Goal: Task Accomplishment & Management: Manage account settings

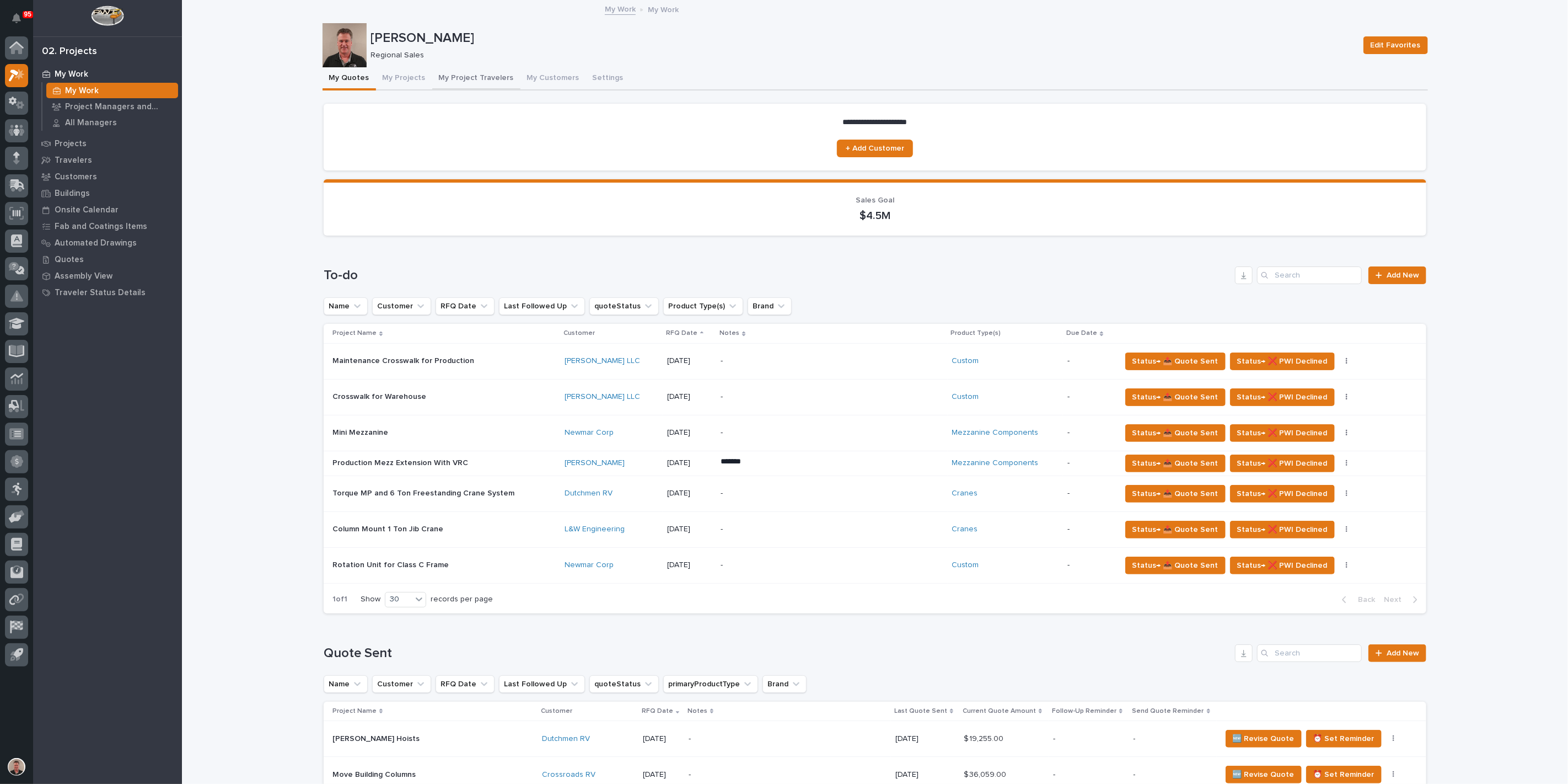
click at [499, 91] on button "My Project Travelers" at bounding box center [476, 79] width 88 height 23
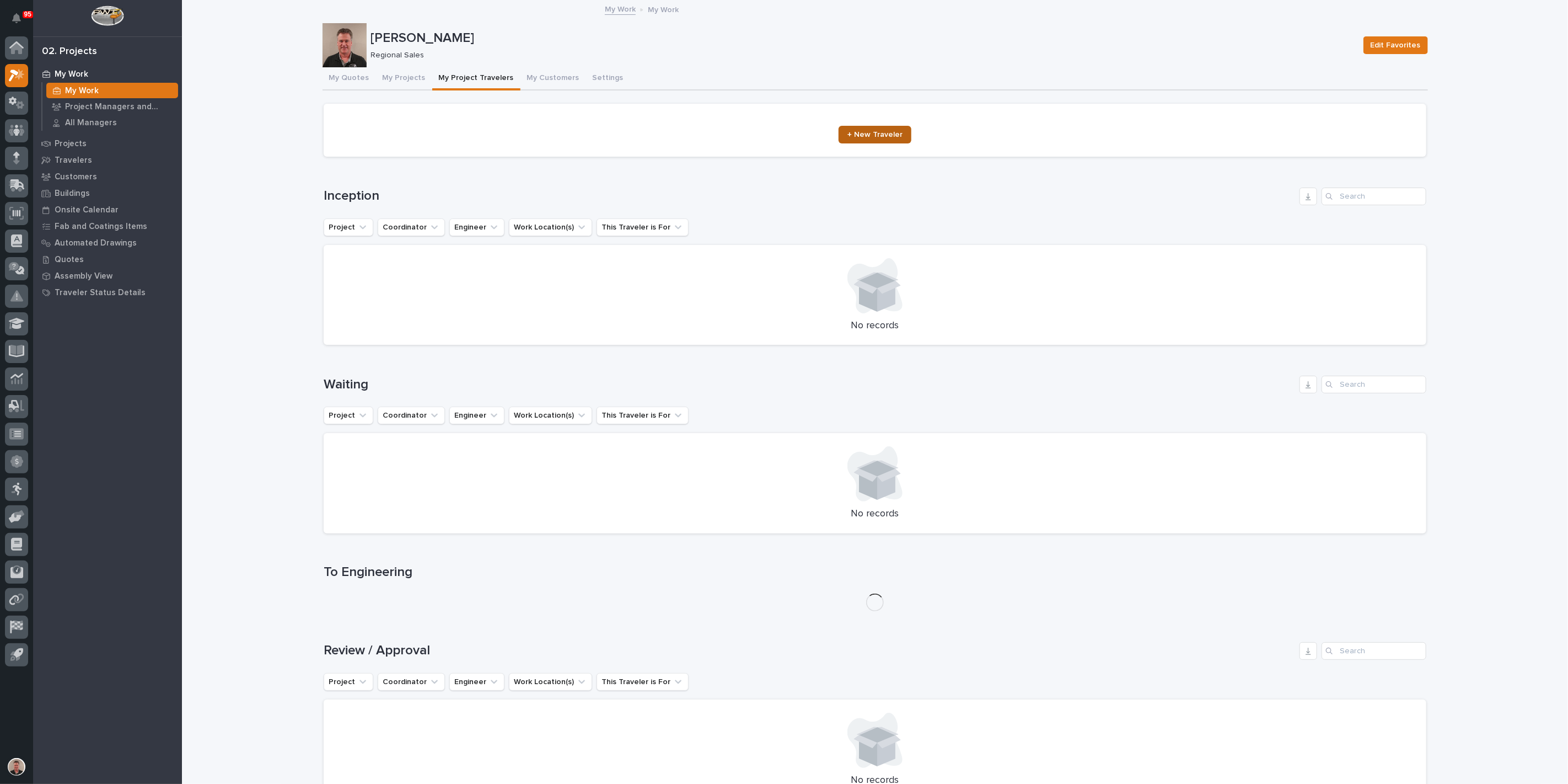
click at [869, 139] on span "+ New Traveler" at bounding box center [875, 134] width 55 height 8
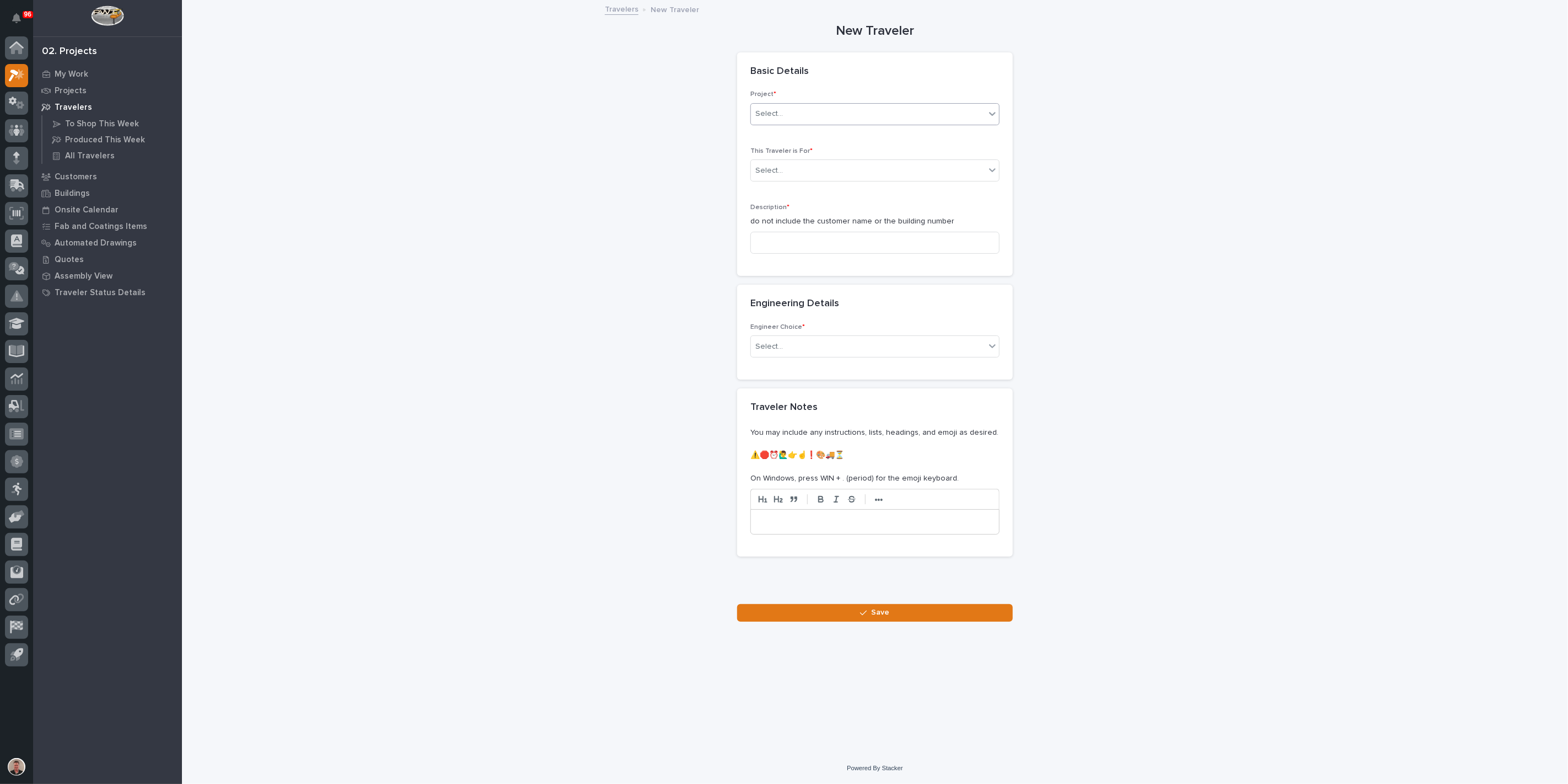
click at [798, 123] on div "Select..." at bounding box center [868, 114] width 234 height 18
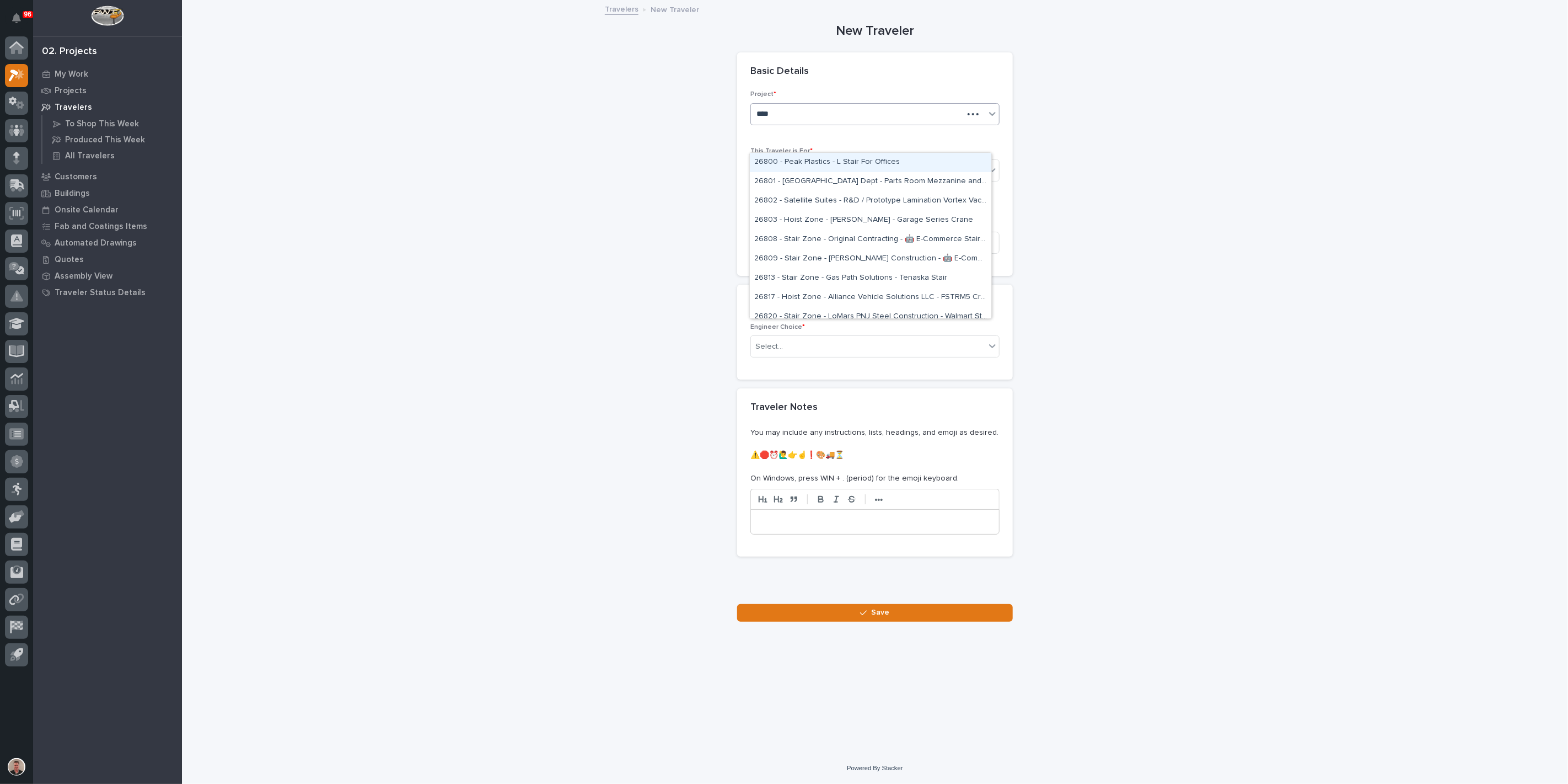
type input "*****"
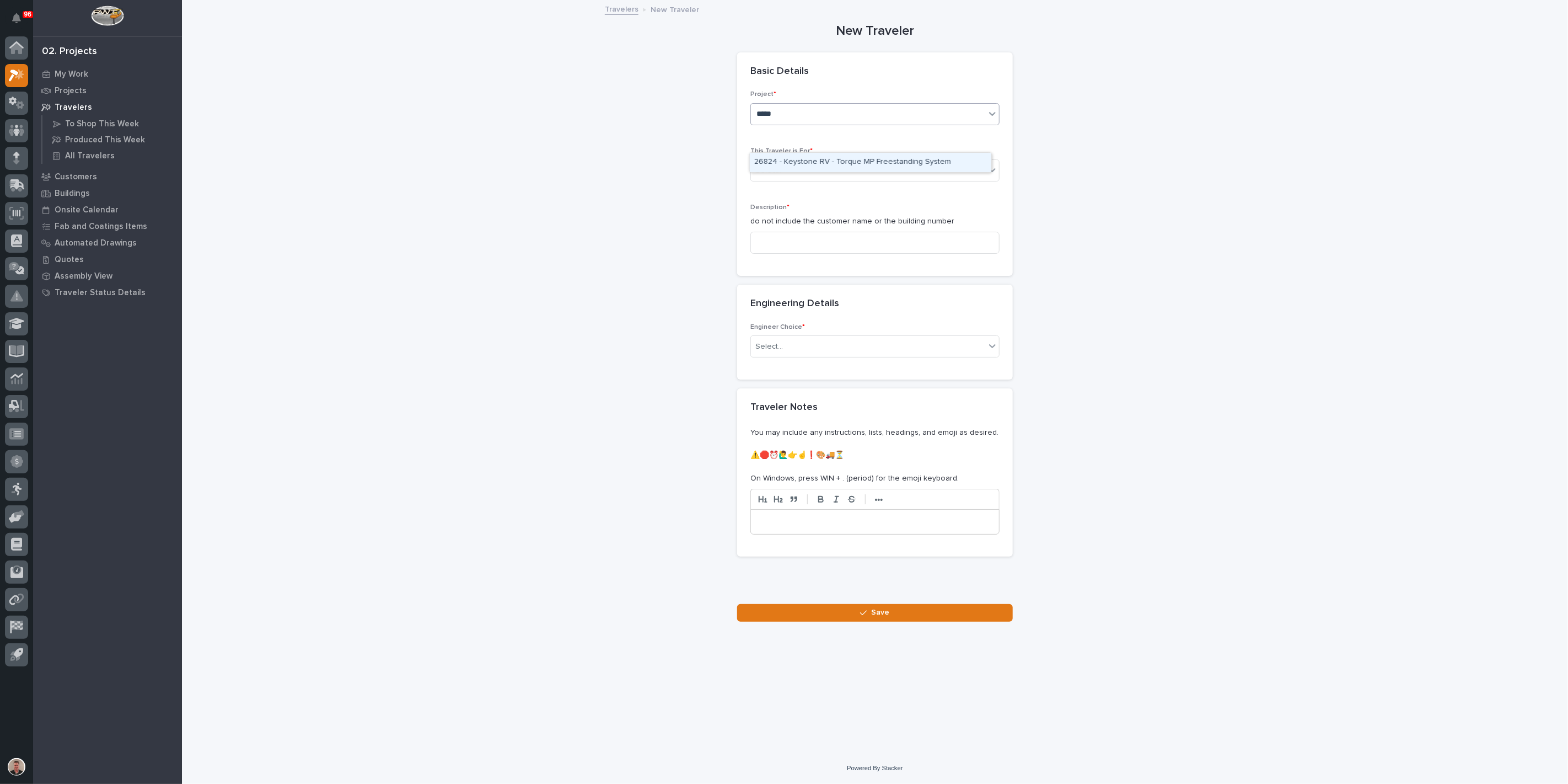
click at [800, 162] on div "26824 - Keystone RV - Torque MP Freestanding System" at bounding box center [870, 162] width 241 height 20
click at [810, 180] on div "Select..." at bounding box center [868, 170] width 234 height 18
click at [805, 256] on div "Production" at bounding box center [870, 255] width 241 height 20
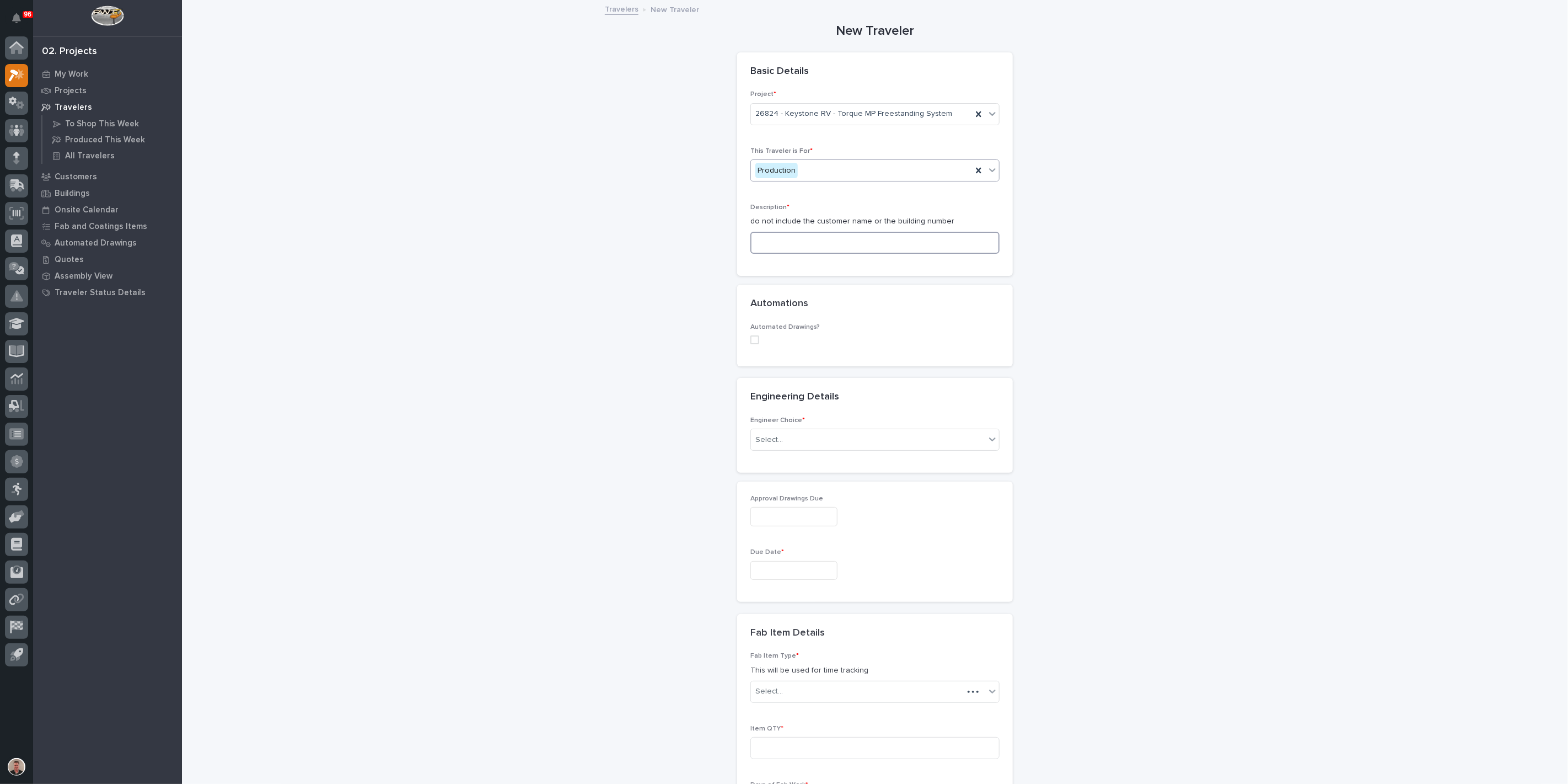
click at [819, 254] on input at bounding box center [875, 242] width 249 height 22
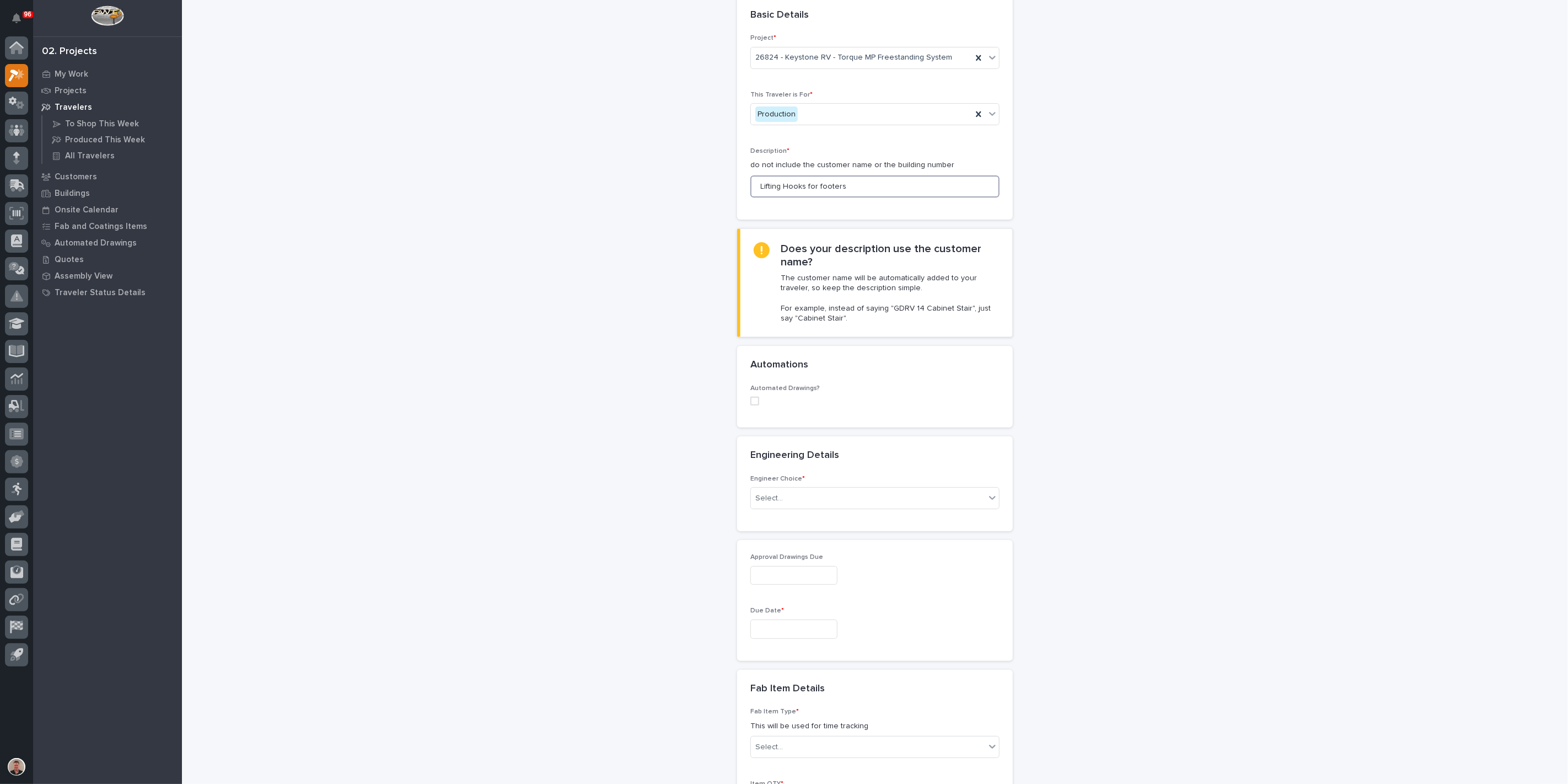
scroll to position [123, 0]
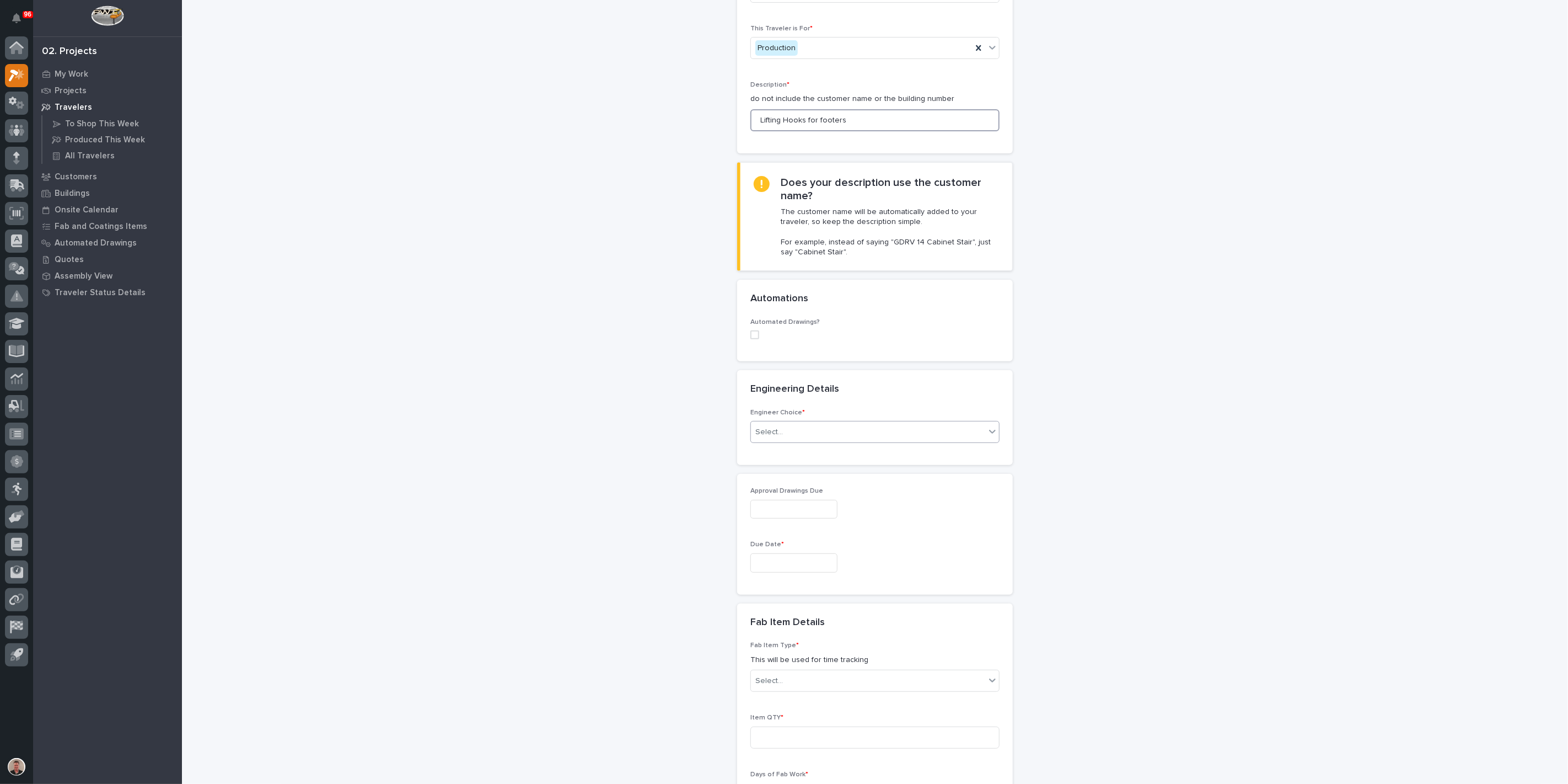
type input "Lifting Hooks for footers"
click at [787, 441] on div "Select..." at bounding box center [868, 432] width 234 height 18
click at [789, 641] on div "I want my coordinator to choose an engineer" at bounding box center [870, 642] width 241 height 20
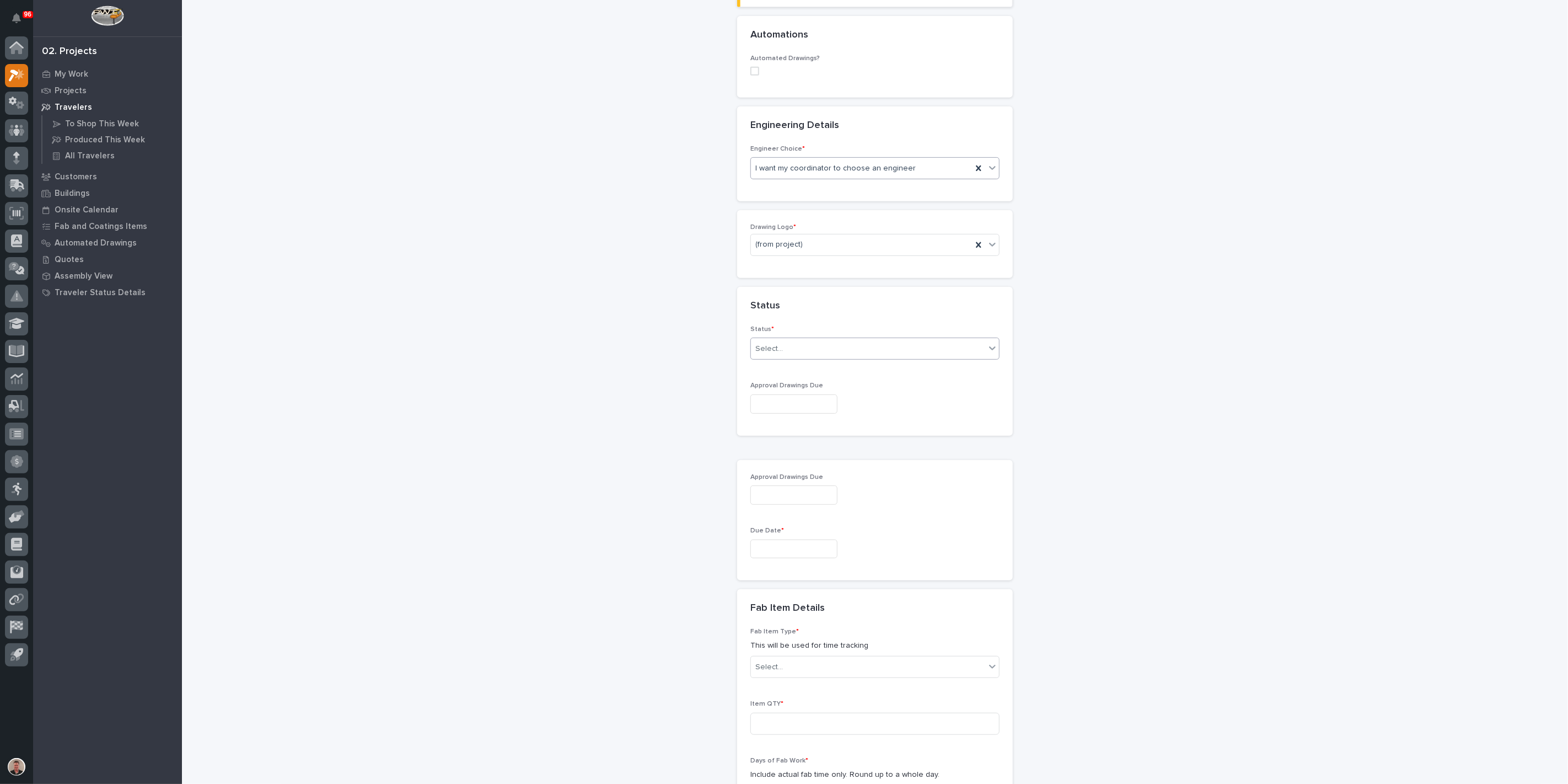
scroll to position [400, 0]
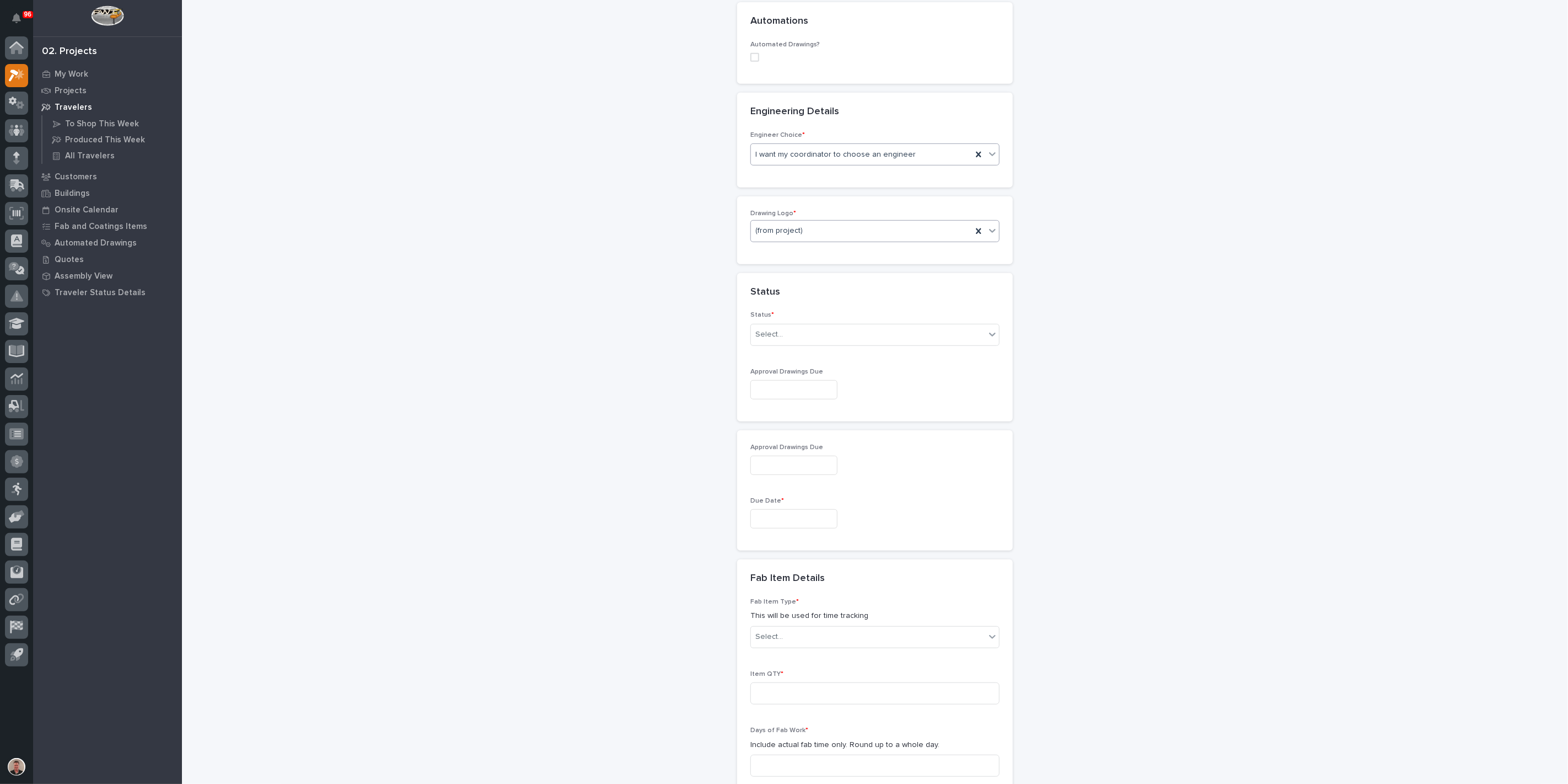
click at [824, 240] on div "(from project)" at bounding box center [861, 231] width 221 height 18
click at [813, 467] on div "PWI" at bounding box center [870, 472] width 241 height 20
click at [818, 344] on div "Select..." at bounding box center [868, 334] width 234 height 18
click at [816, 561] on div "Sold (no traveler printed)" at bounding box center [870, 558] width 241 height 20
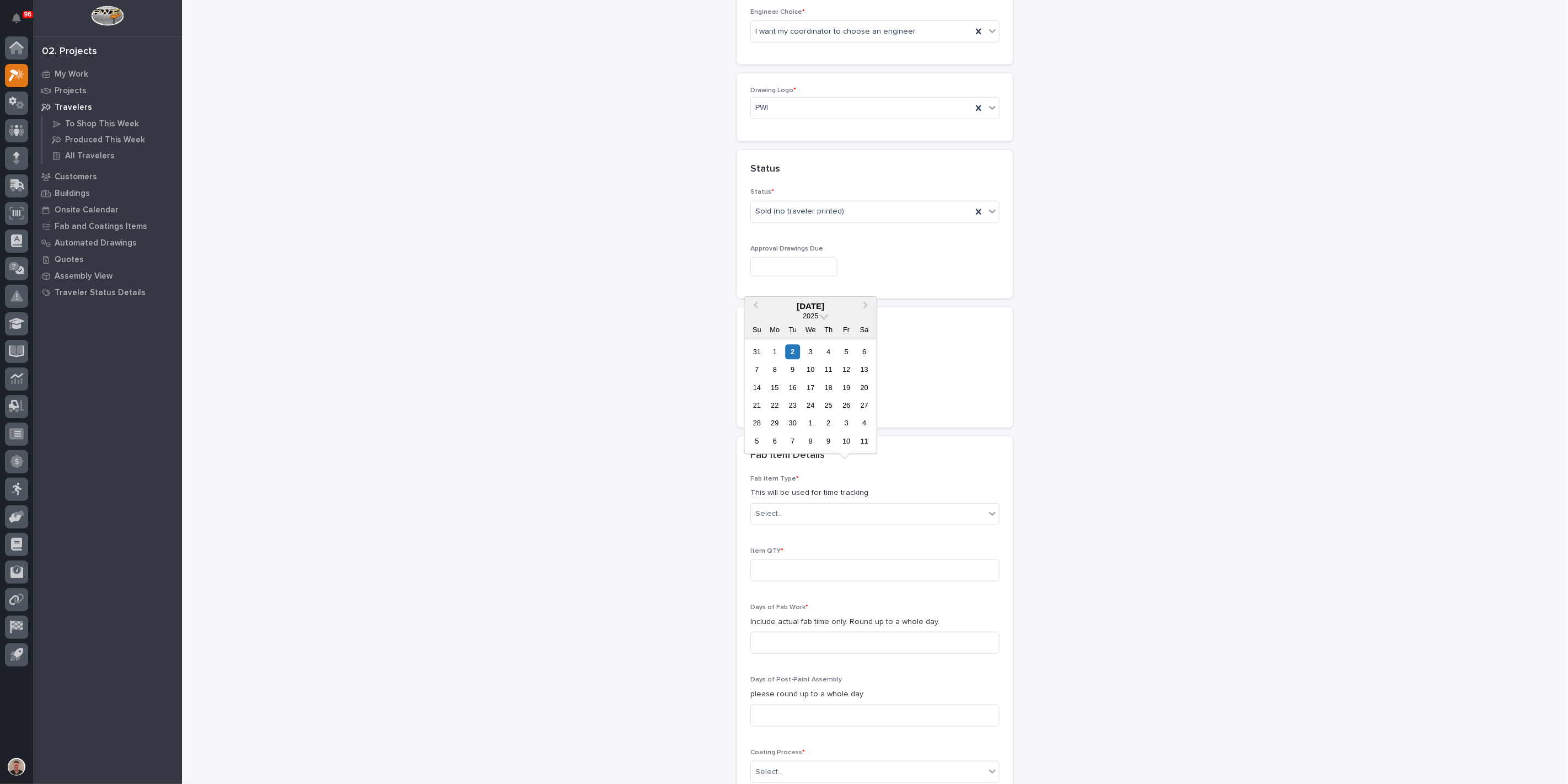
click at [786, 276] on input "text" at bounding box center [794, 266] width 87 height 20
click at [785, 344] on div "2" at bounding box center [792, 352] width 15 height 15
type input "**********"
click at [775, 405] on input "text" at bounding box center [794, 395] width 87 height 20
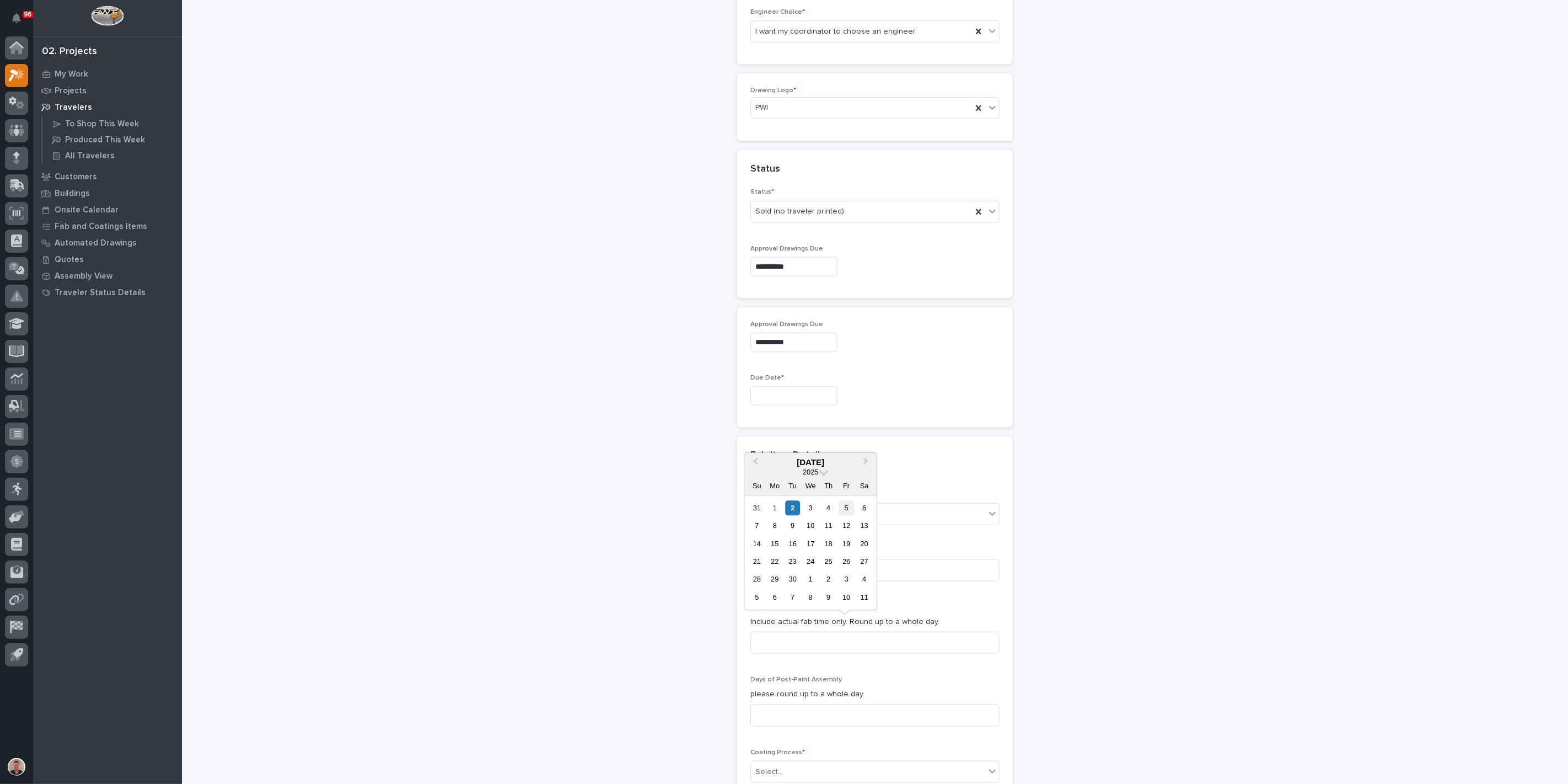
click at [839, 500] on div "5" at bounding box center [847, 508] width 15 height 15
type input "**********"
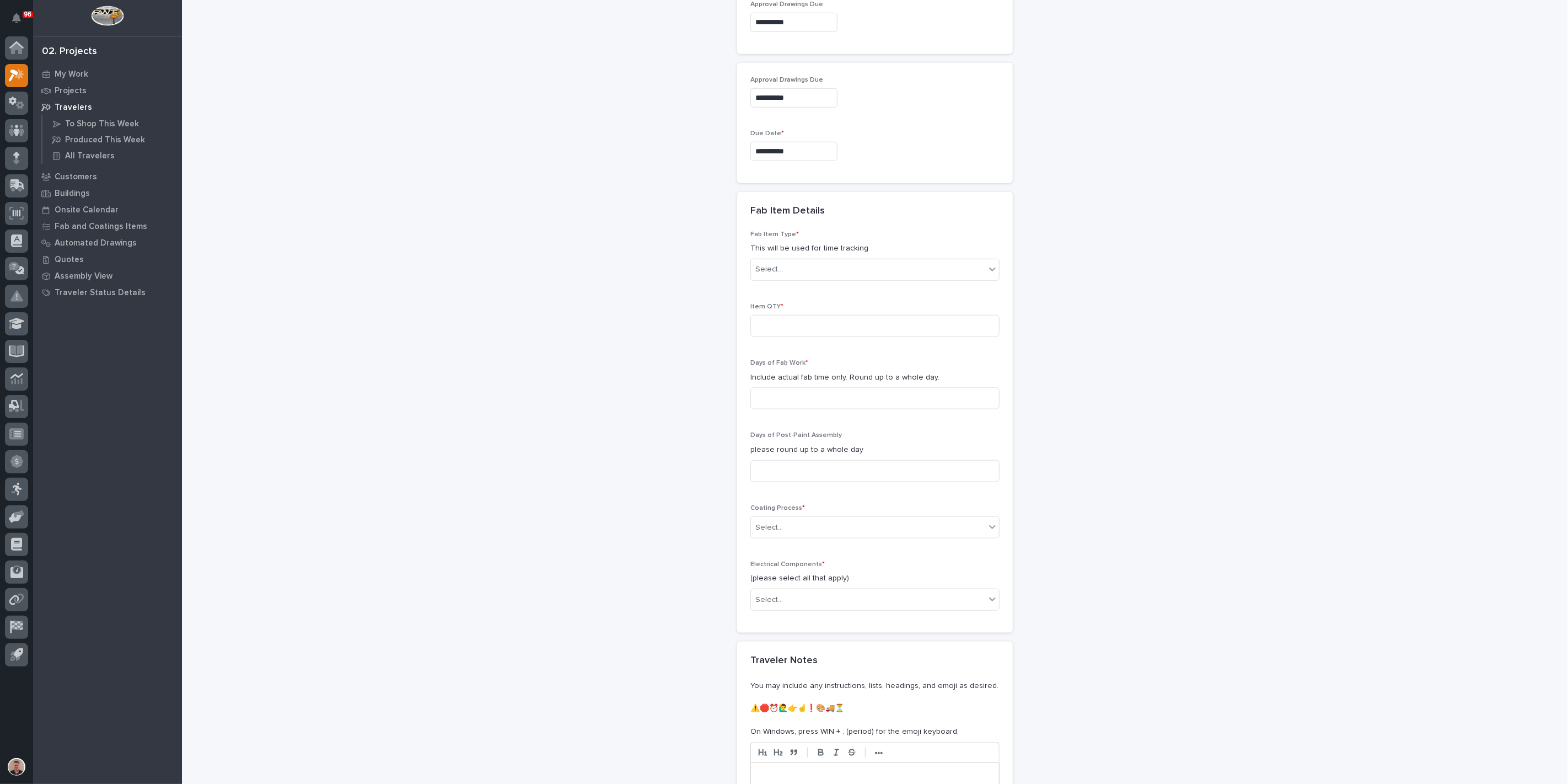
scroll to position [768, 0]
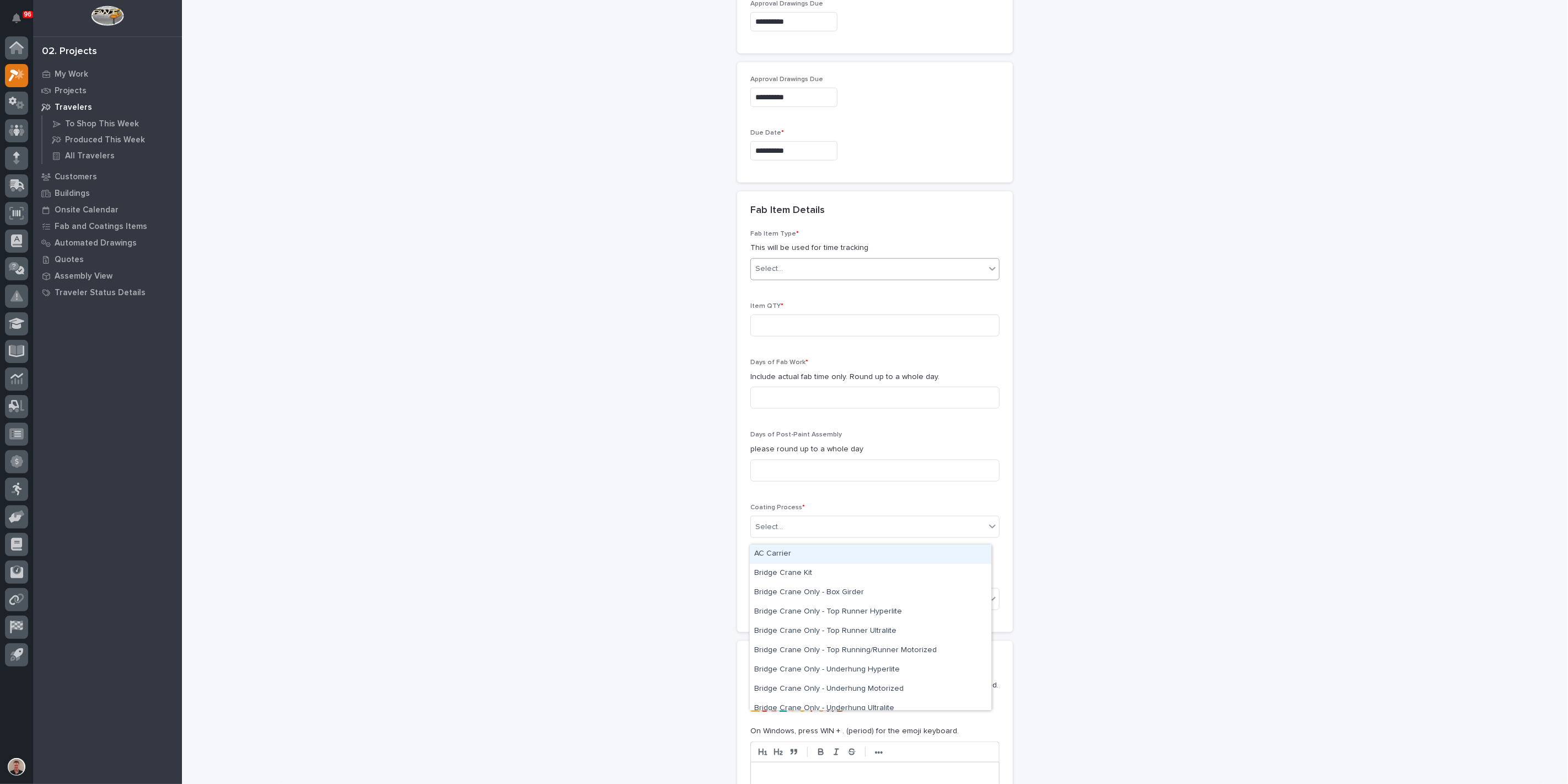
click at [798, 278] on div "Select..." at bounding box center [868, 268] width 234 height 18
click at [791, 619] on div "Other (custom item)" at bounding box center [870, 620] width 241 height 20
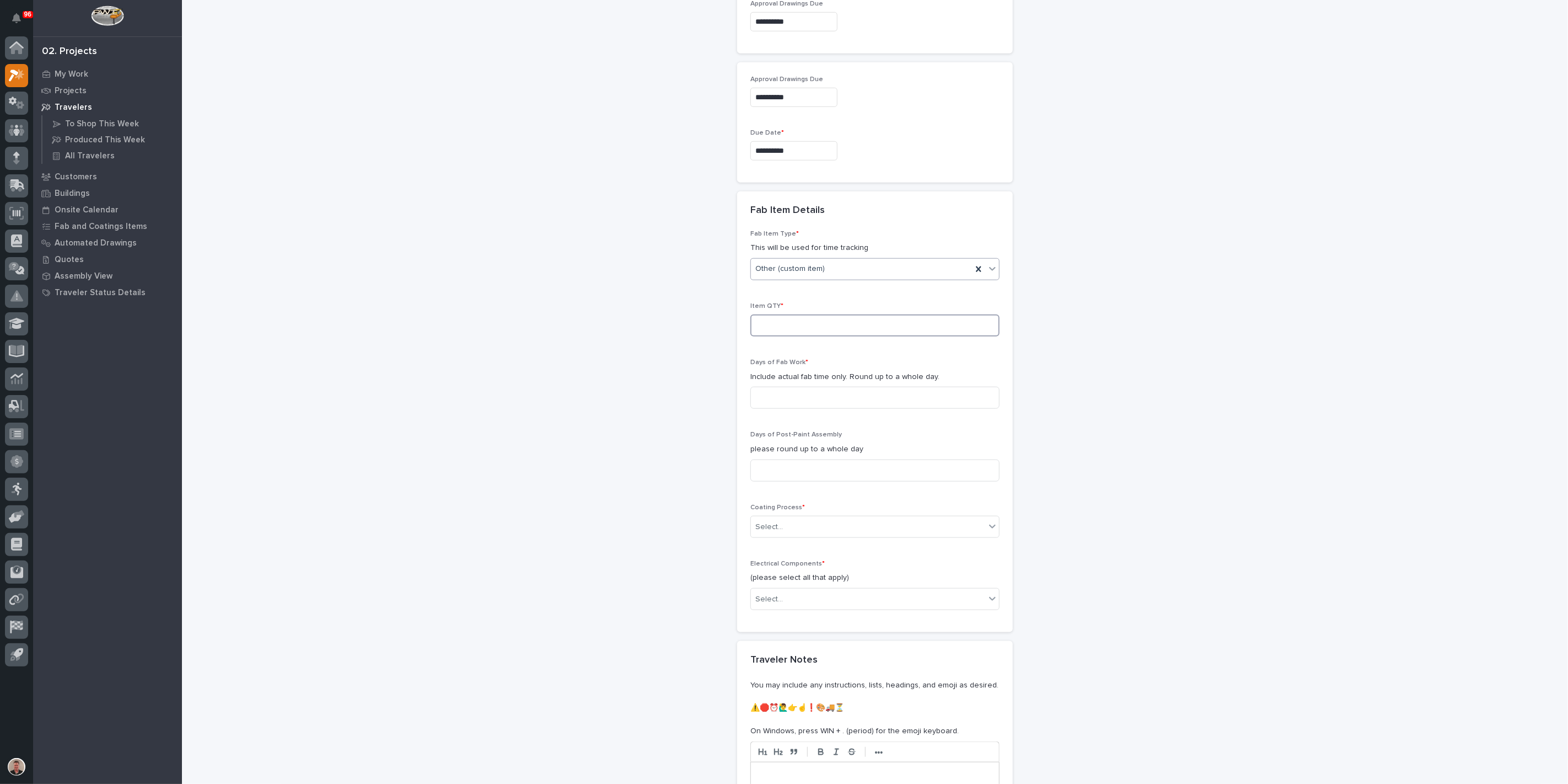
click at [792, 337] on input at bounding box center [875, 326] width 249 height 22
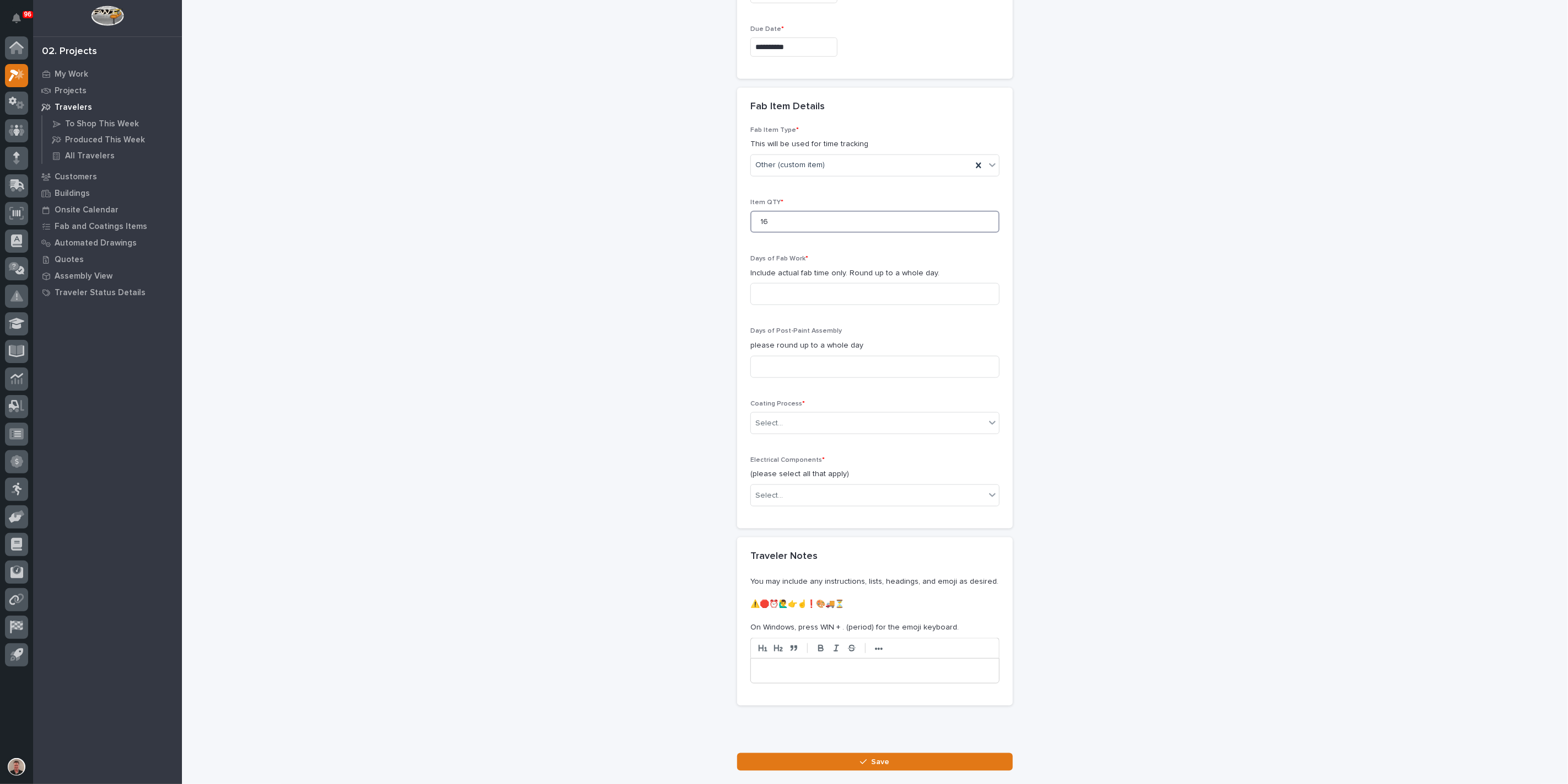
scroll to position [891, 0]
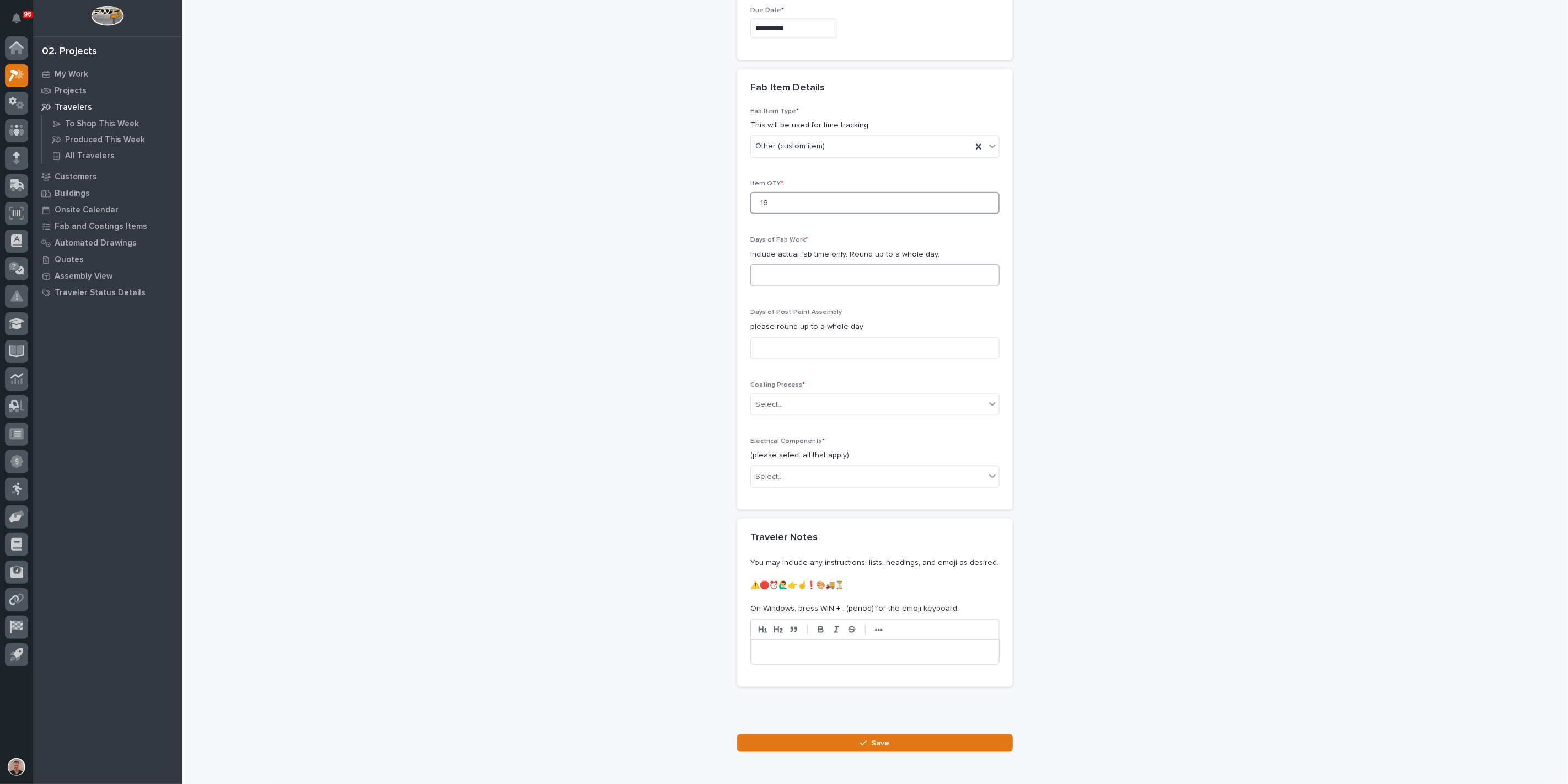
type input "16"
click at [786, 286] on input at bounding box center [875, 275] width 249 height 22
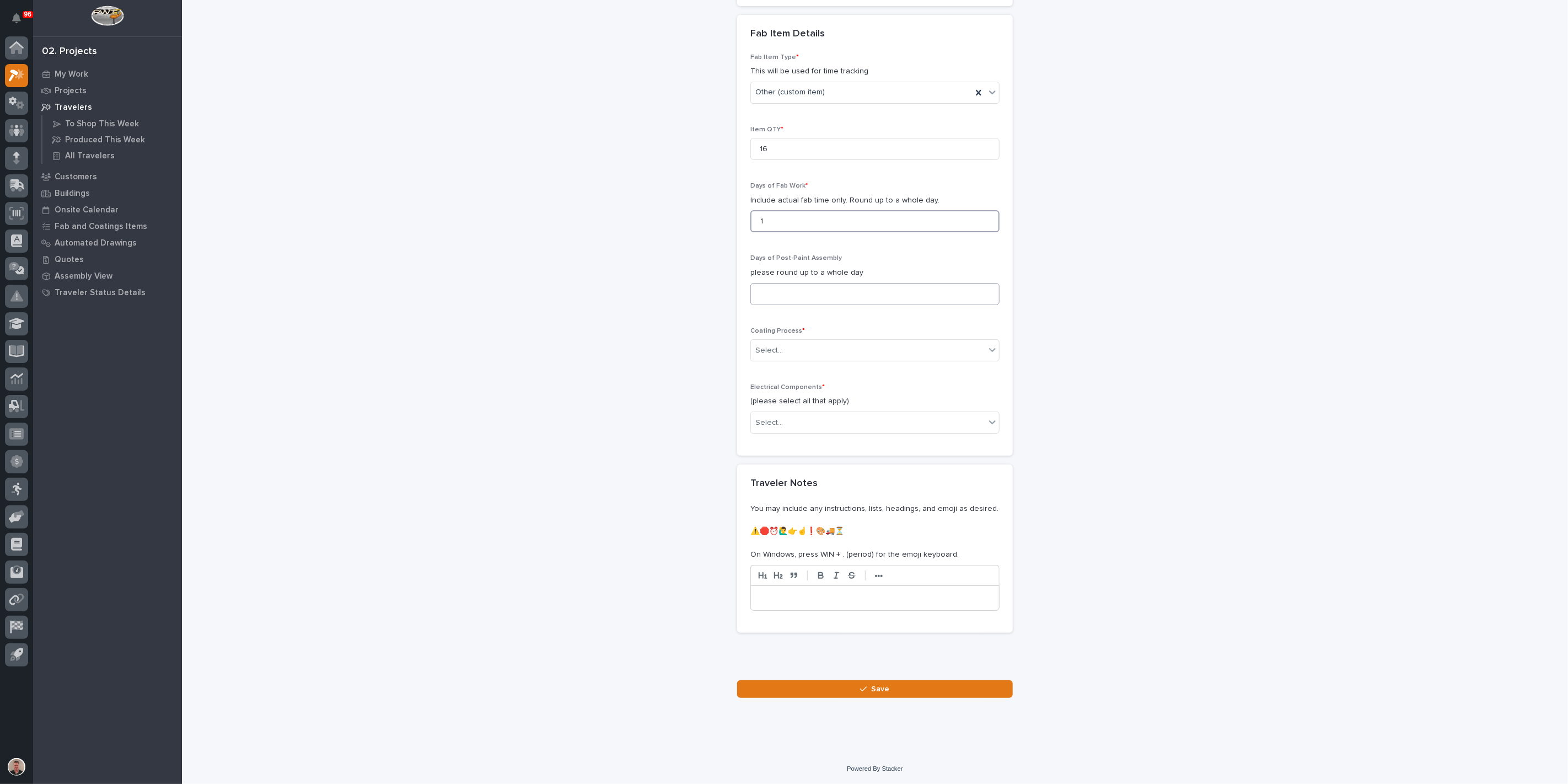
type input "1"
click at [784, 305] on input at bounding box center [875, 294] width 249 height 22
type input "0"
click at [782, 356] on div "Select..." at bounding box center [769, 350] width 28 height 12
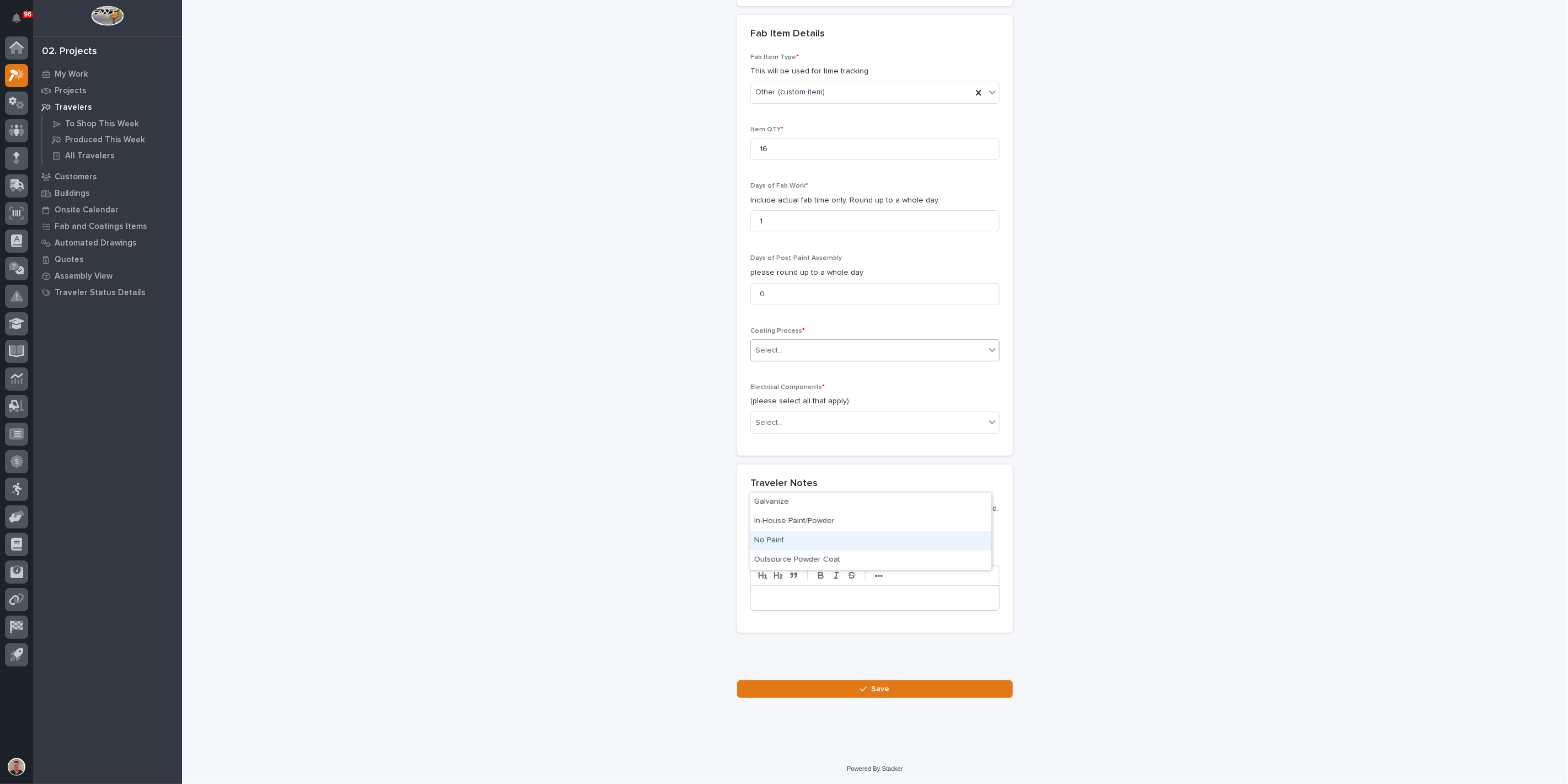
click at [787, 538] on div "No Paint" at bounding box center [870, 540] width 241 height 20
drag, startPoint x: 795, startPoint y: 563, endPoint x: 794, endPoint y: 574, distance: 11.0
click at [795, 432] on div "Select..." at bounding box center [868, 422] width 234 height 18
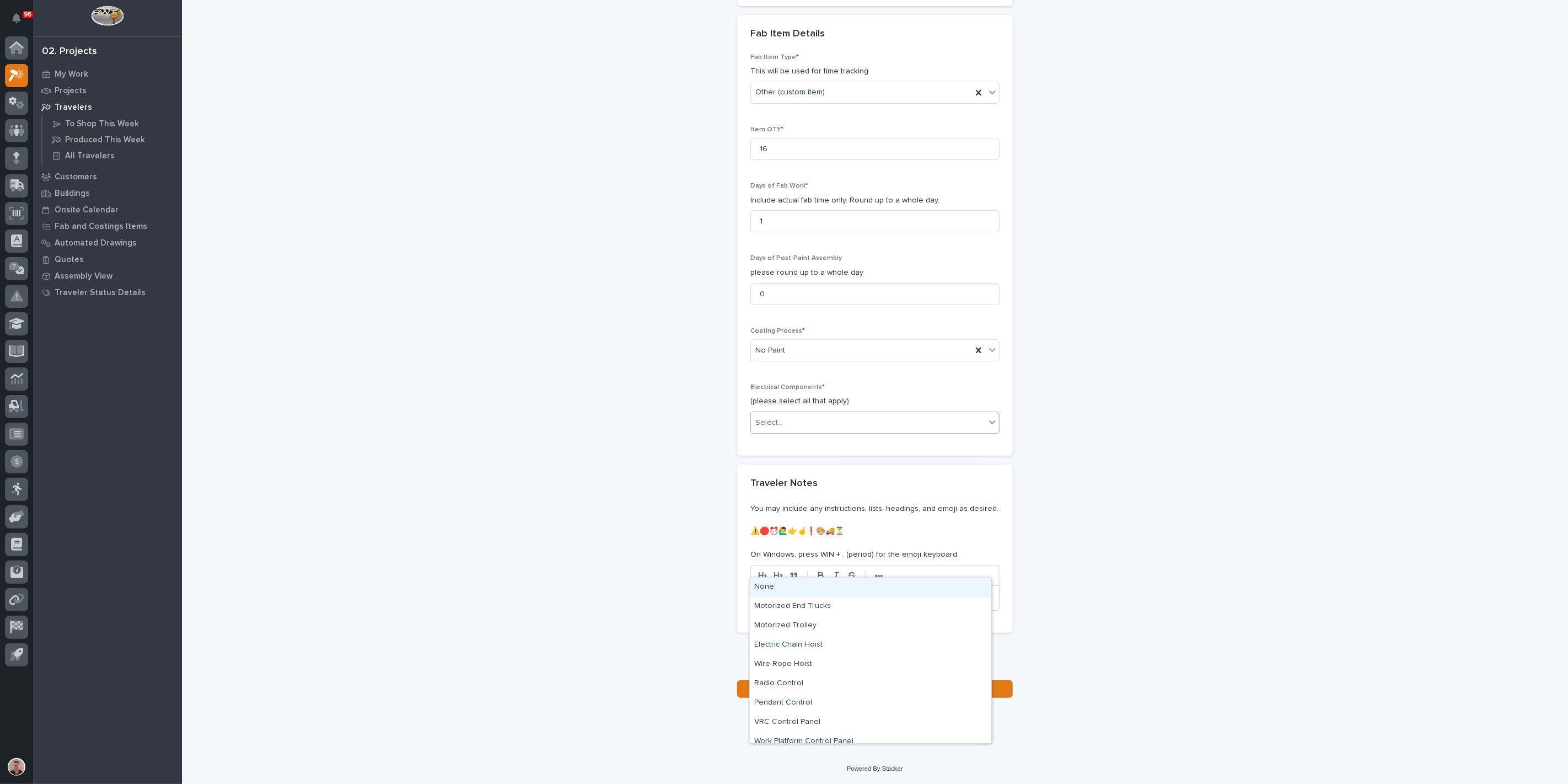
click at [791, 586] on div "None" at bounding box center [870, 587] width 241 height 20
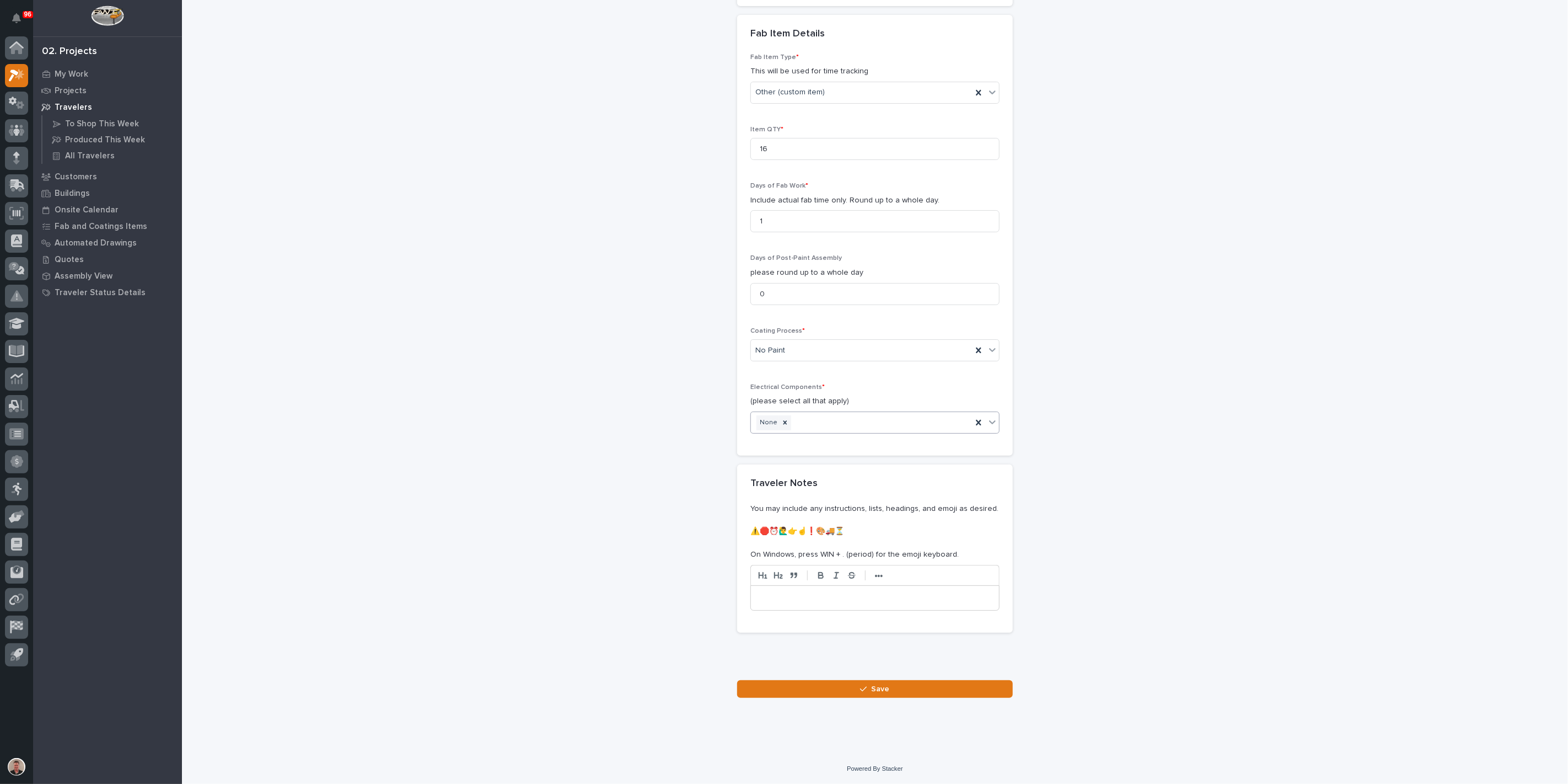
scroll to position [1353, 0]
click at [813, 687] on button "Save" at bounding box center [875, 689] width 275 height 17
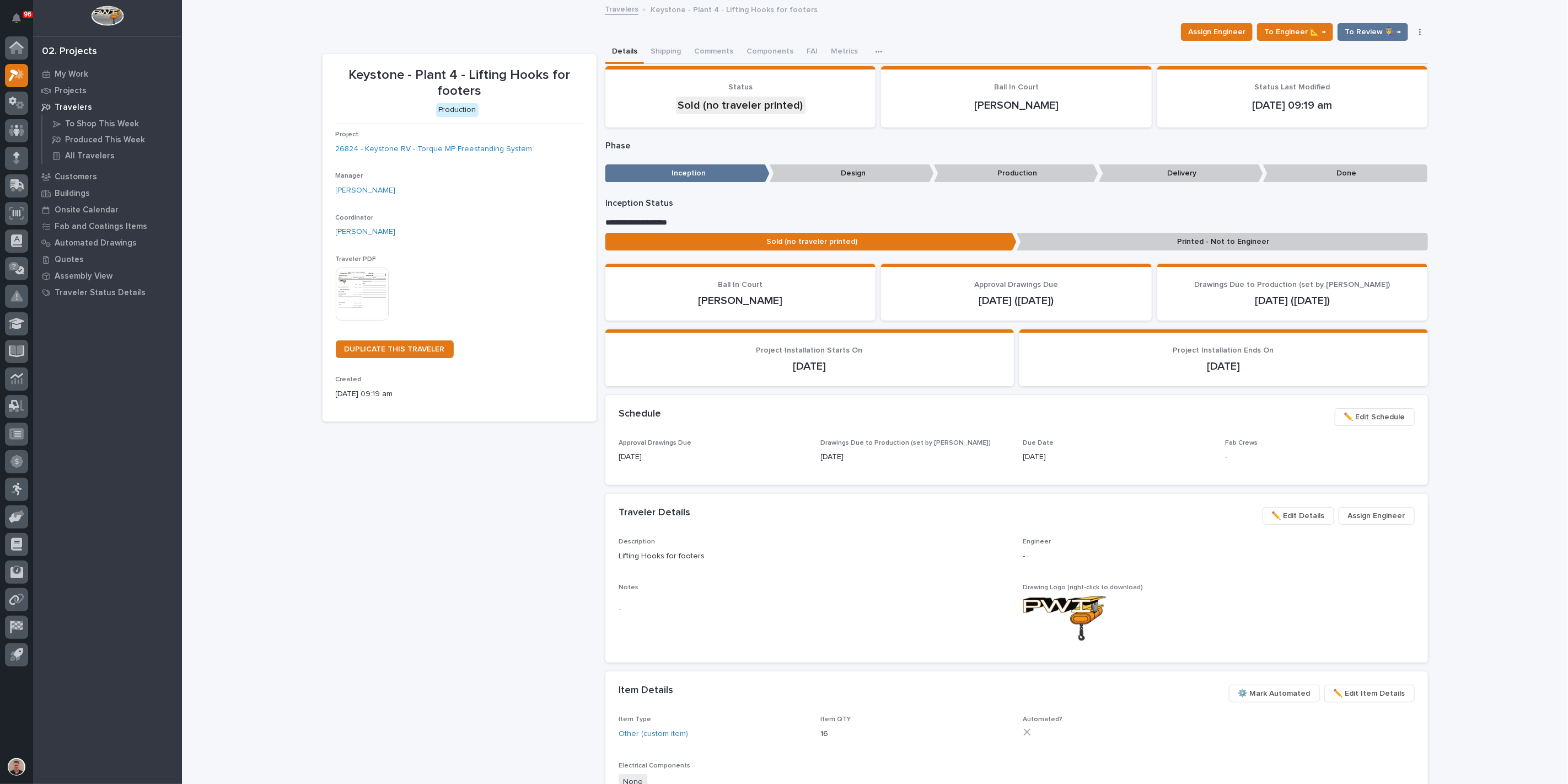
click at [358, 321] on img at bounding box center [362, 294] width 53 height 53
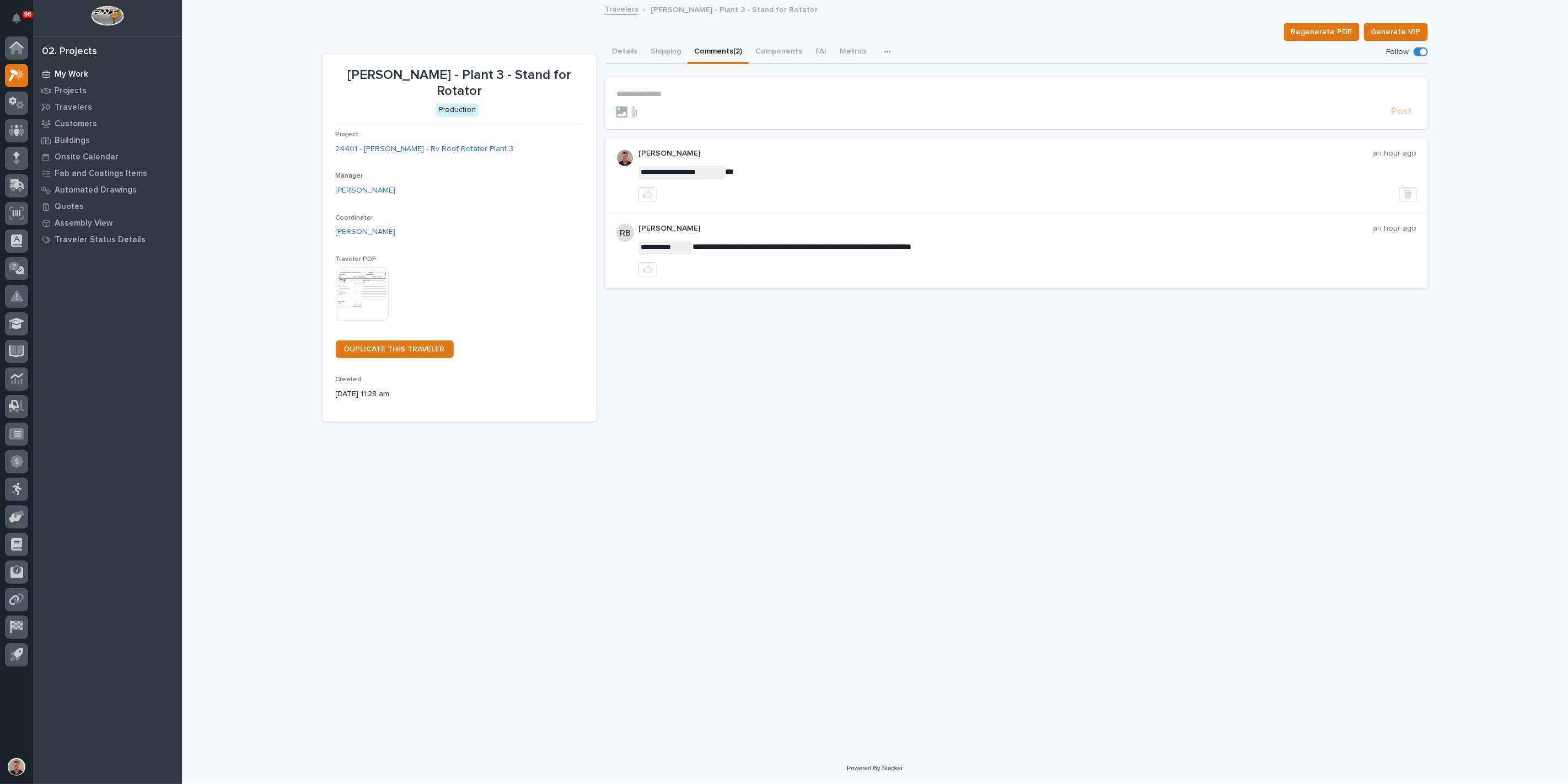
click at [77, 73] on p "My Work" at bounding box center [71, 75] width 33 height 10
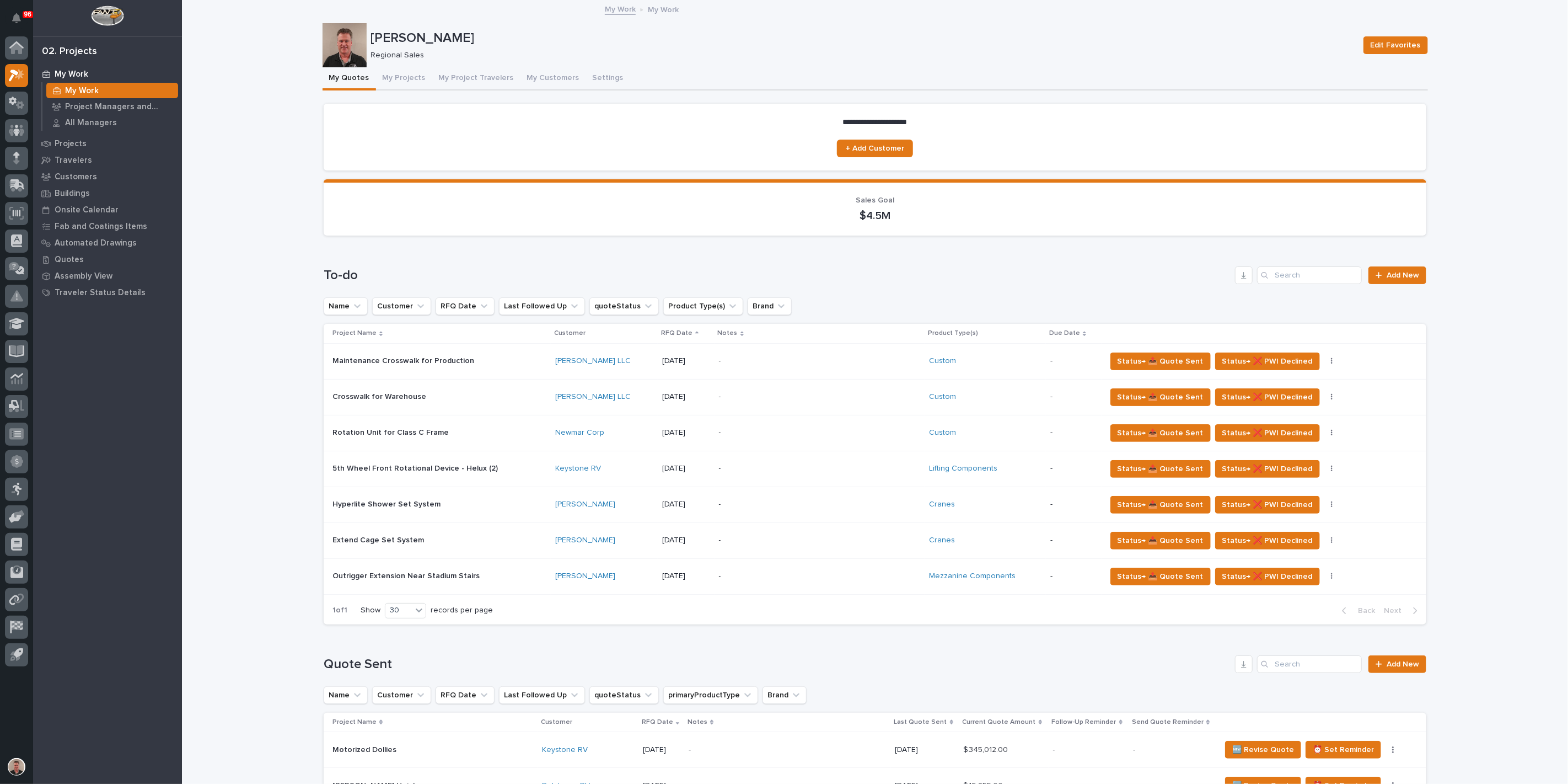
click at [505, 80] on button "My Project Travelers" at bounding box center [476, 79] width 88 height 23
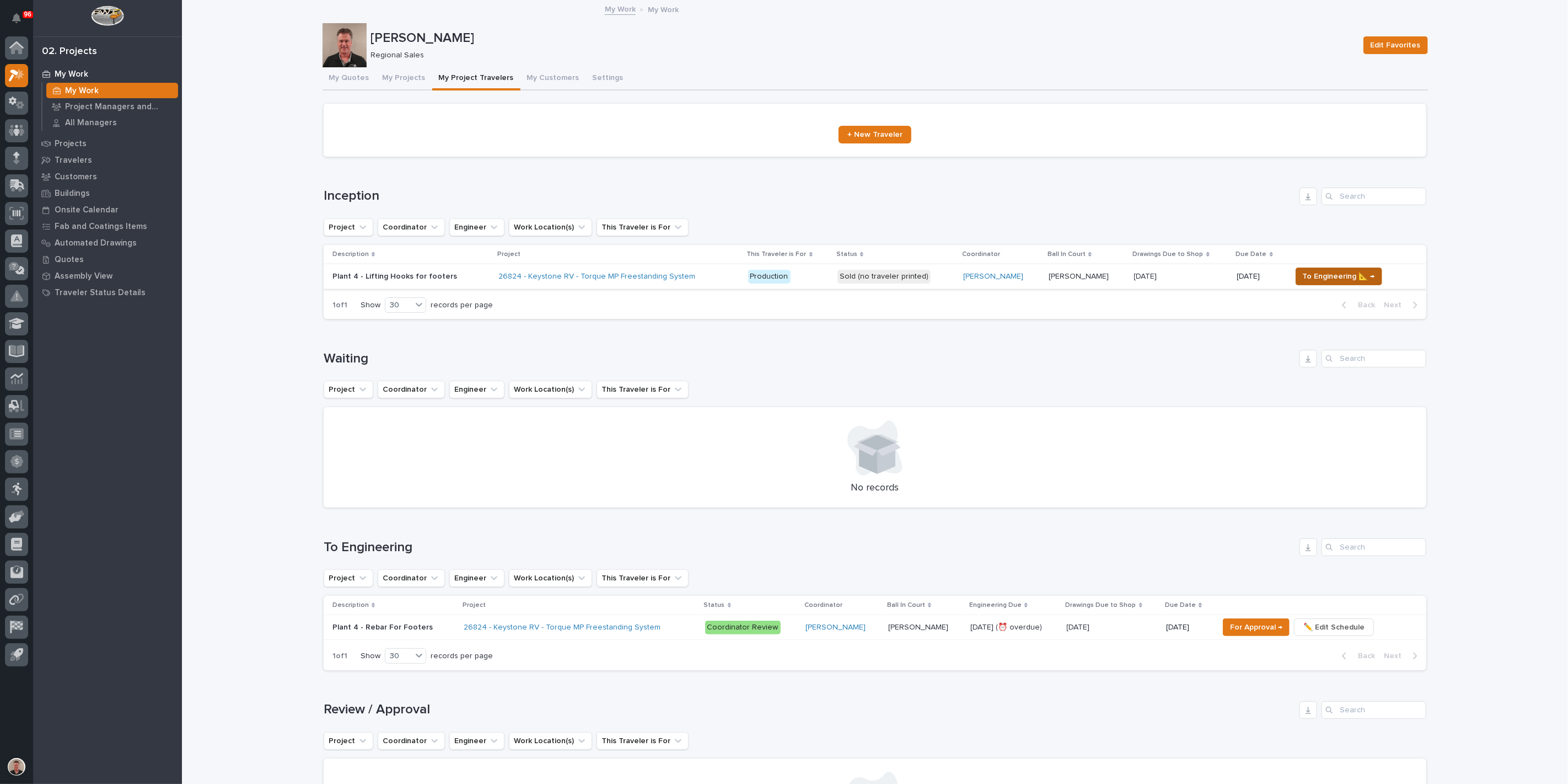
click at [1323, 283] on span "To Engineering 📐 →" at bounding box center [1339, 276] width 72 height 13
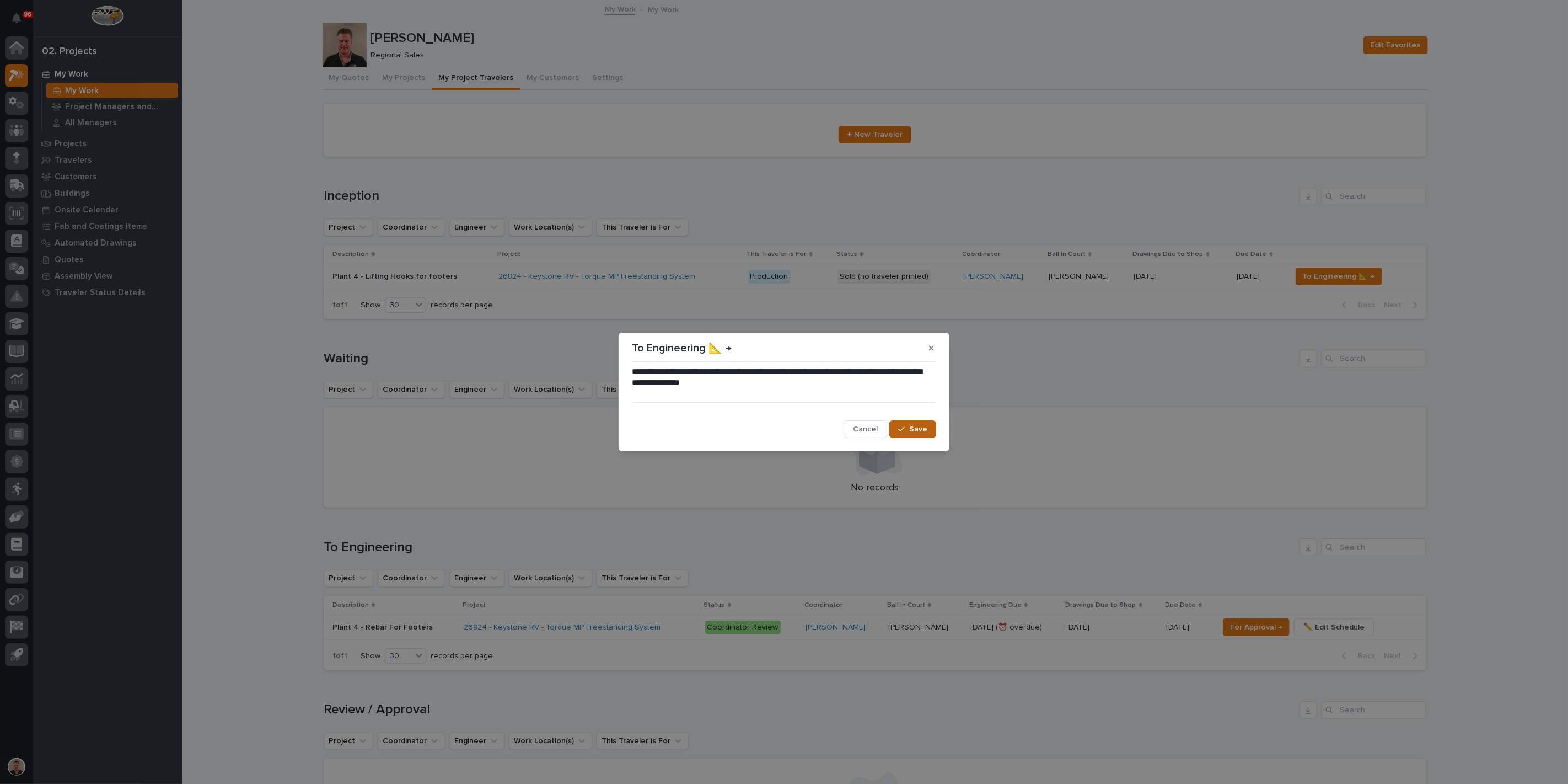
click at [909, 429] on span "Save" at bounding box center [918, 429] width 18 height 10
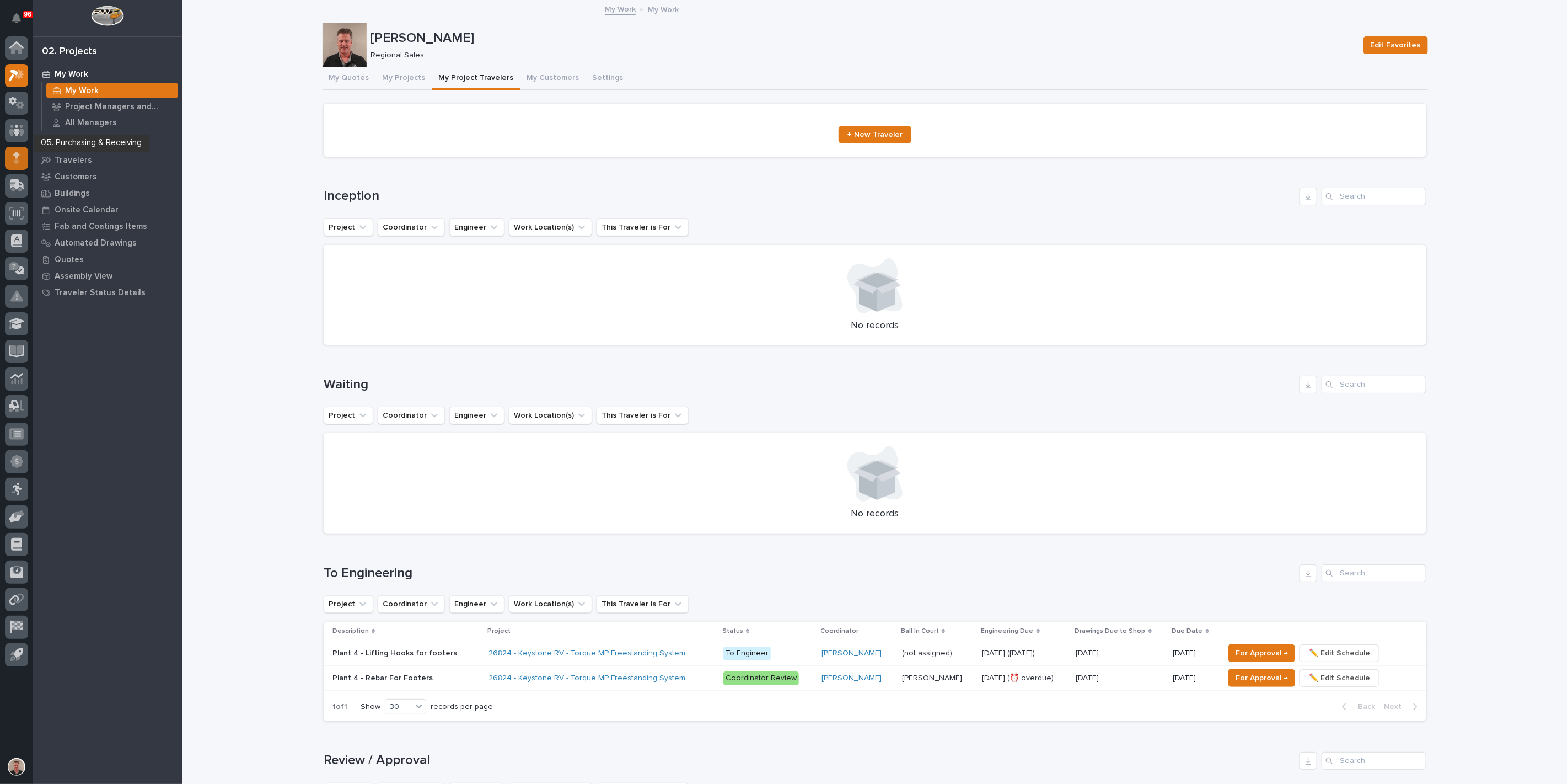
click at [19, 158] on icon at bounding box center [16, 157] width 7 height 12
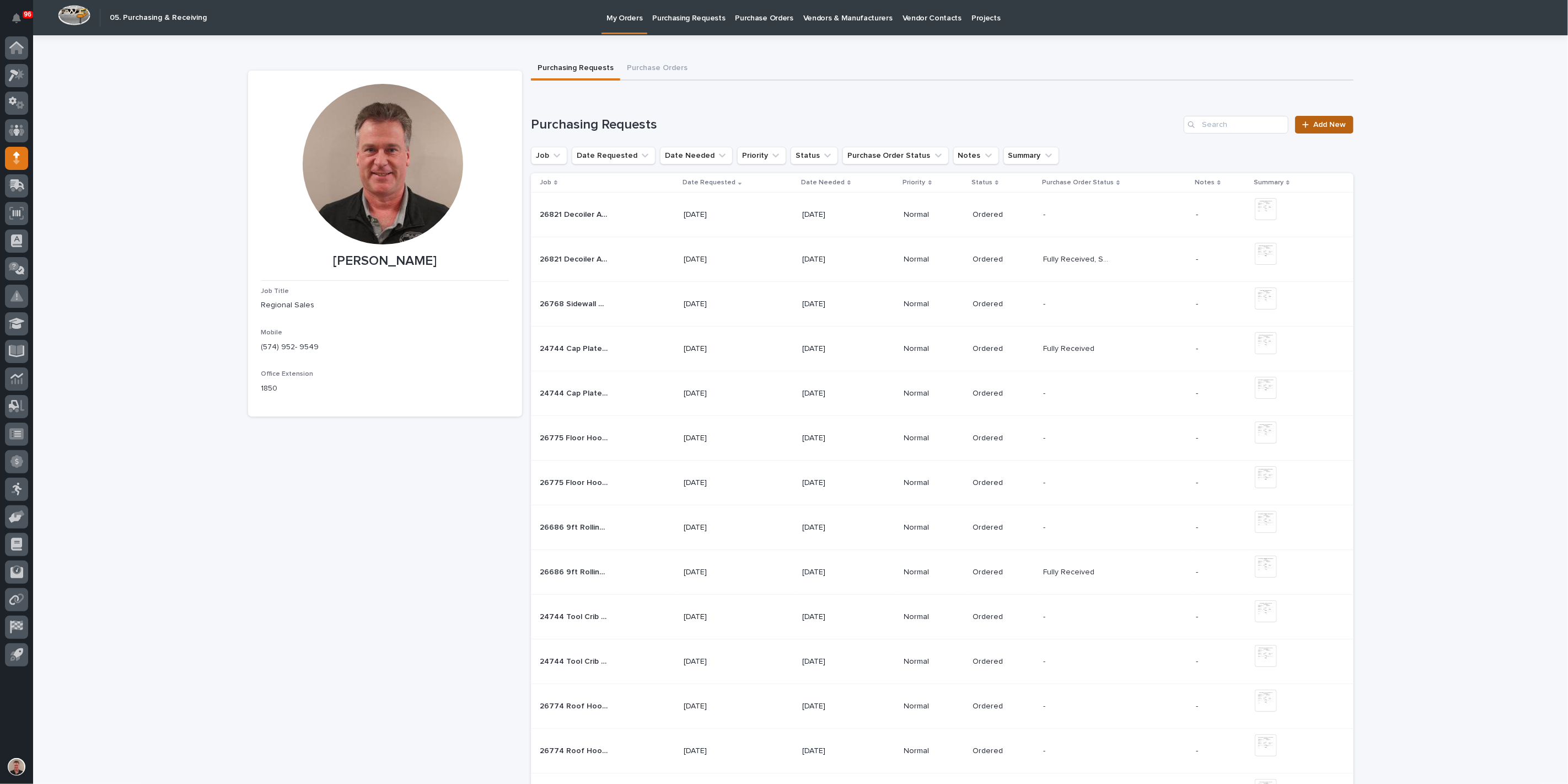
click at [1335, 133] on link "Add New" at bounding box center [1324, 125] width 58 height 17
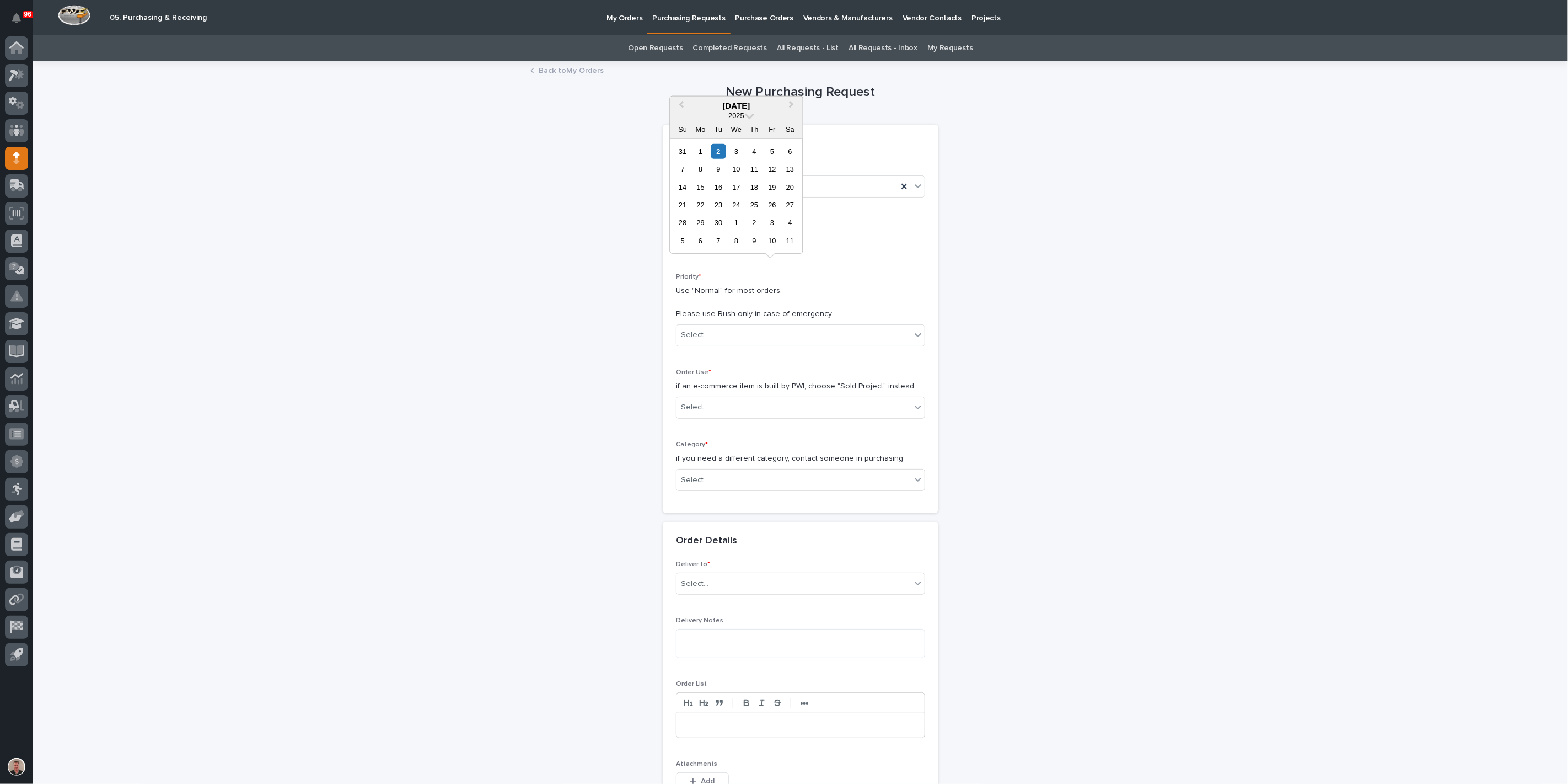
click at [726, 251] on input "text" at bounding box center [719, 241] width 87 height 20
click at [729, 144] on div "3" at bounding box center [736, 151] width 15 height 15
type input "**********"
click at [708, 341] on div "Select..." at bounding box center [694, 335] width 28 height 12
click at [715, 447] on div "Normal" at bounding box center [796, 450] width 241 height 20
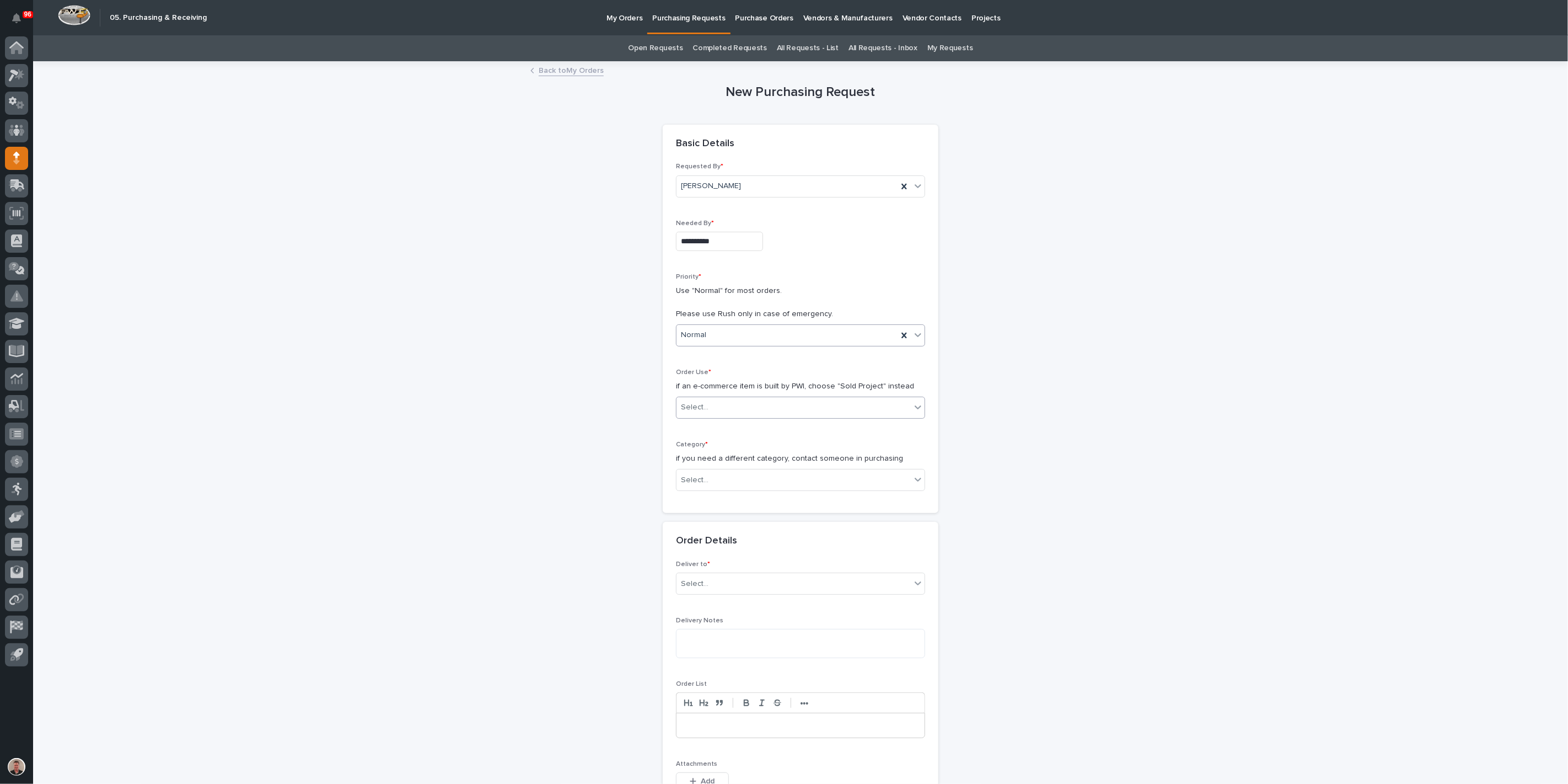
click at [723, 416] on div "Select..." at bounding box center [793, 407] width 234 height 18
click at [723, 512] on div "Sold Project" at bounding box center [796, 511] width 241 height 20
click at [723, 490] on div "Select..." at bounding box center [793, 480] width 234 height 18
click at [715, 740] on div "Steel" at bounding box center [796, 746] width 241 height 20
click at [737, 568] on div "Select..." at bounding box center [793, 558] width 234 height 18
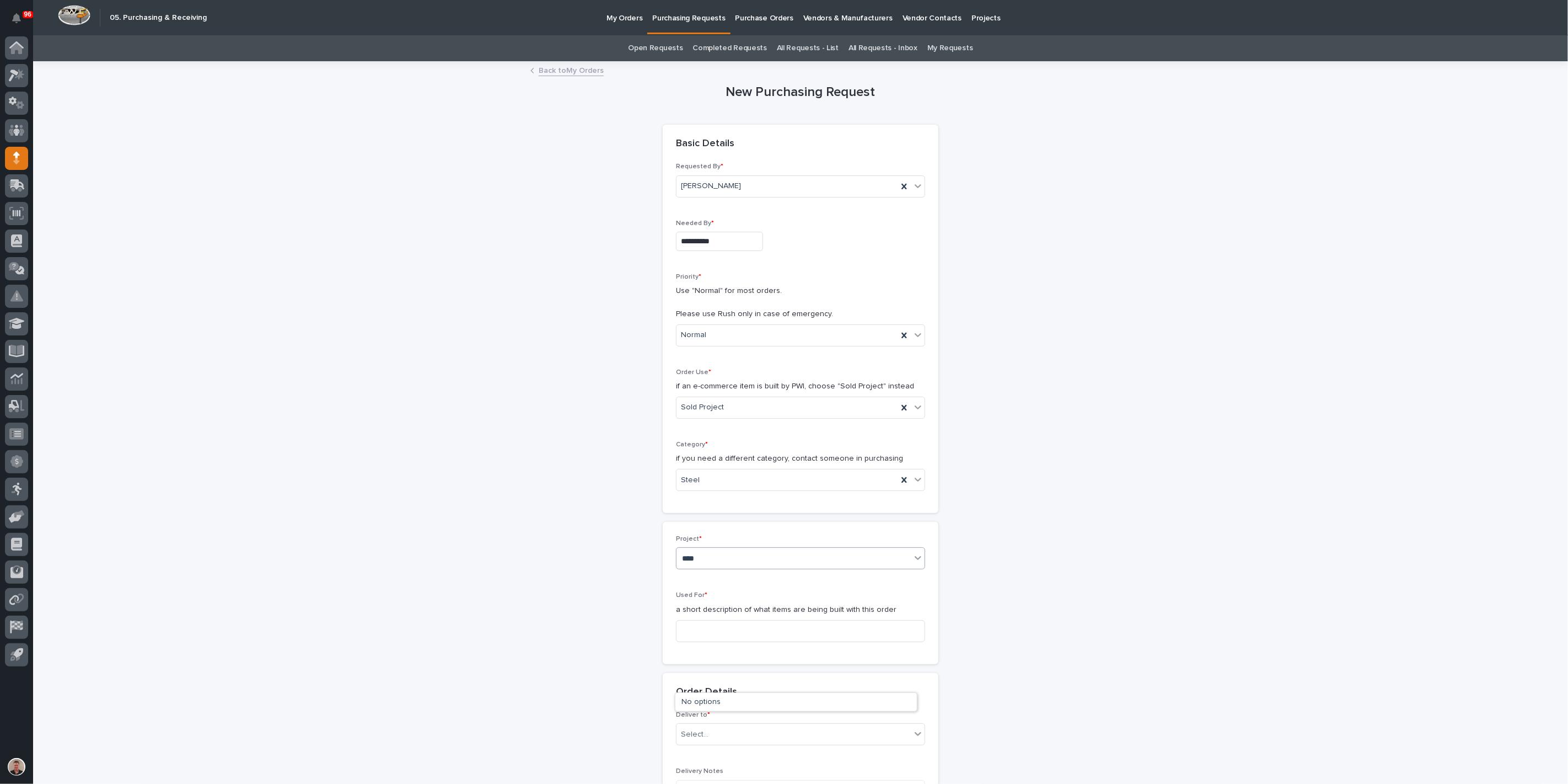
type input "*****"
click at [740, 706] on div "26824 - Keystone RV - Torque MP Freestanding System" at bounding box center [796, 702] width 241 height 20
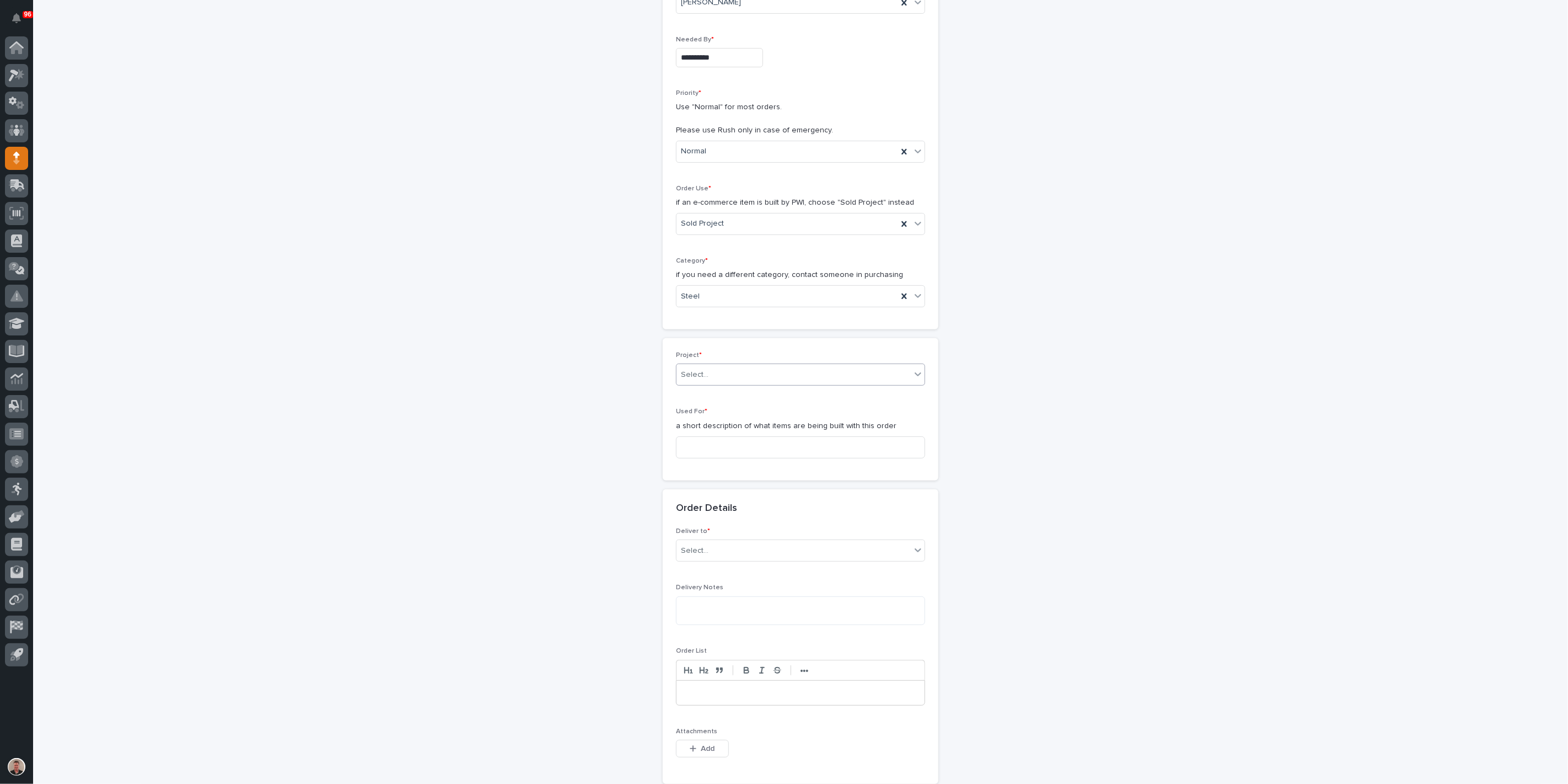
scroll to position [194, 0]
click at [747, 448] on input at bounding box center [800, 437] width 249 height 22
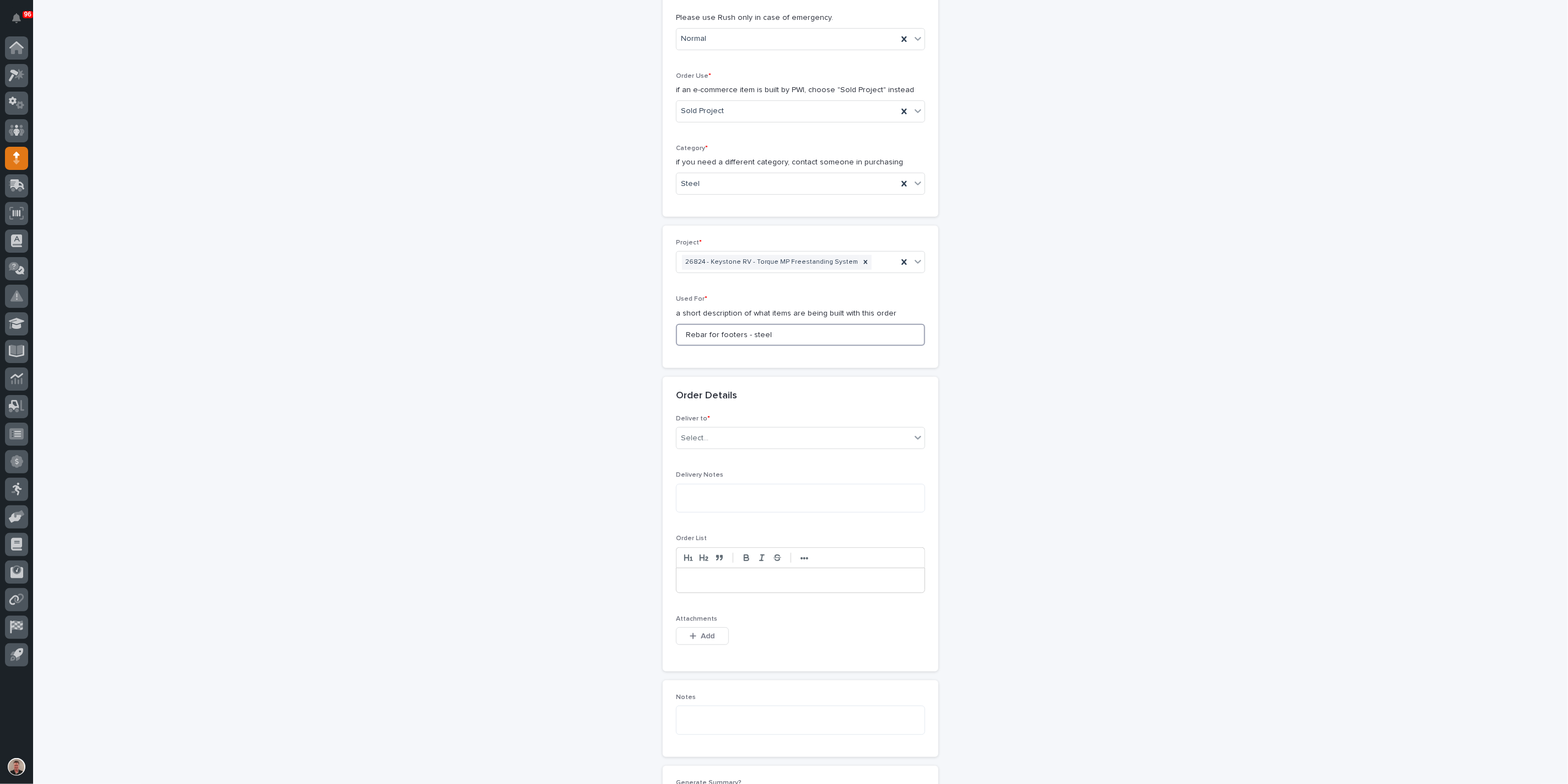
scroll to position [317, 0]
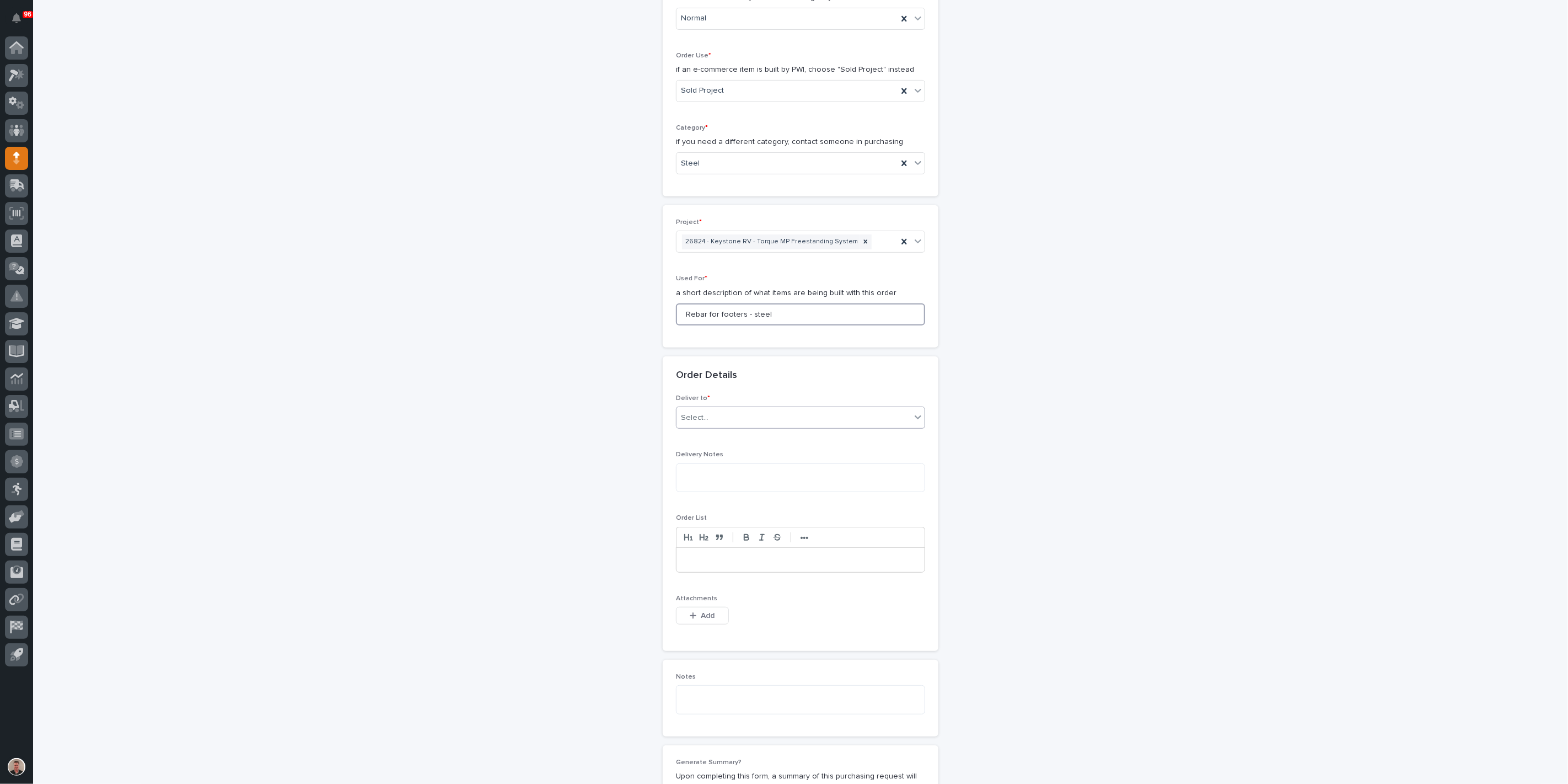
type input "Rebar for footers - steel"
click at [729, 427] on div "Select..." at bounding box center [793, 418] width 234 height 18
click at [719, 638] on div "PWI" at bounding box center [796, 634] width 241 height 20
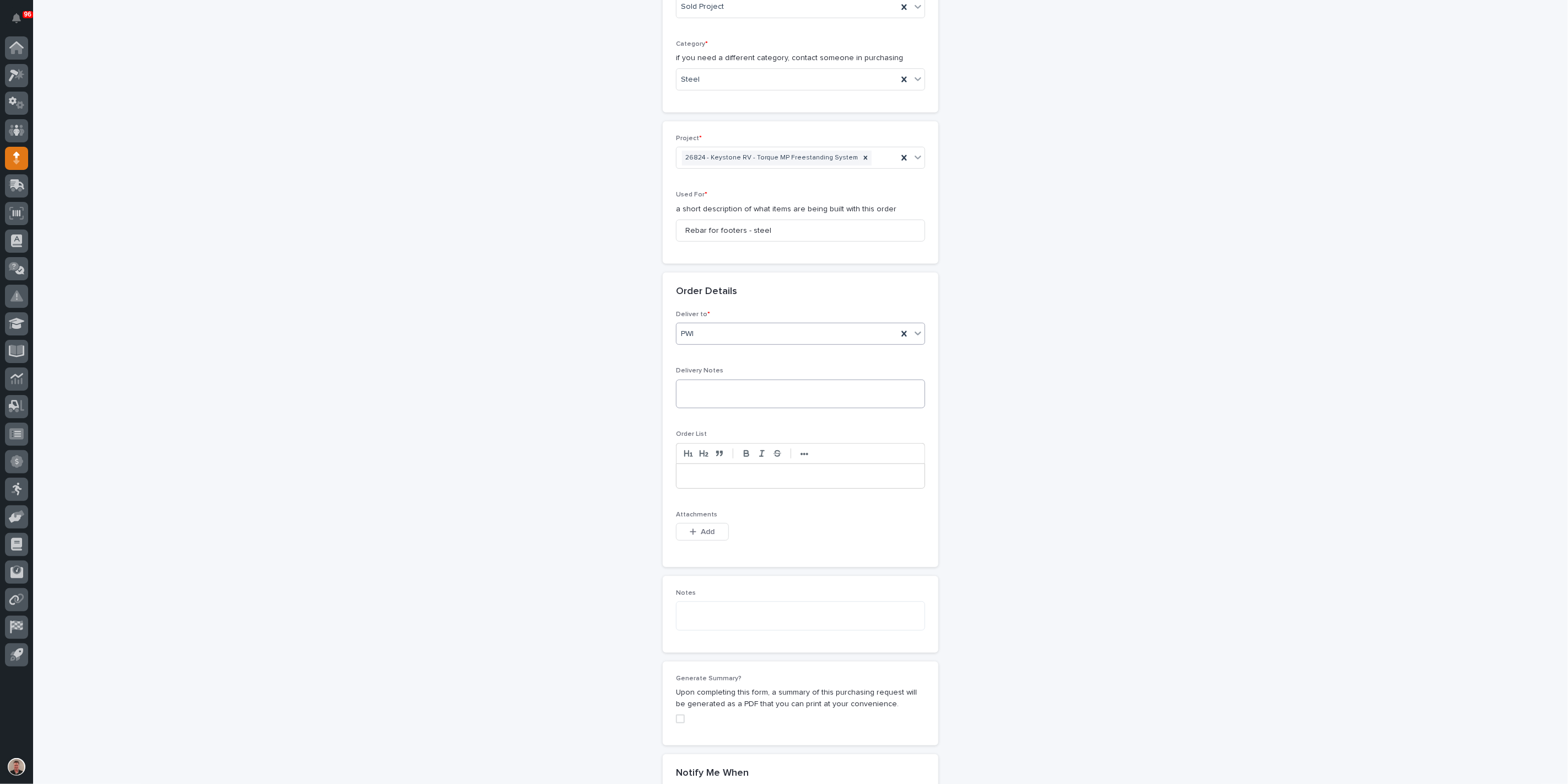
scroll to position [439, 0]
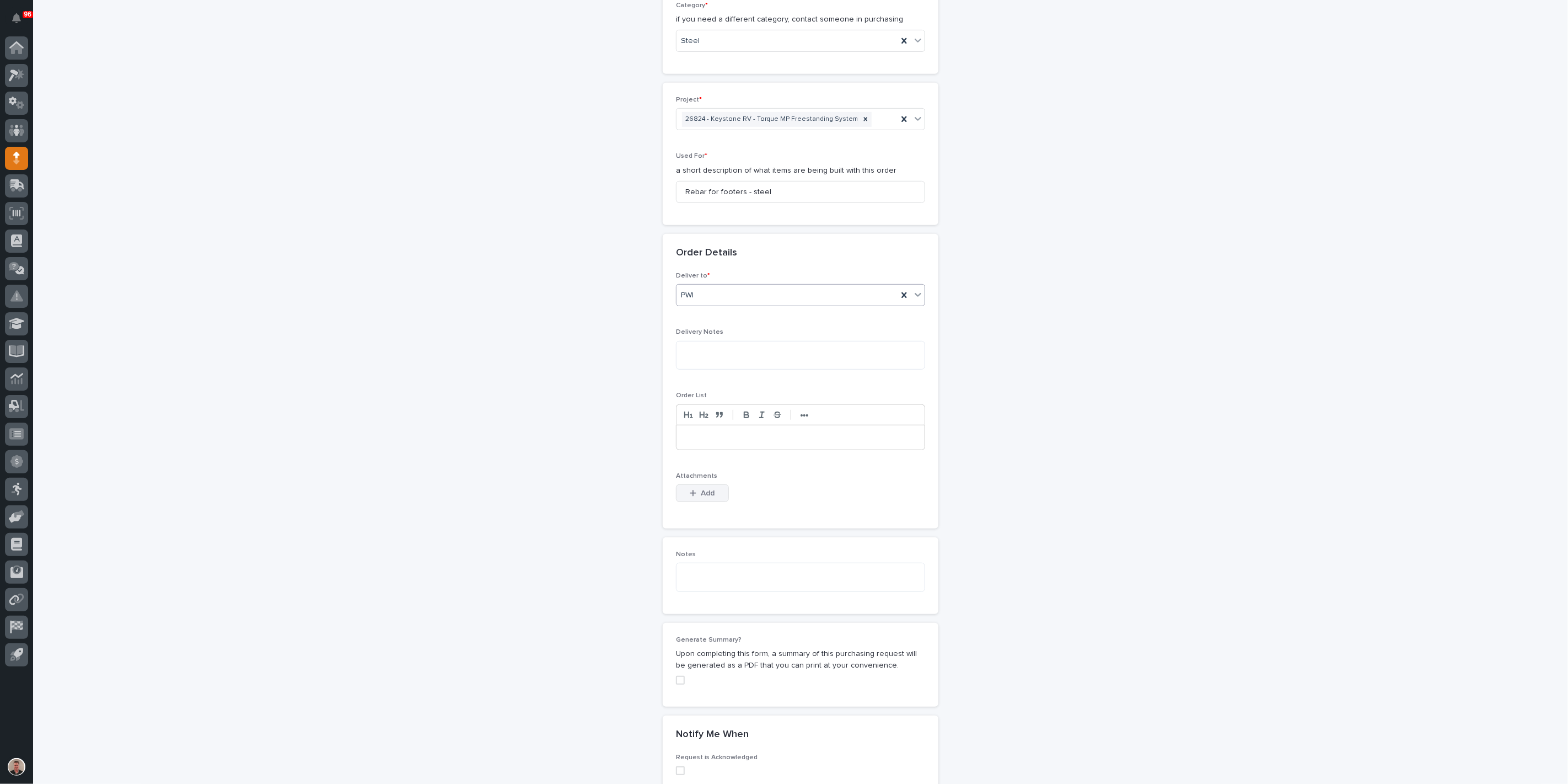
click at [702, 498] on span "Add" at bounding box center [708, 493] width 14 height 10
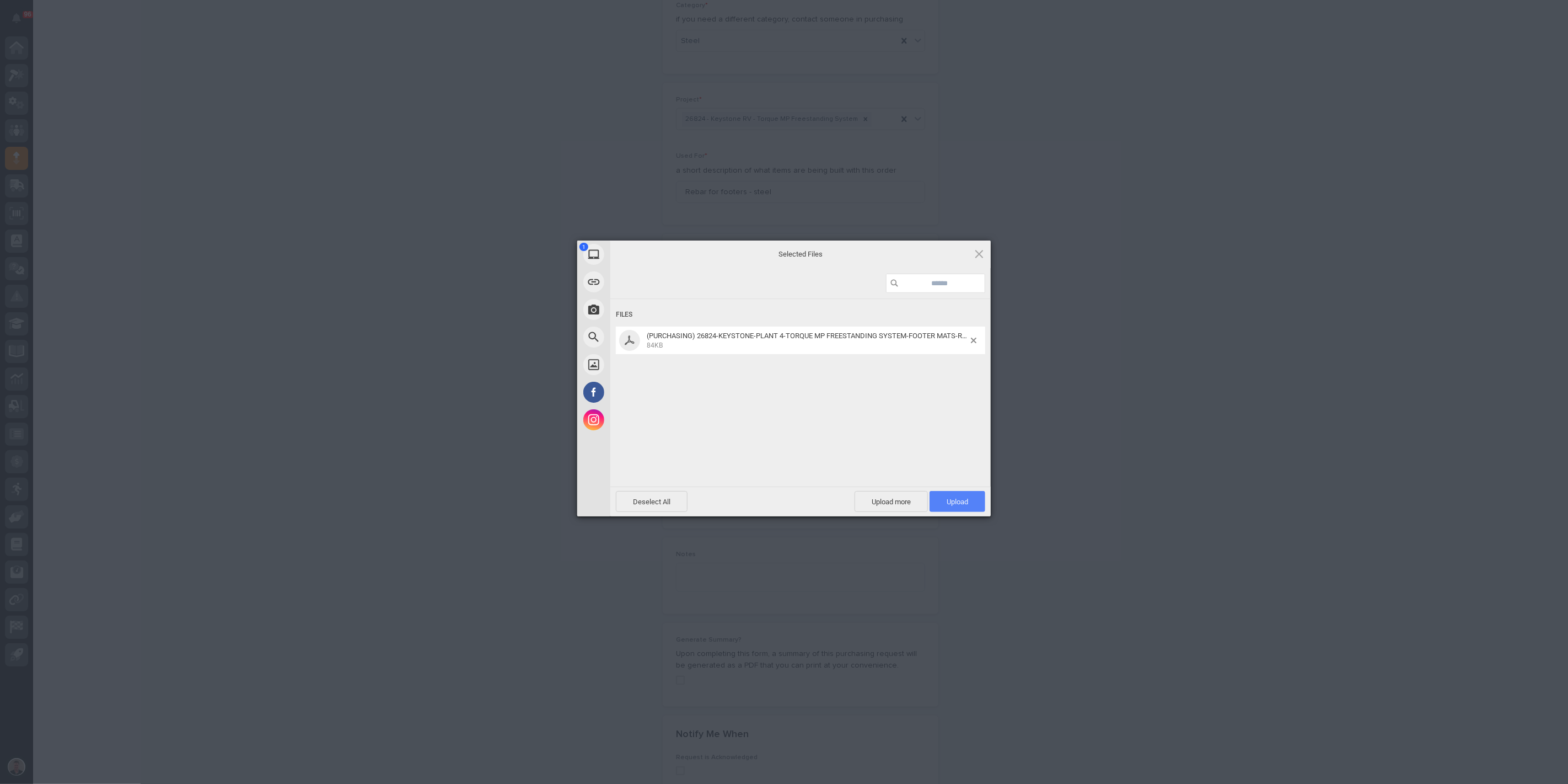
click at [951, 505] on span "Upload 1" at bounding box center [958, 501] width 22 height 8
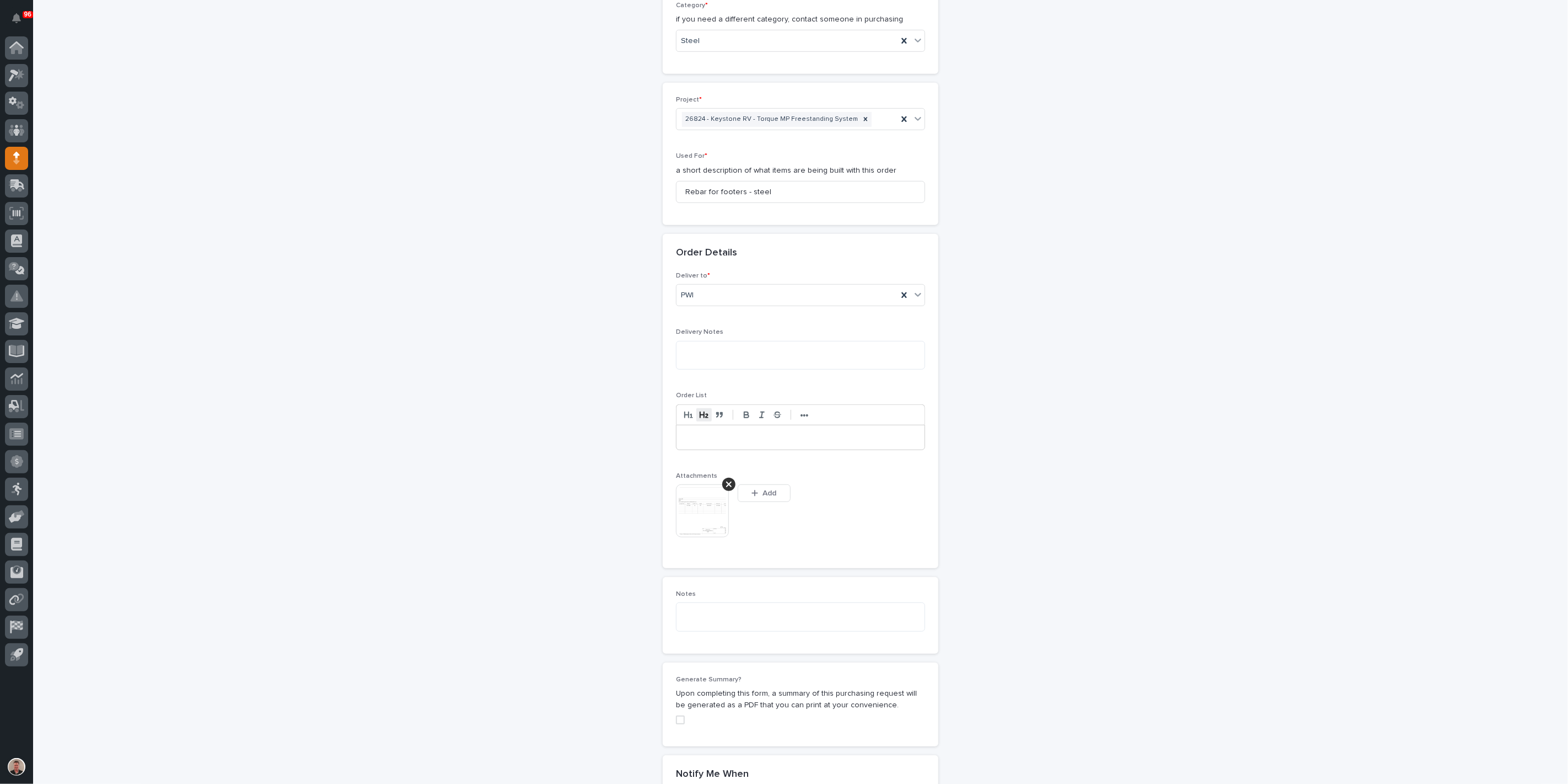
scroll to position [460, 0]
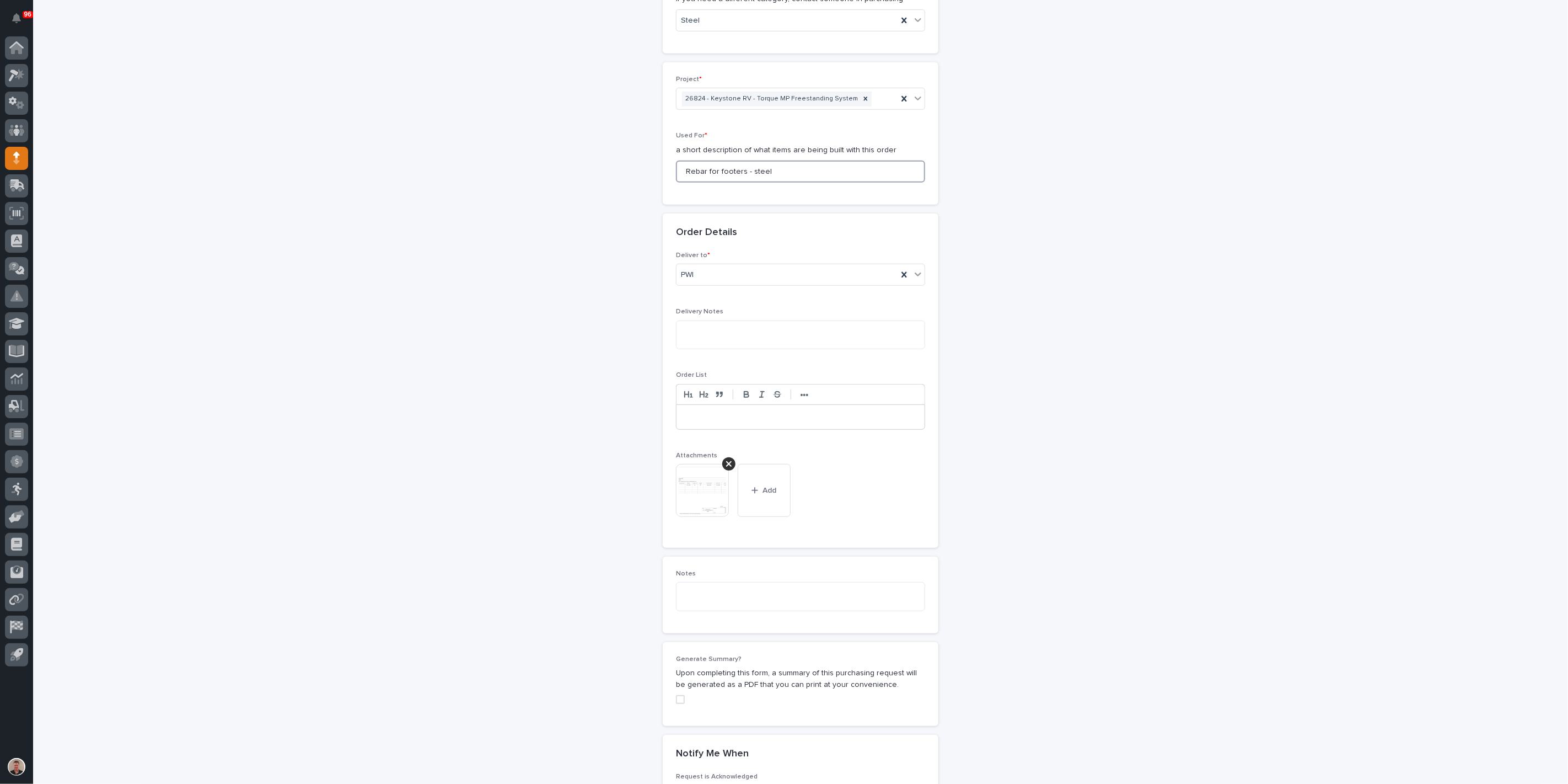
drag, startPoint x: 717, startPoint y: 342, endPoint x: 824, endPoint y: 347, distance: 107.1
click at [824, 183] on input "Rebar for footers - steel" at bounding box center [800, 171] width 249 height 22
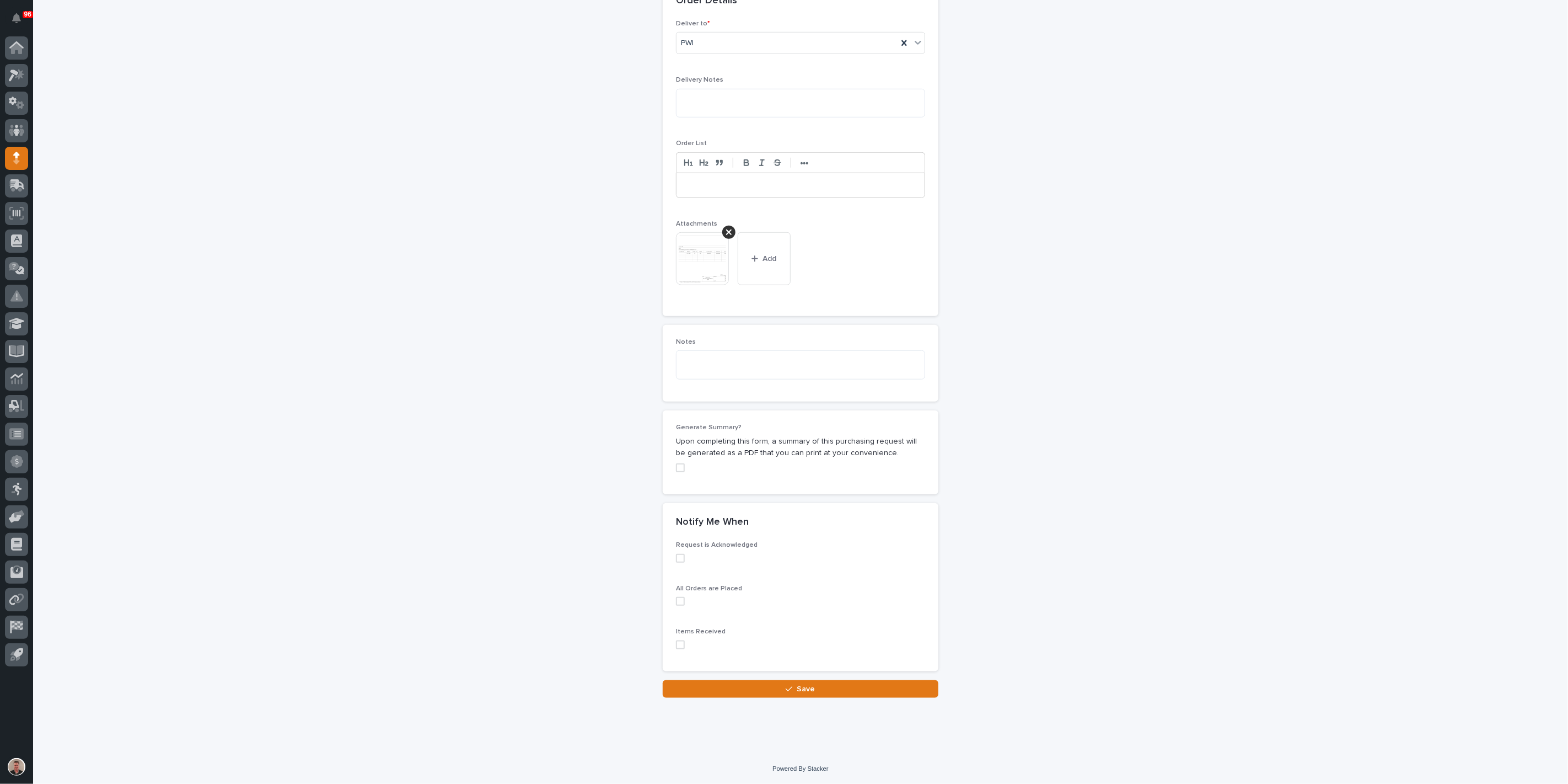
scroll to position [1022, 0]
click at [734, 688] on button "Save" at bounding box center [800, 689] width 275 height 17
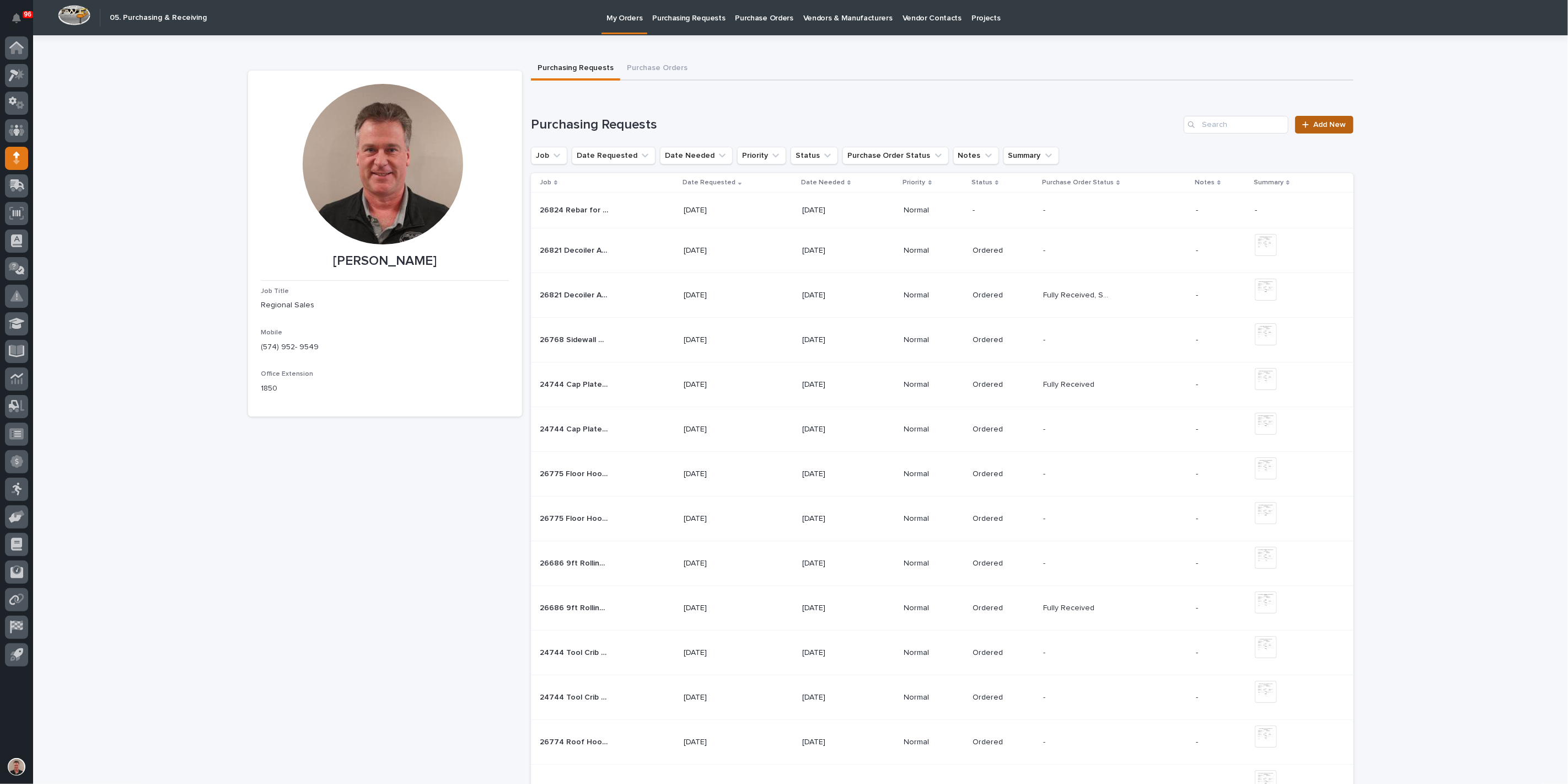
click at [1321, 128] on span "Add New" at bounding box center [1330, 125] width 33 height 8
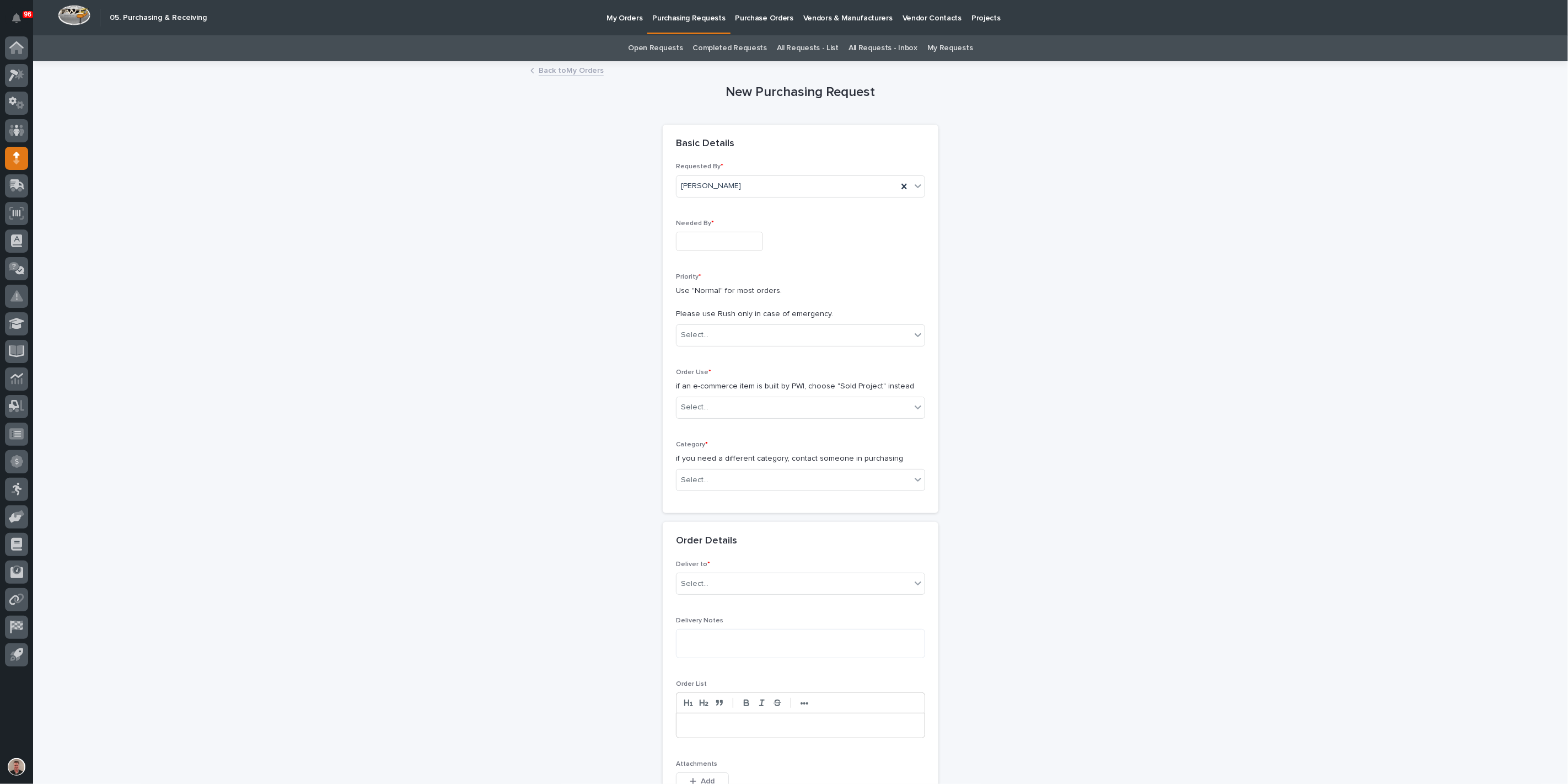
click at [694, 251] on input "text" at bounding box center [719, 241] width 87 height 20
click at [729, 144] on div "3" at bounding box center [736, 151] width 15 height 15
type input "**********"
click at [703, 341] on div "Select..." at bounding box center [694, 335] width 28 height 12
click at [708, 455] on div "Normal" at bounding box center [796, 450] width 241 height 20
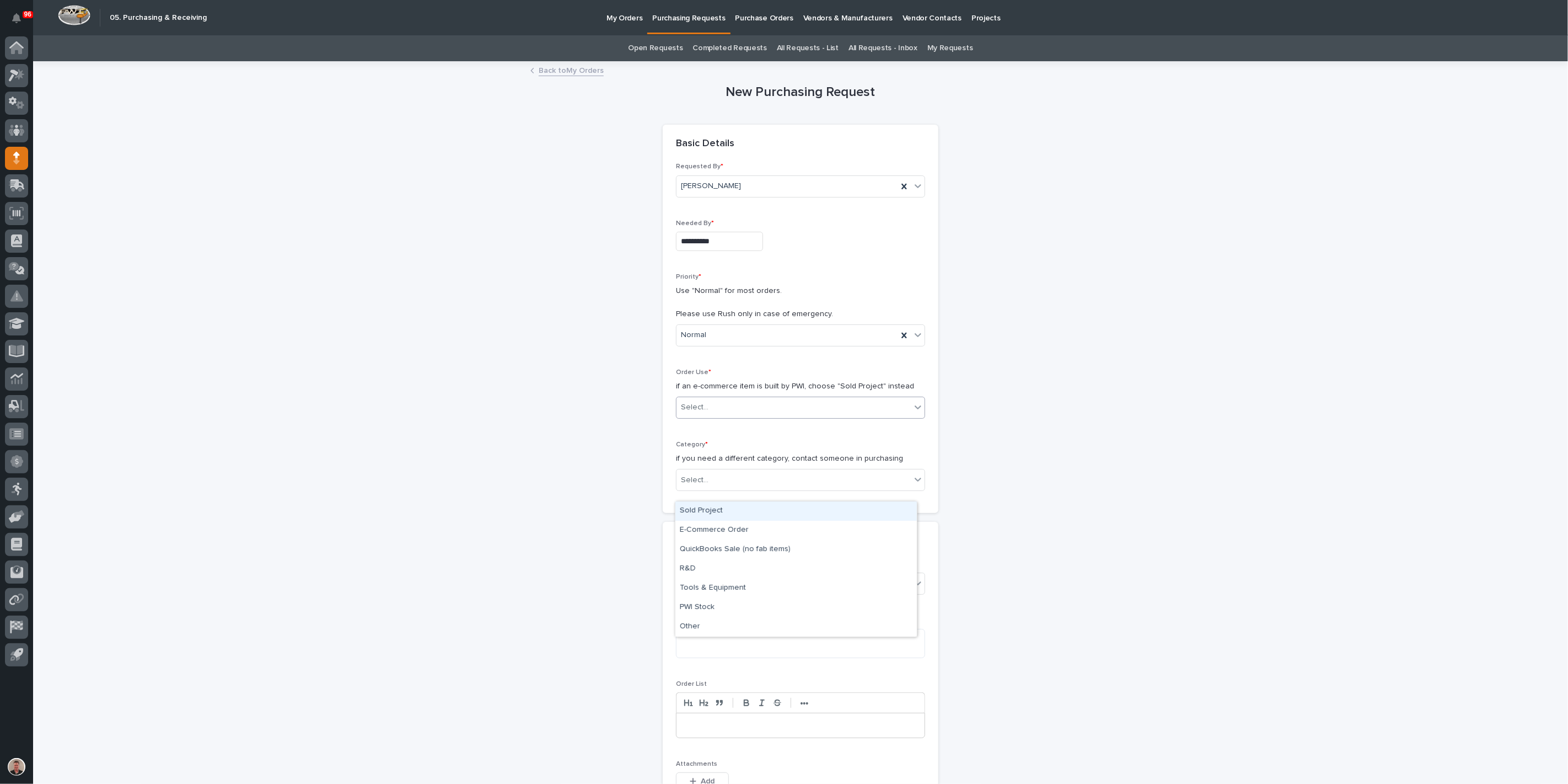
click at [738, 416] on div "Select..." at bounding box center [793, 407] width 234 height 18
click at [752, 512] on div "Sold Project" at bounding box center [796, 511] width 241 height 20
click at [727, 490] on div "Select..." at bounding box center [793, 480] width 234 height 18
click at [726, 705] on div "Parts & Hardware" at bounding box center [796, 706] width 241 height 20
click at [727, 568] on div "Select..." at bounding box center [793, 558] width 234 height 18
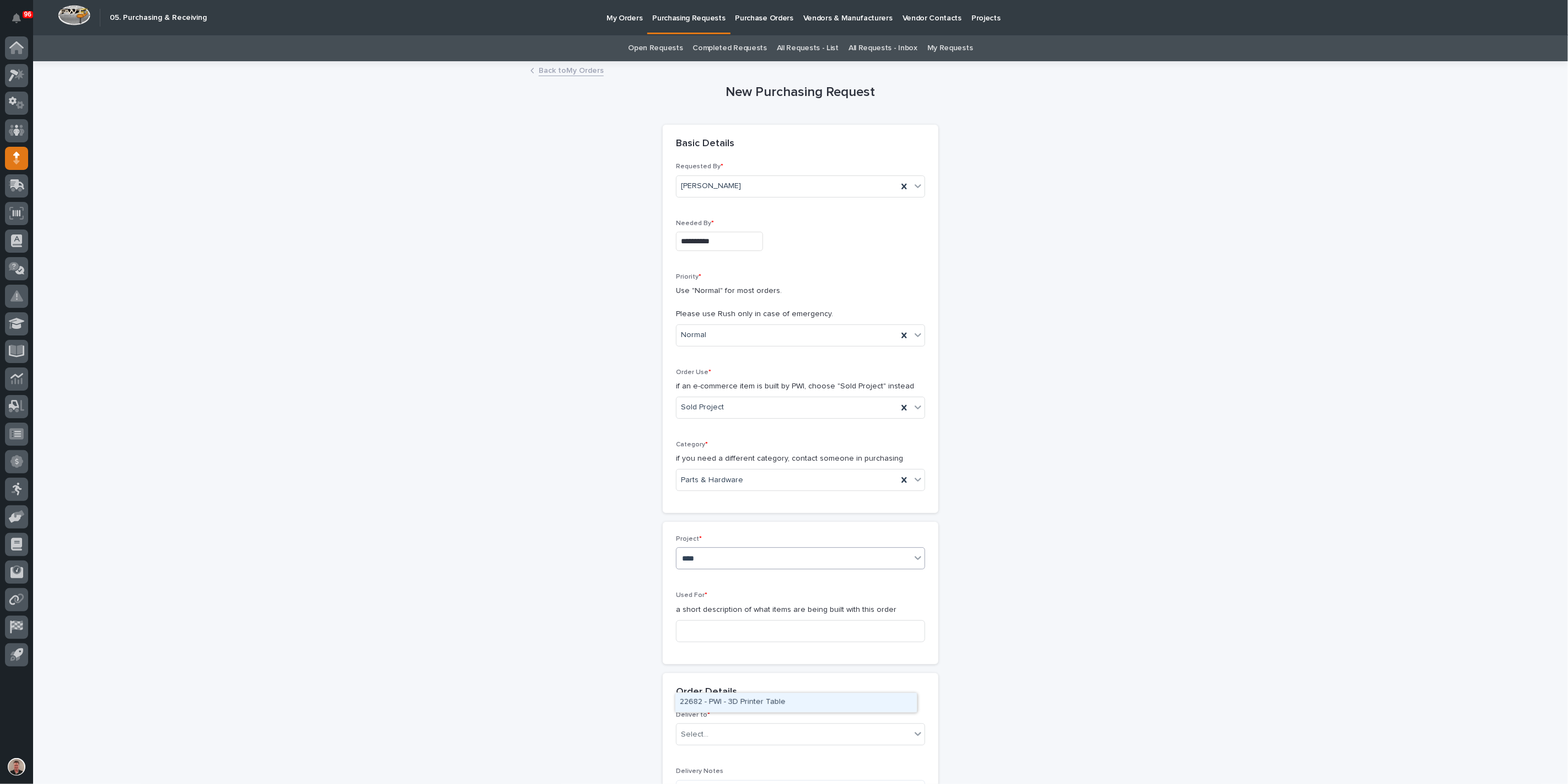
type input "*****"
click at [737, 701] on div "26824 - Keystone RV - Torque MP Freestanding System" at bounding box center [796, 702] width 241 height 20
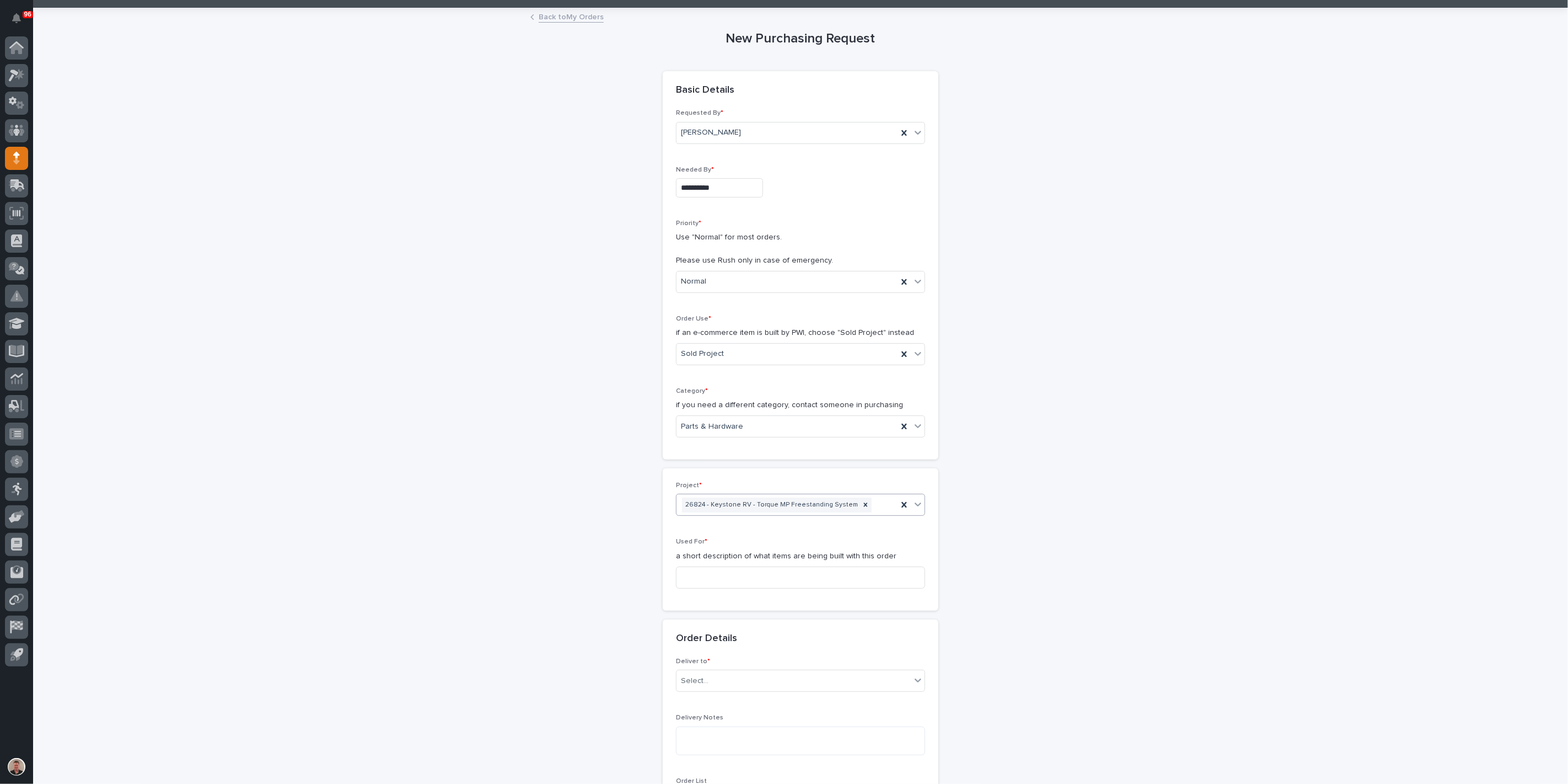
scroll to position [183, 0]
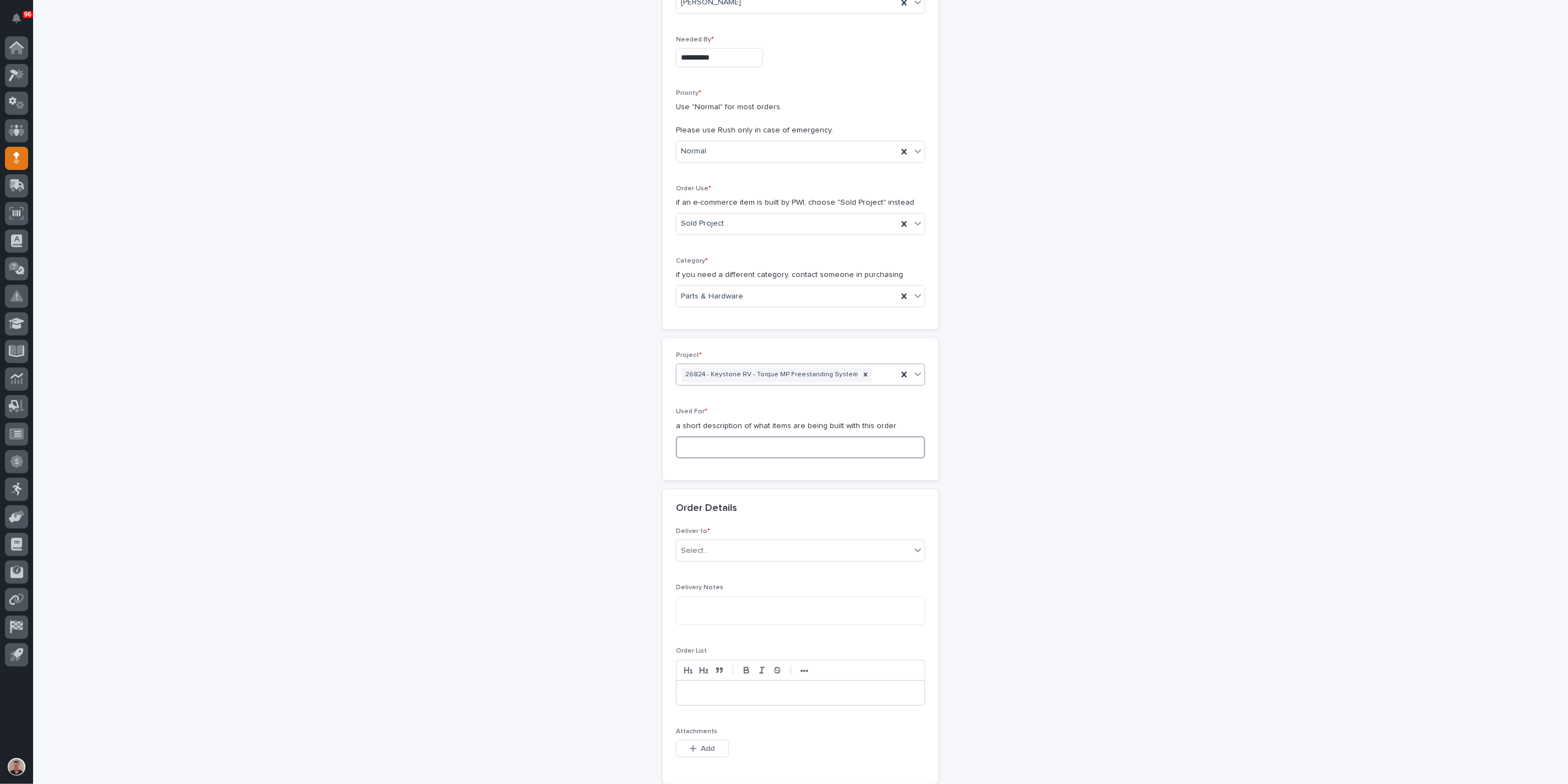
click at [710, 458] on input at bounding box center [800, 447] width 249 height 22
paste input "Rebar for footers - steel"
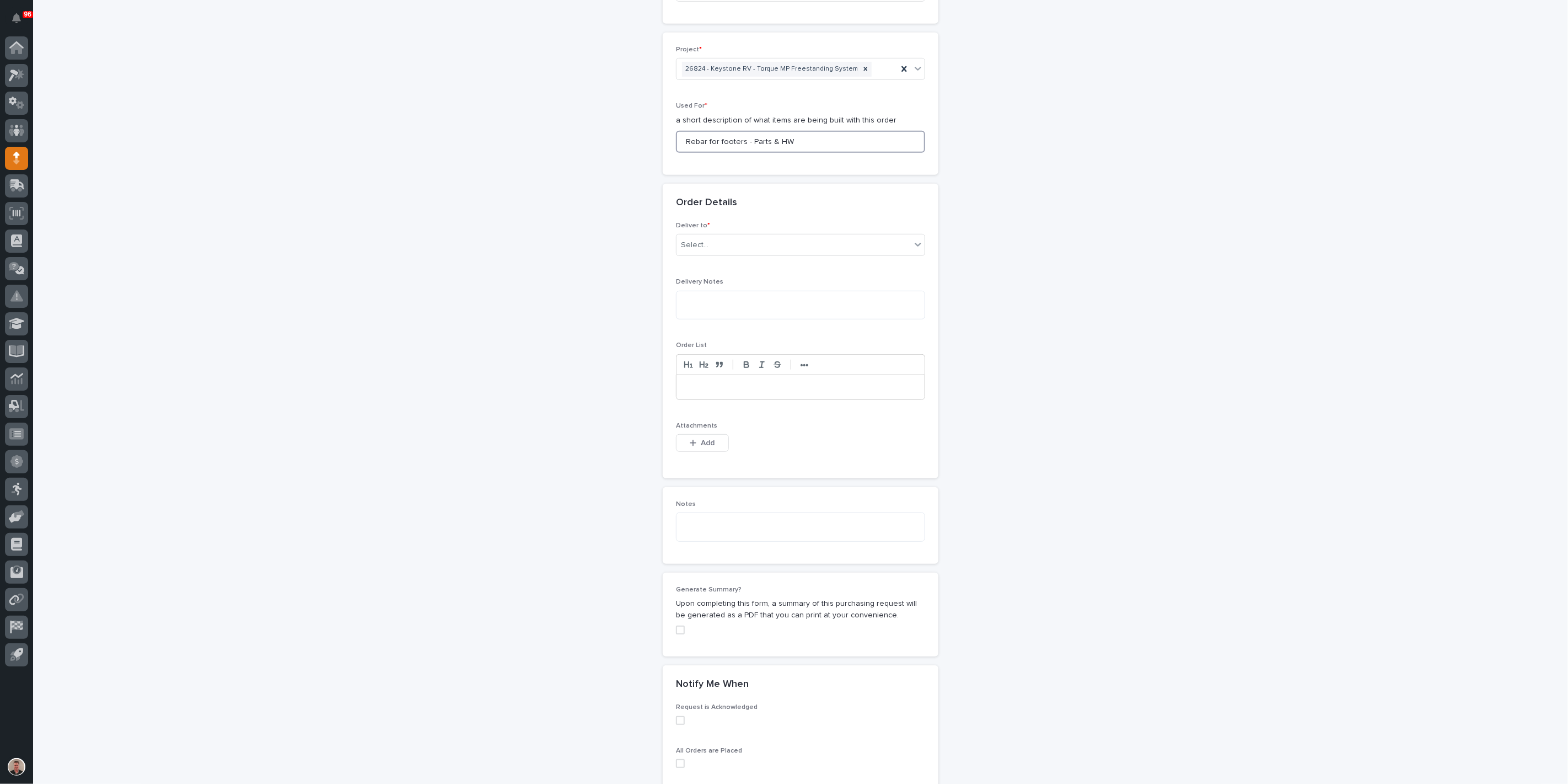
scroll to position [490, 0]
type input "Rebar for footers - Parts & HW"
click at [741, 254] on div "Select..." at bounding box center [793, 244] width 234 height 18
click at [734, 461] on div "PWI" at bounding box center [796, 460] width 241 height 20
click at [708, 447] on span "Add" at bounding box center [708, 442] width 14 height 10
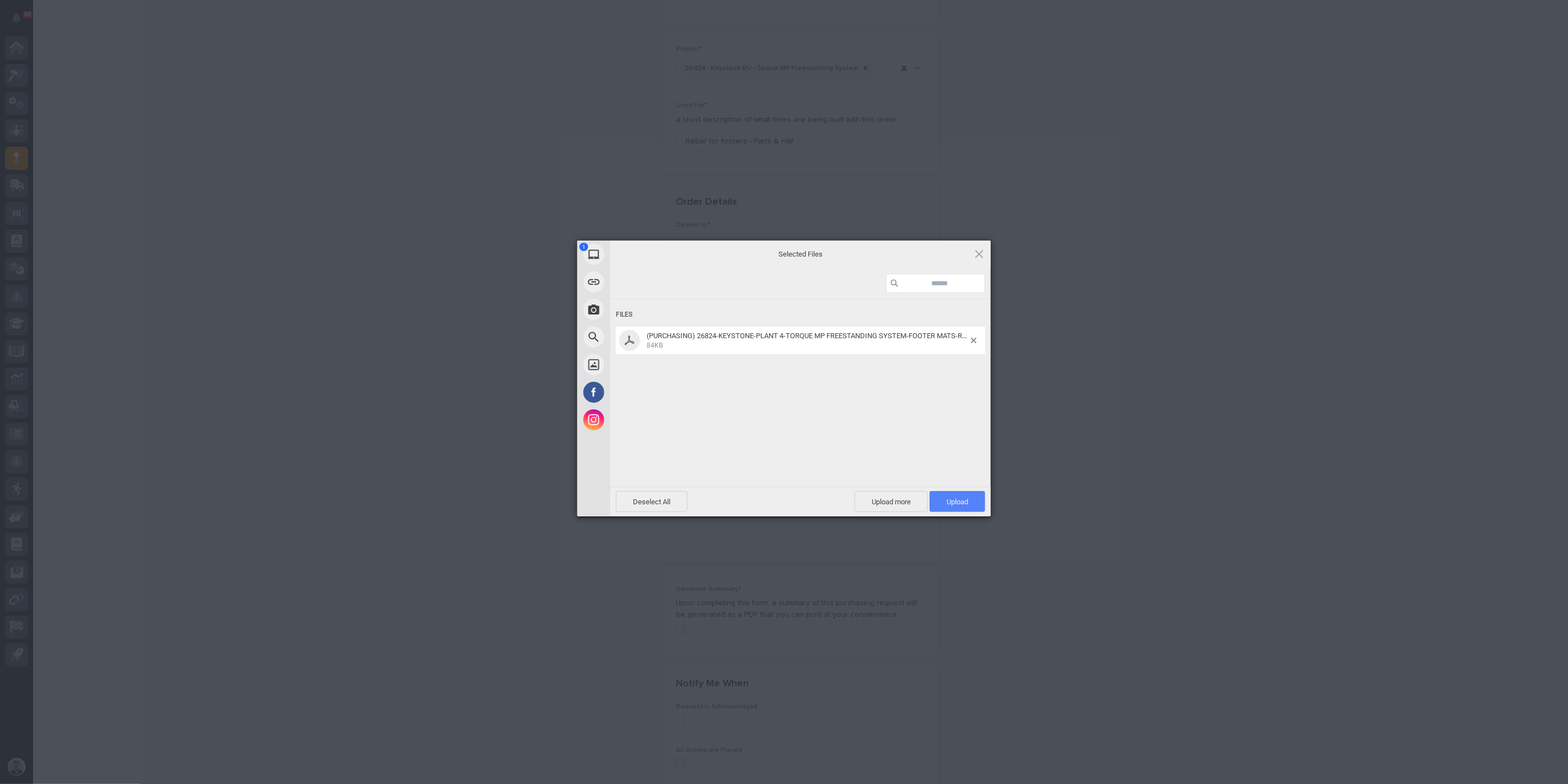
click at [956, 503] on span "Upload 1" at bounding box center [958, 501] width 22 height 8
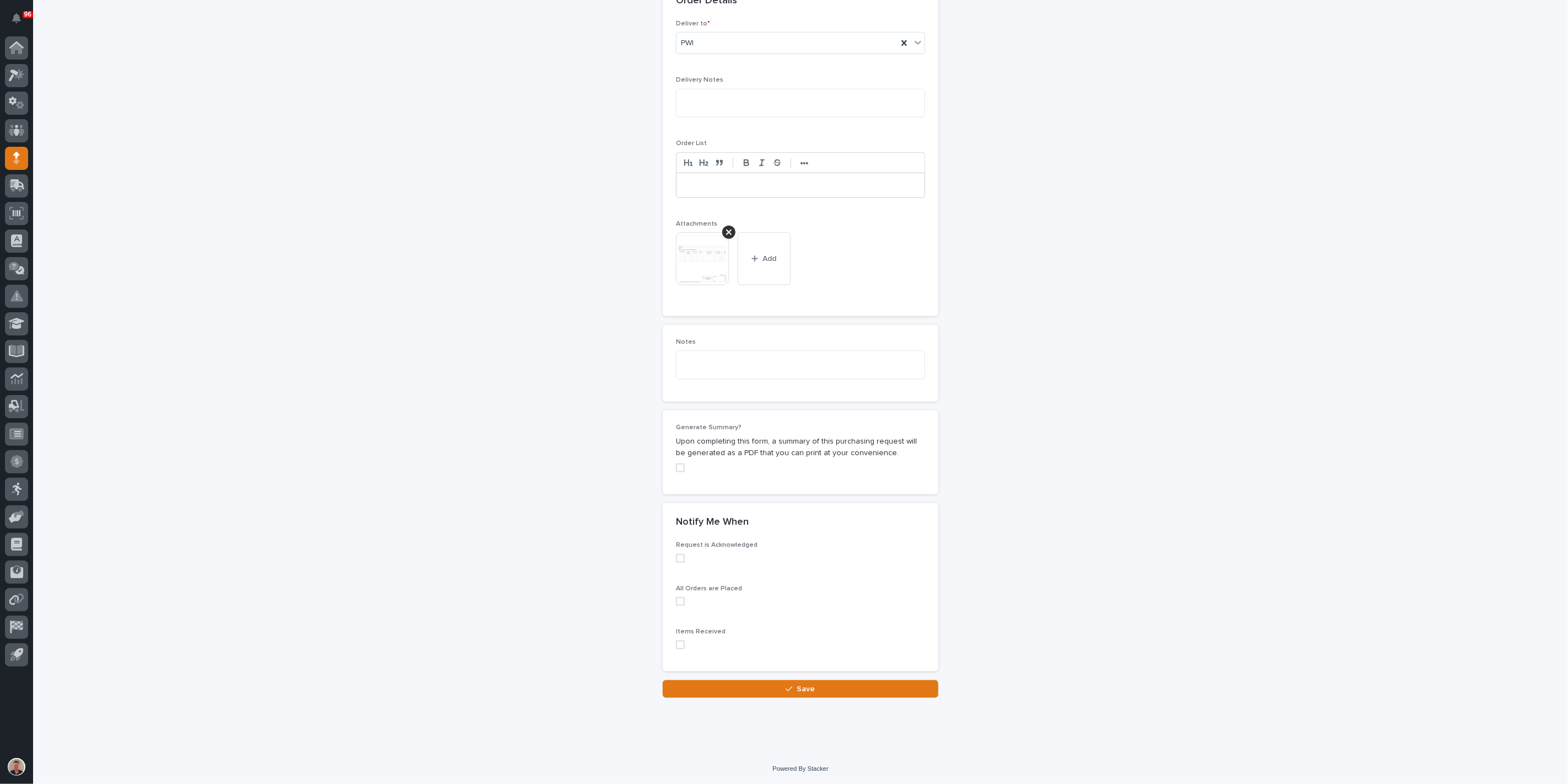
scroll to position [1022, 0]
click at [743, 694] on button "Save" at bounding box center [800, 689] width 275 height 17
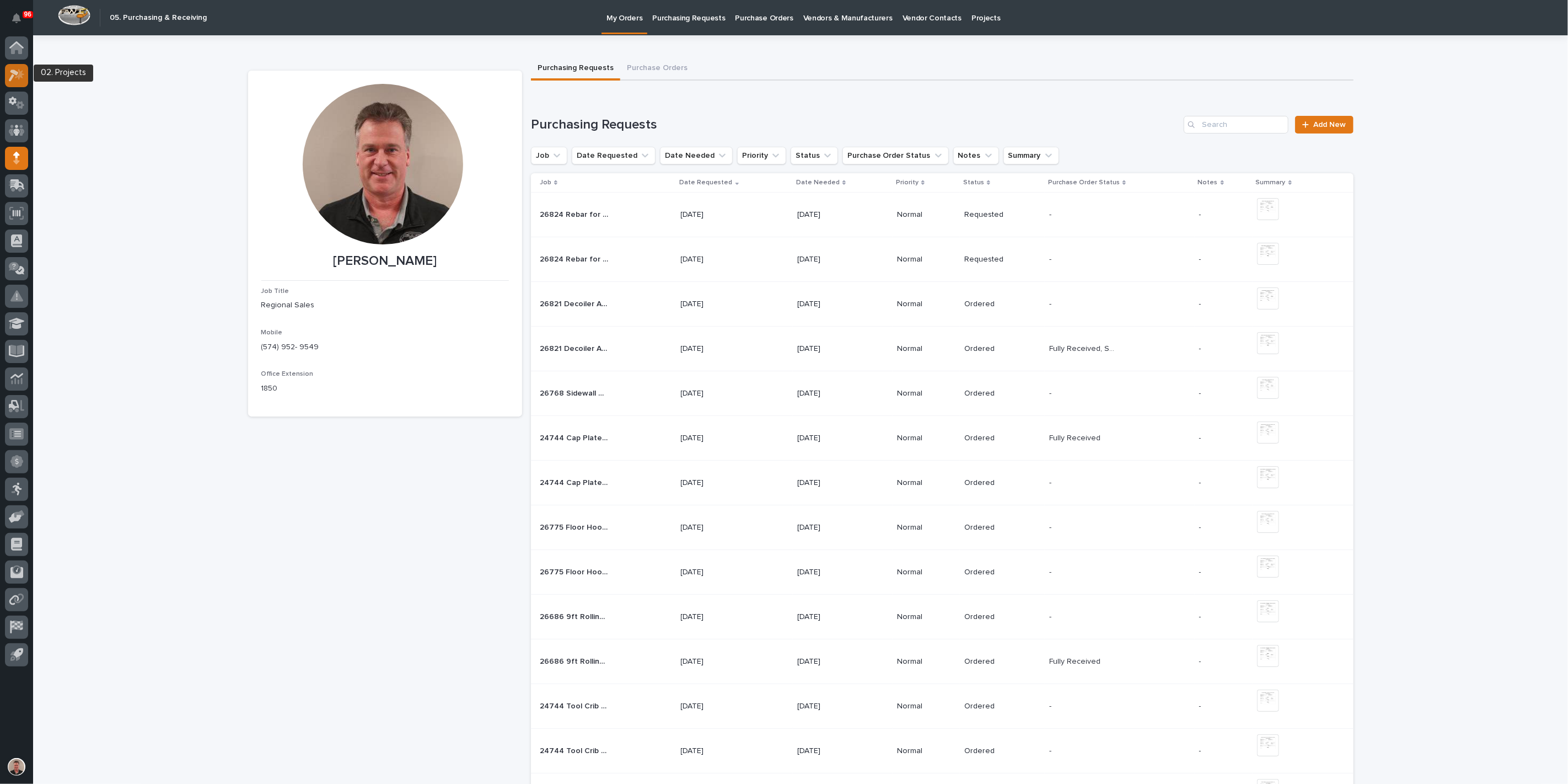
click at [17, 73] on icon at bounding box center [14, 75] width 10 height 12
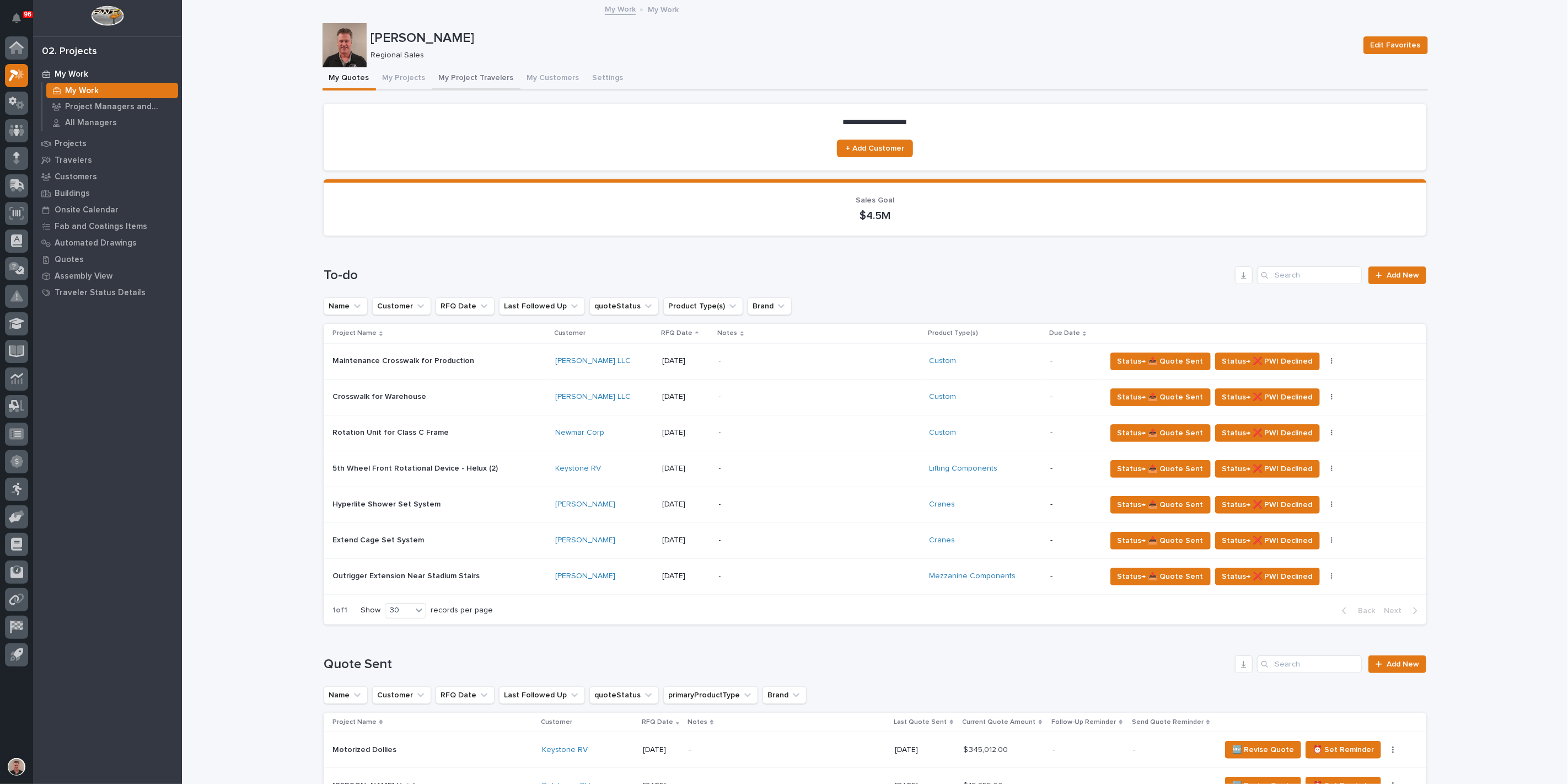
click at [520, 88] on button "My Project Travelers" at bounding box center [476, 79] width 88 height 23
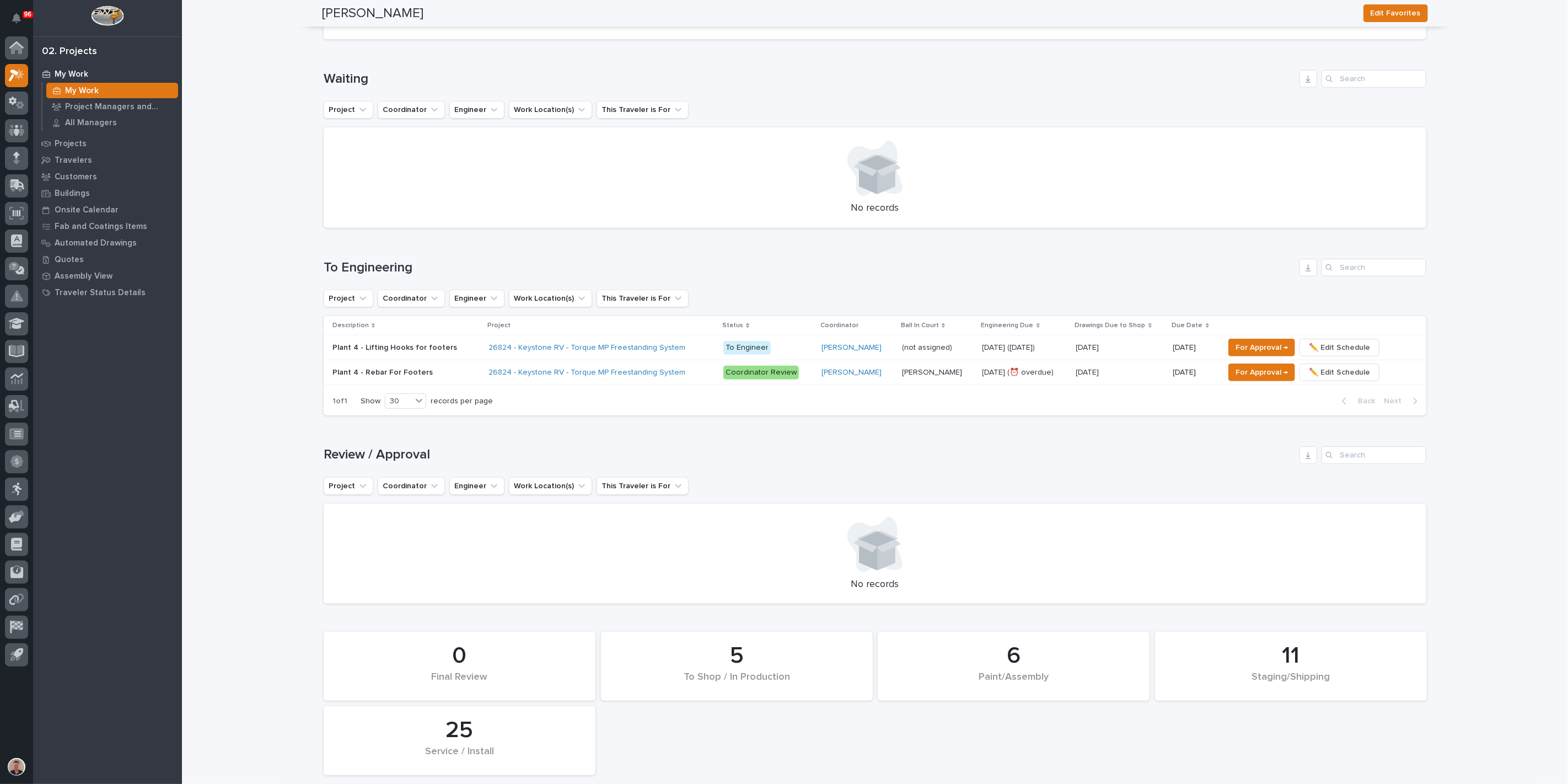
scroll to position [306, 0]
click at [1250, 379] on span "For Approval →" at bounding box center [1261, 371] width 52 height 13
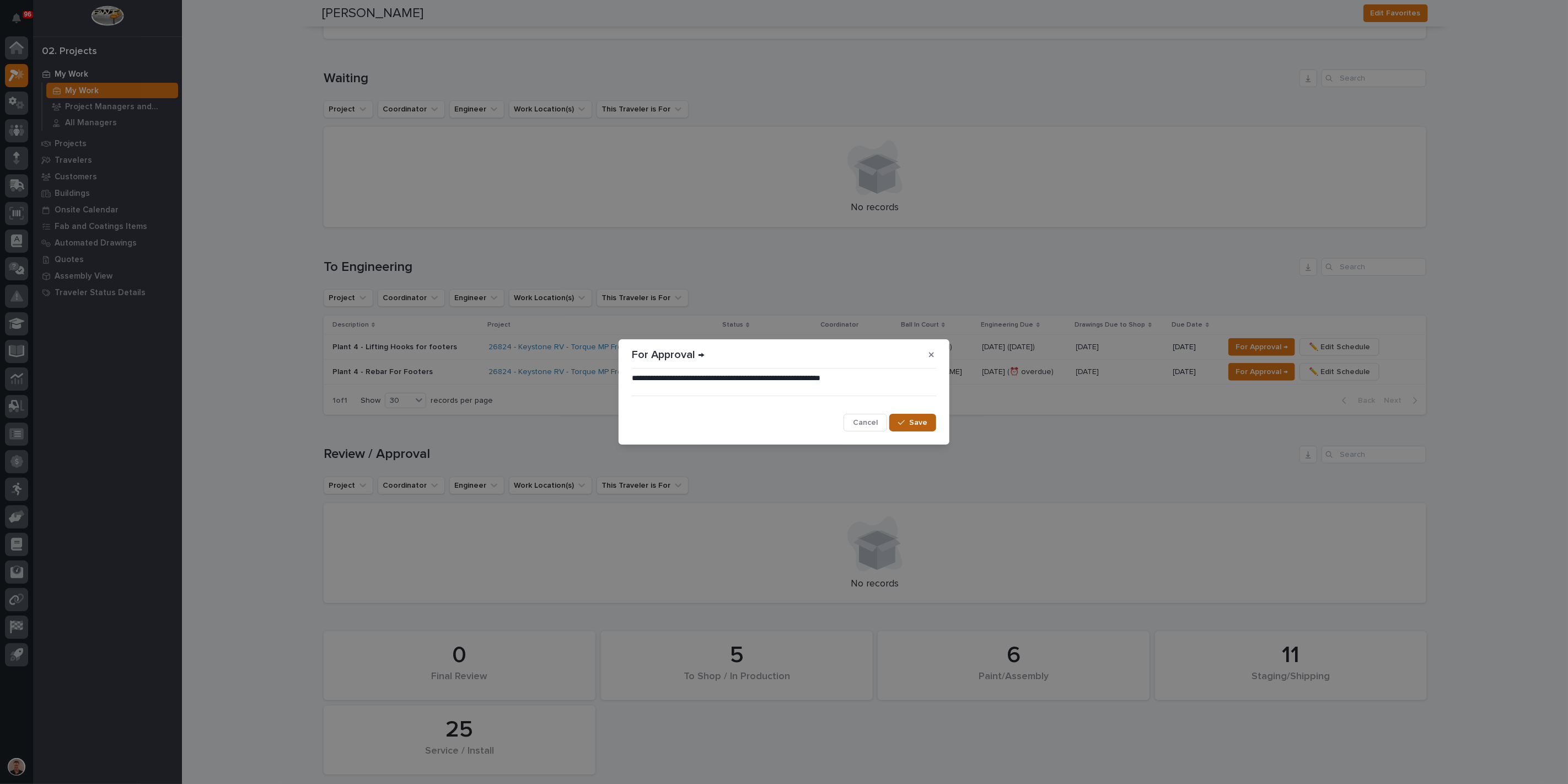
click at [911, 425] on span "Save" at bounding box center [918, 423] width 18 height 10
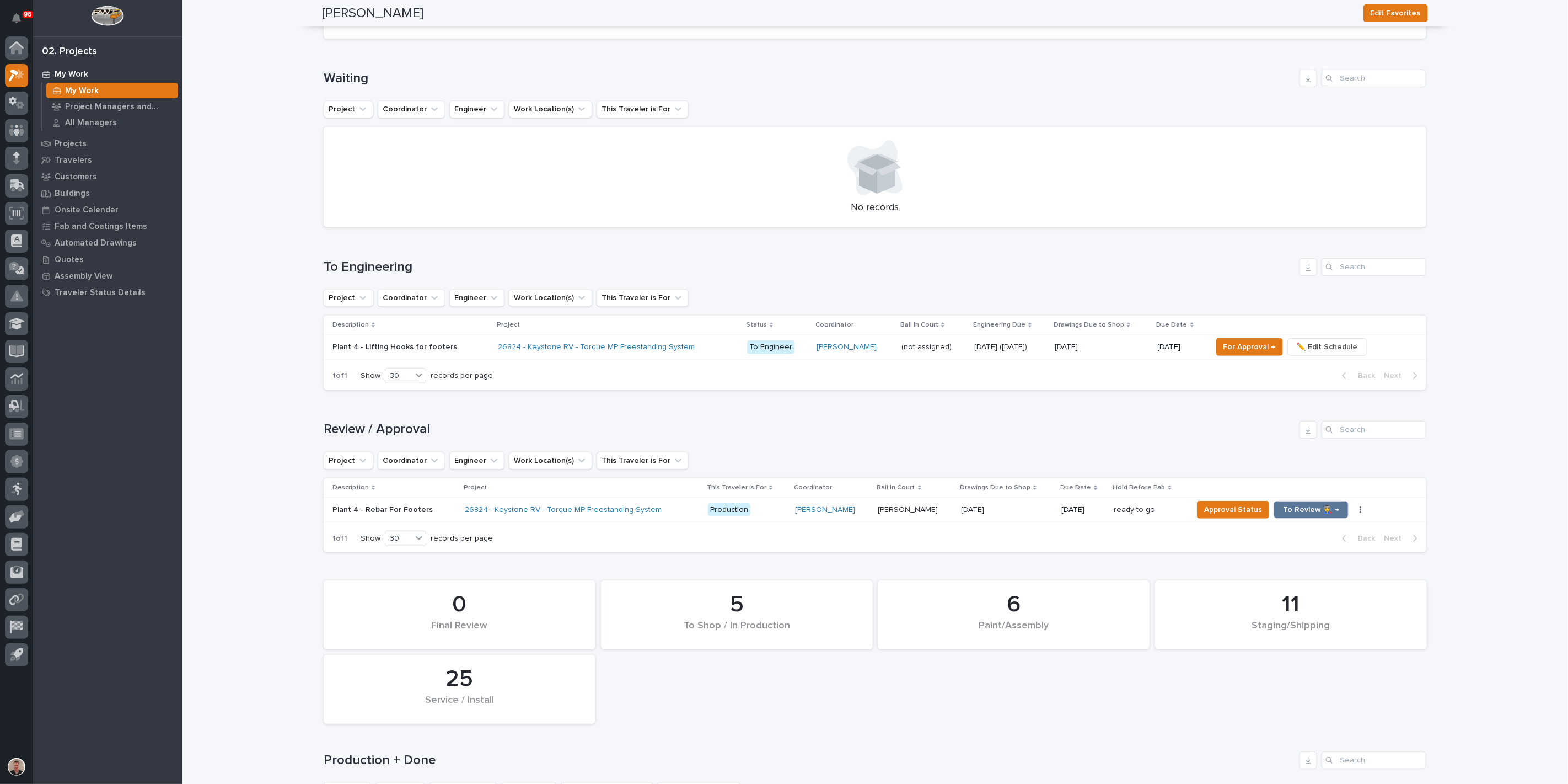
scroll to position [429, 0]
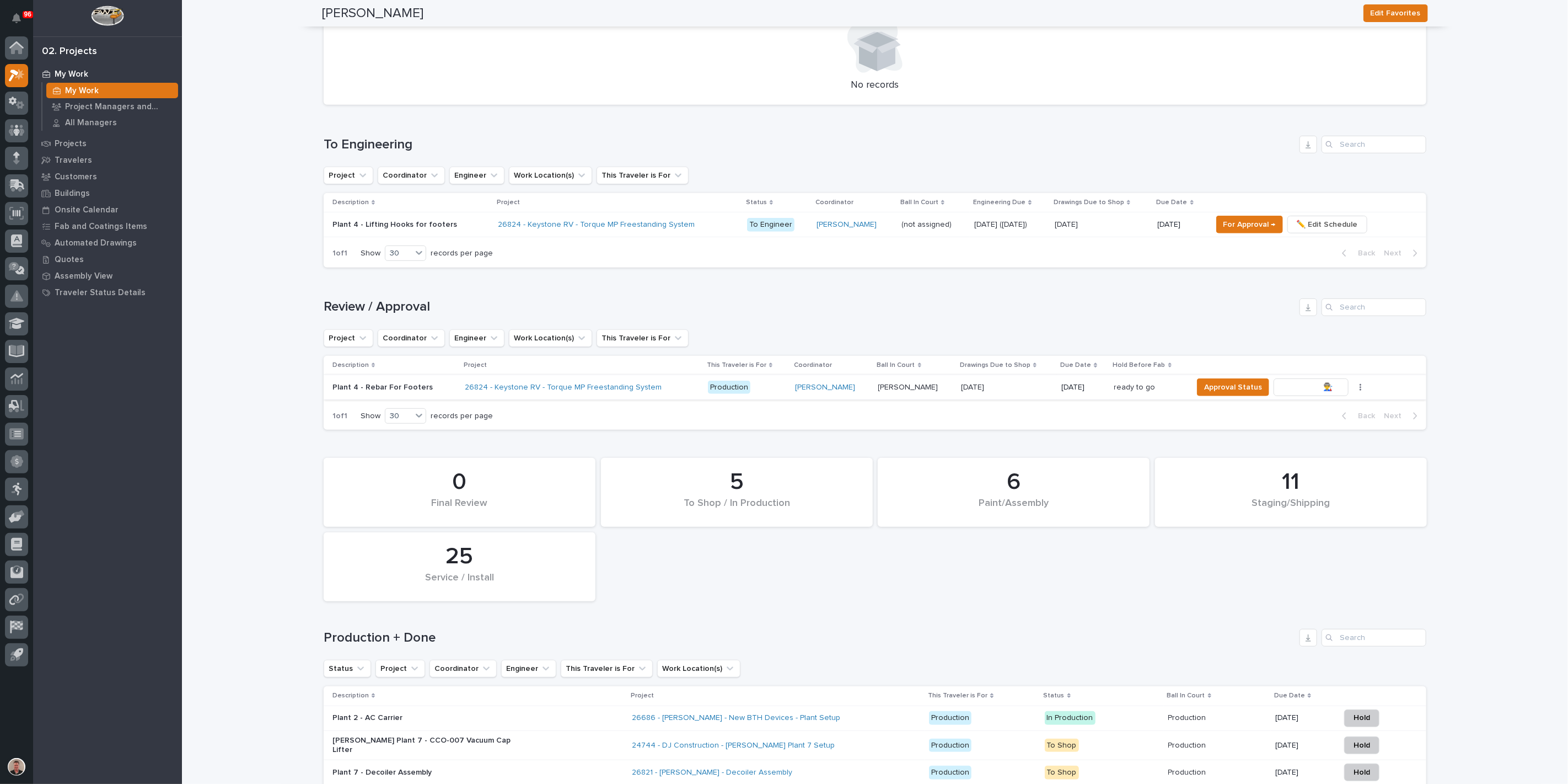
click at [1300, 394] on span "To Review 👨‍🏭 →" at bounding box center [1311, 387] width 57 height 13
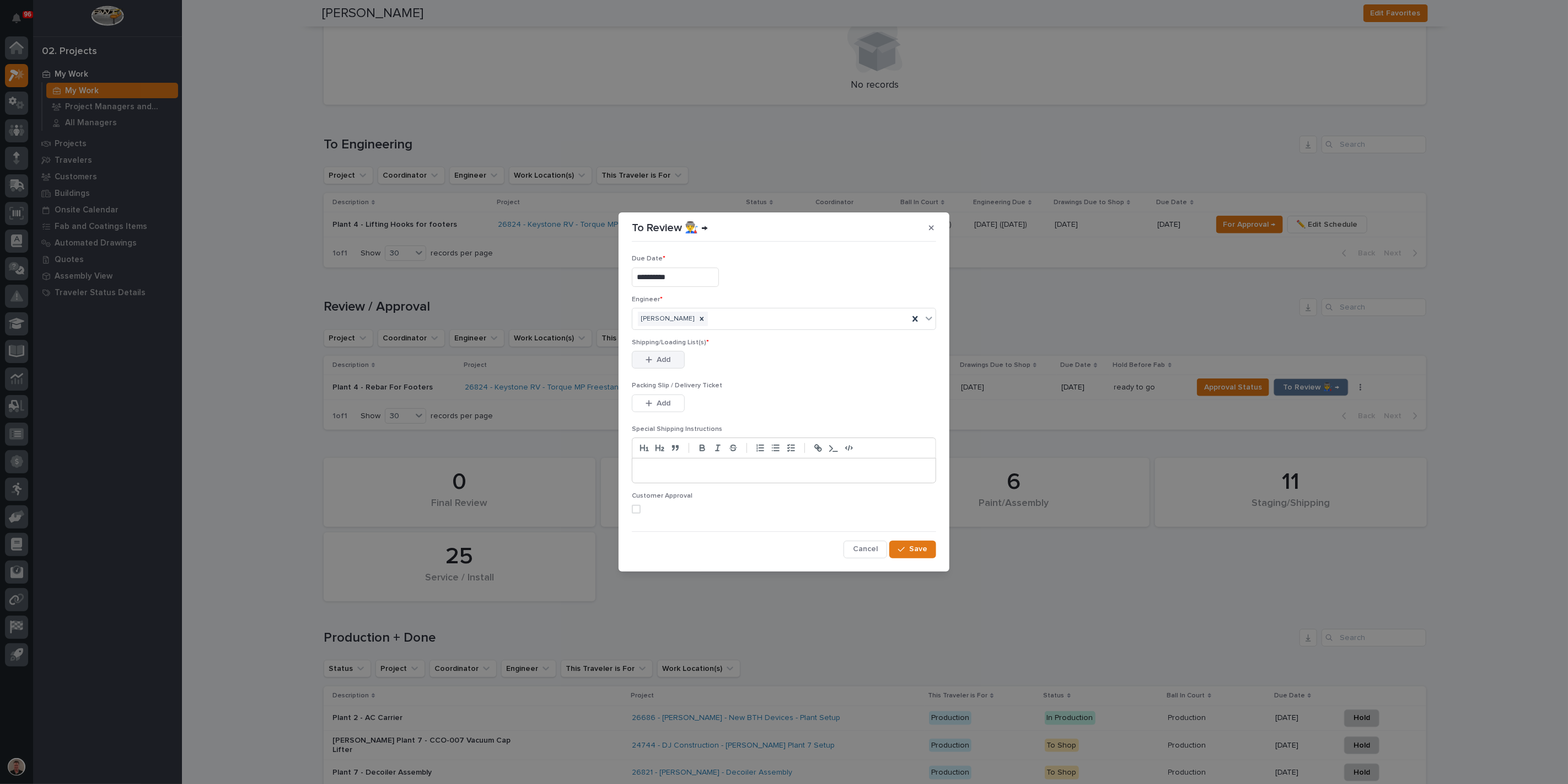
click at [671, 365] on span "Add" at bounding box center [664, 360] width 14 height 10
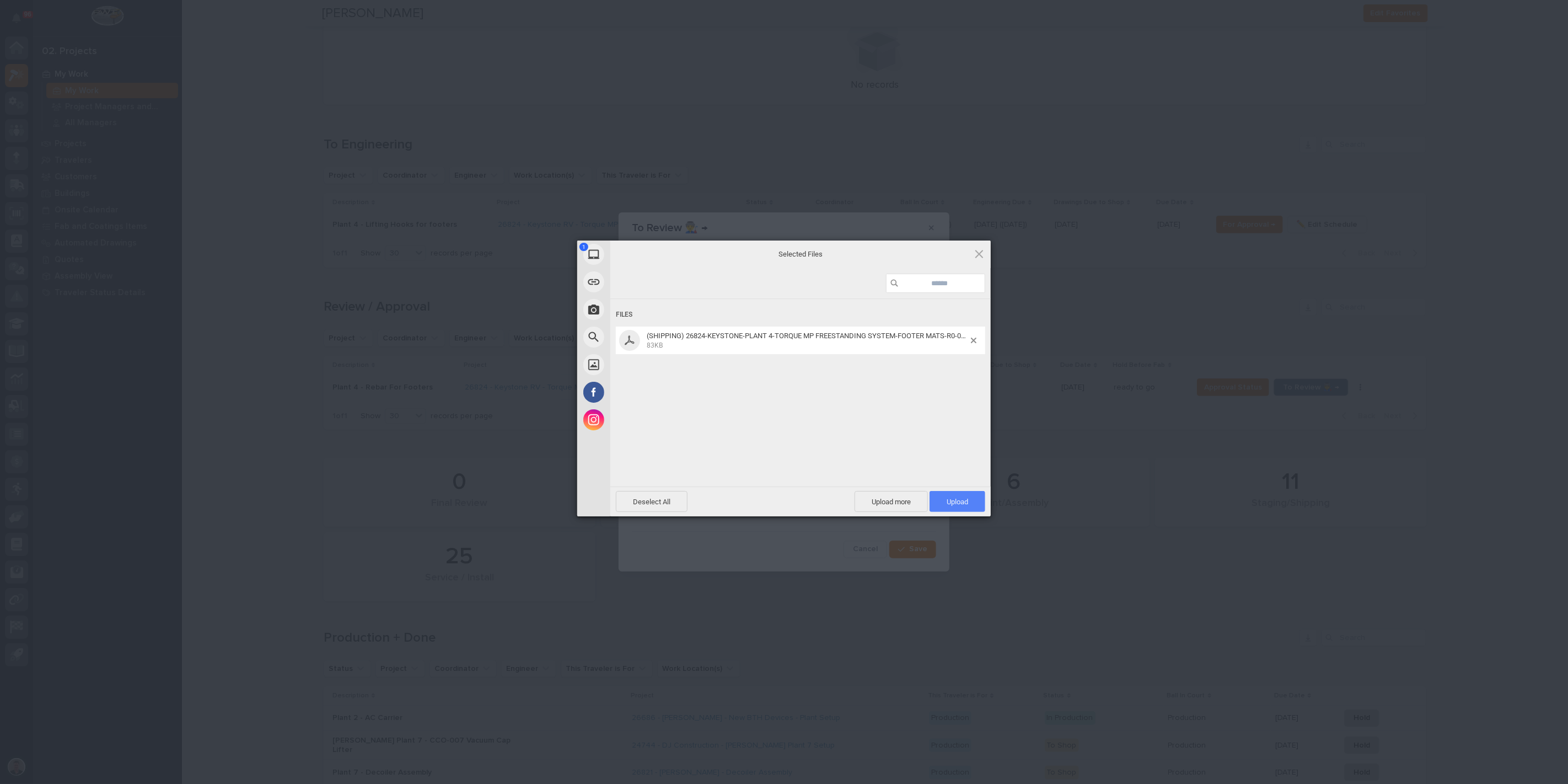
click at [954, 499] on span "Upload 1" at bounding box center [958, 501] width 22 height 8
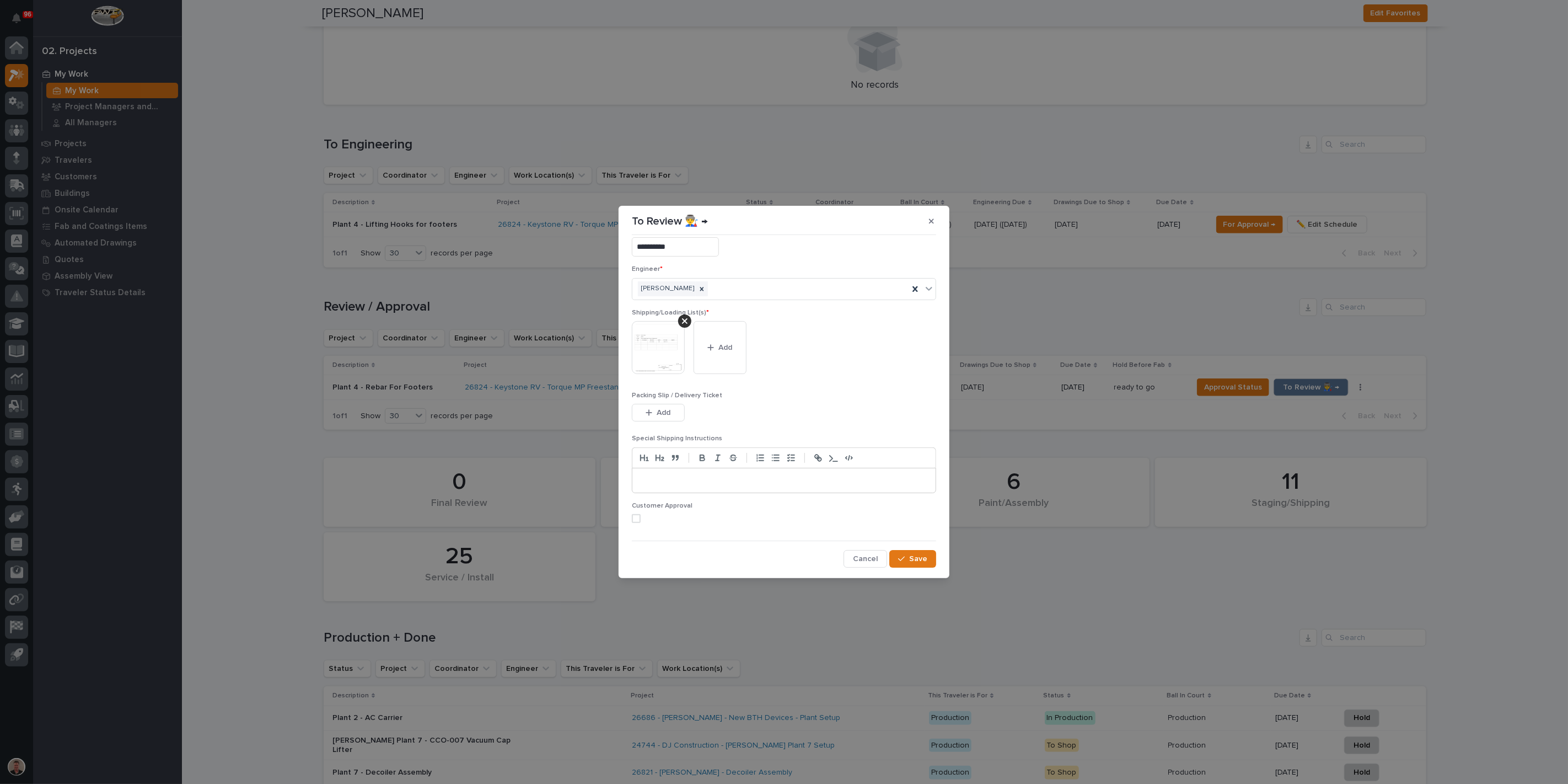
scroll to position [72, 0]
click at [641, 514] on span at bounding box center [636, 519] width 9 height 9
click at [910, 556] on span "Save" at bounding box center [918, 559] width 18 height 10
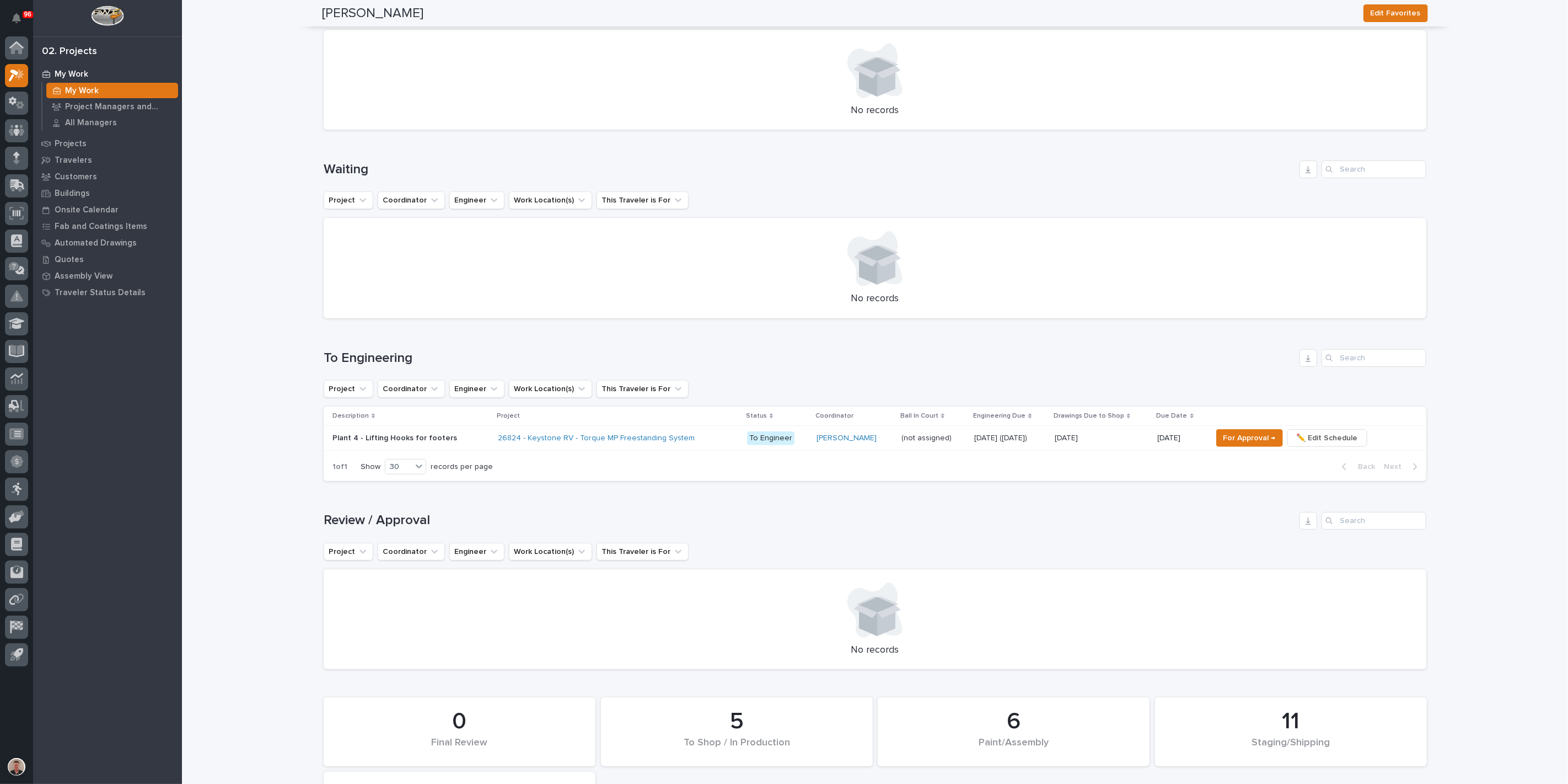
scroll to position [0, 0]
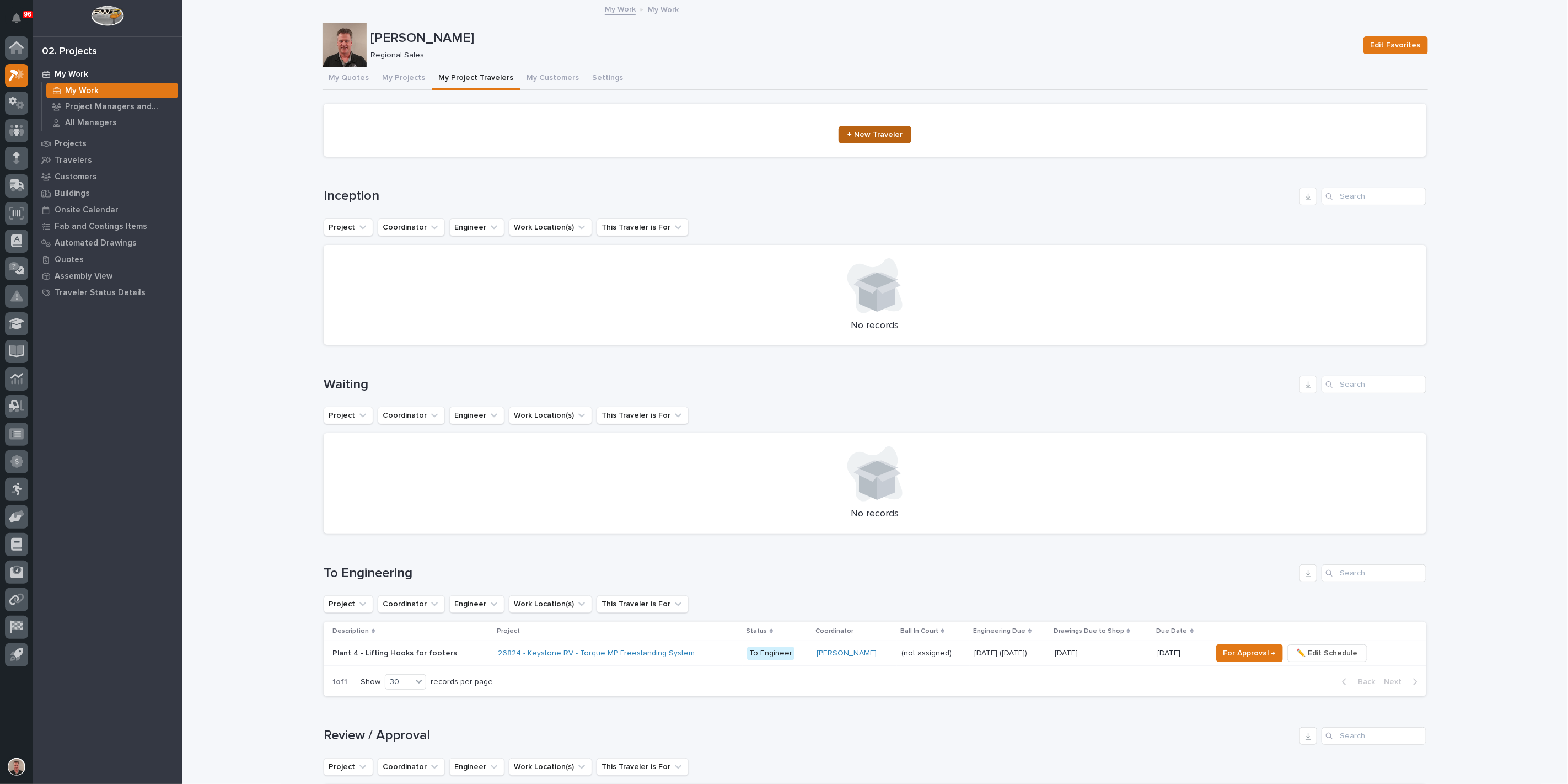
click at [876, 139] on span "+ New Traveler" at bounding box center [875, 134] width 55 height 8
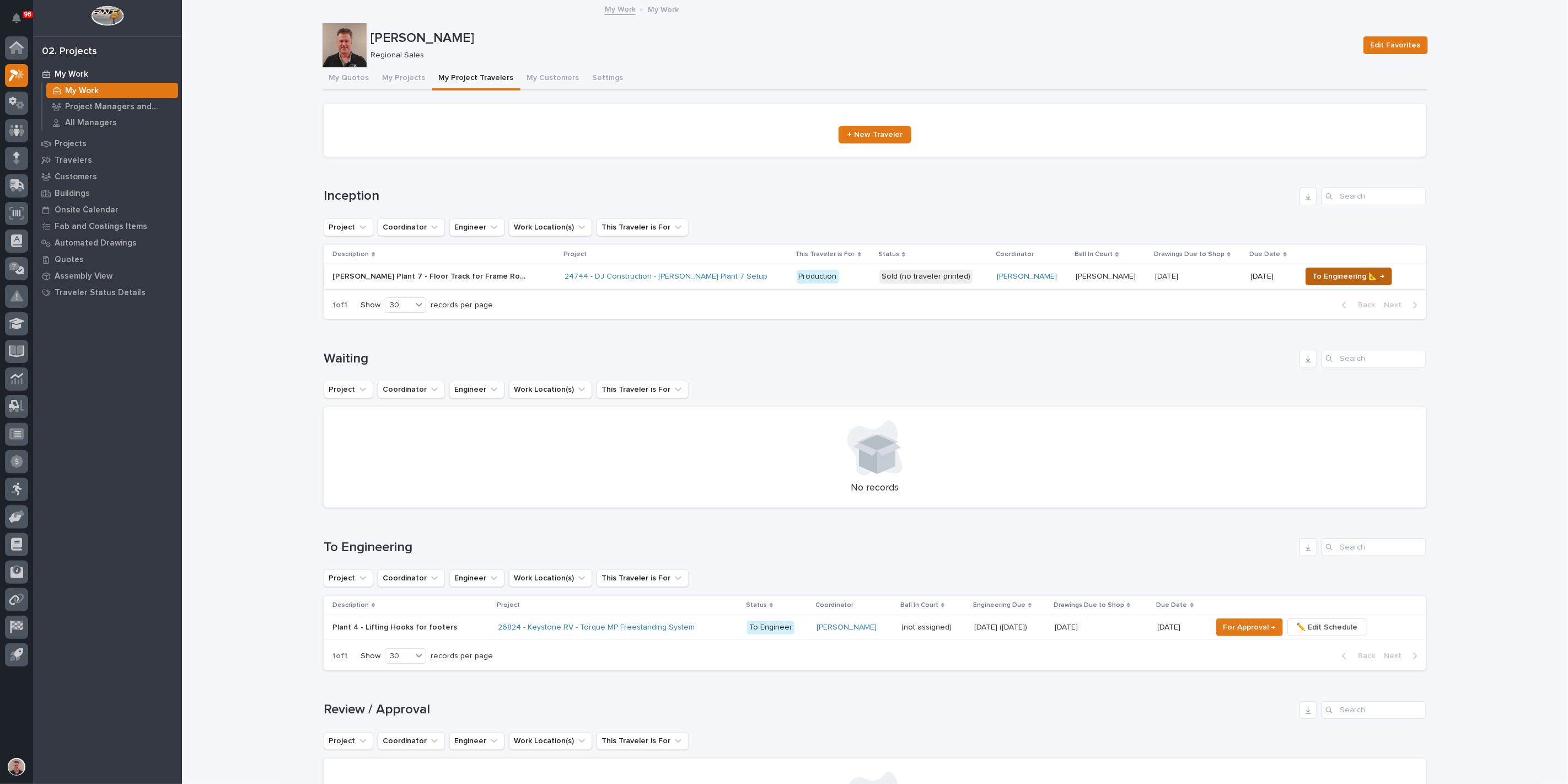
click at [1334, 283] on span "To Engineering 📐 →" at bounding box center [1349, 276] width 72 height 13
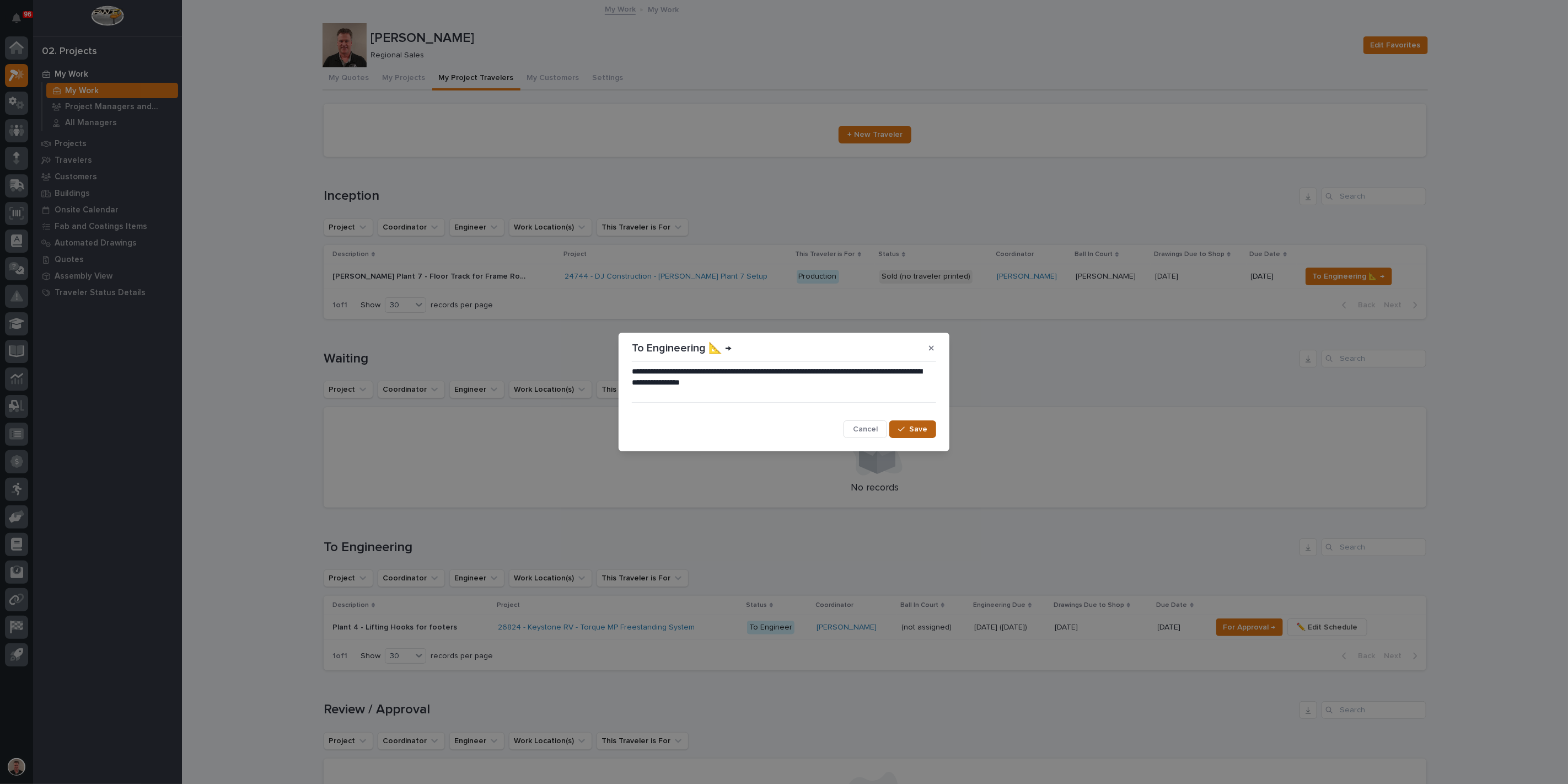
click at [909, 434] on span "Save" at bounding box center [918, 429] width 18 height 10
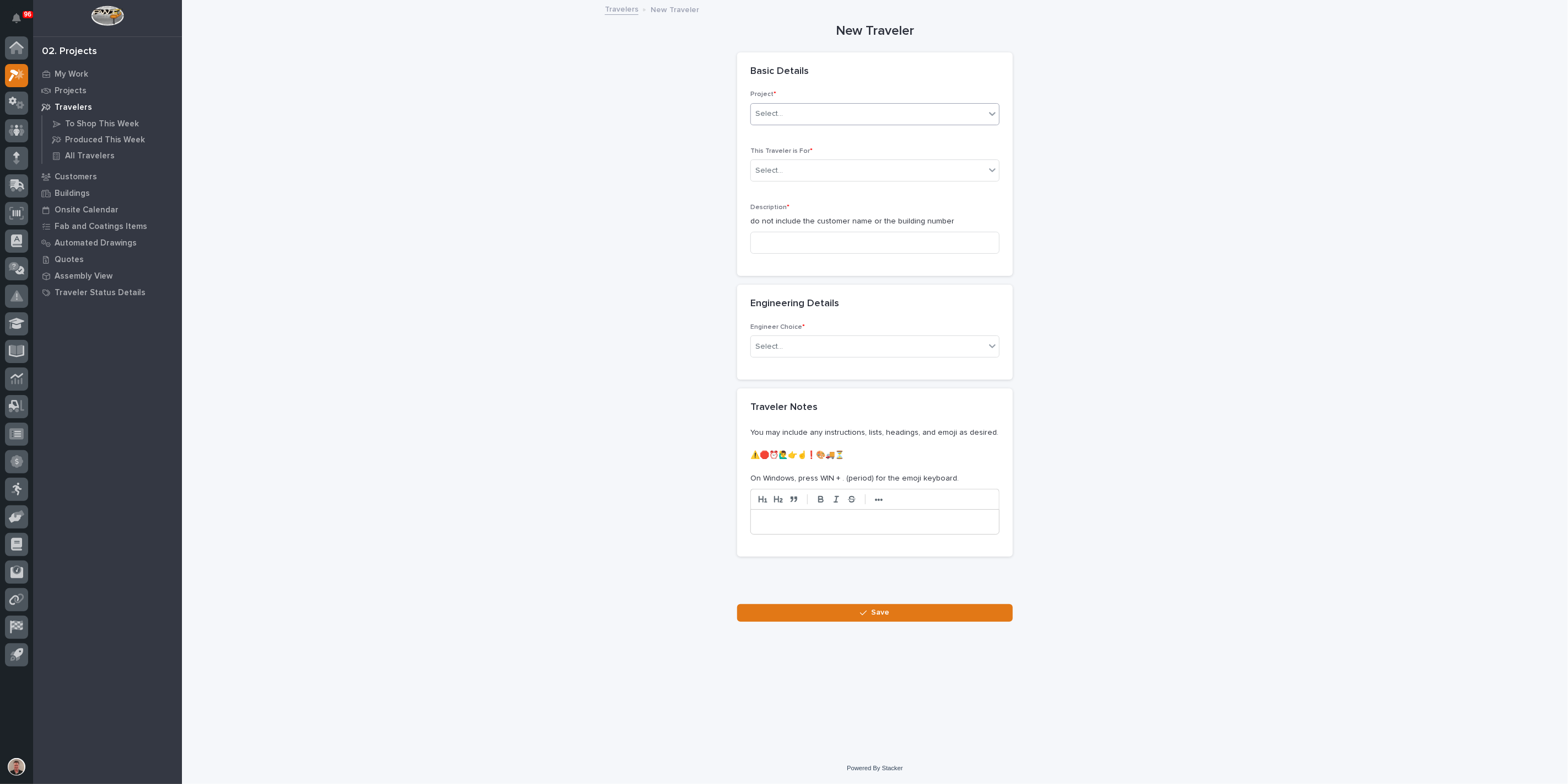
click at [795, 123] on div "Select..." at bounding box center [868, 114] width 234 height 18
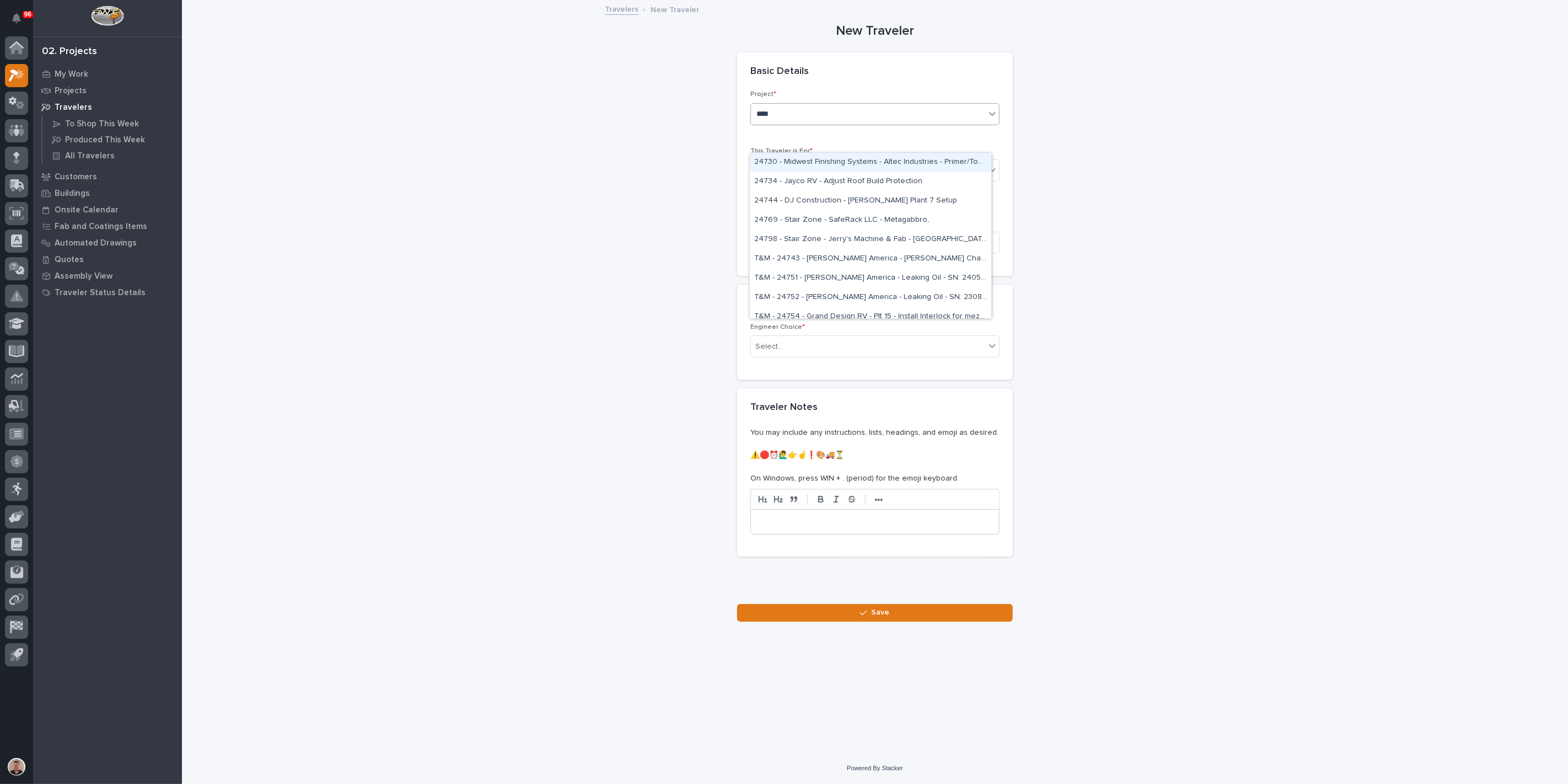
type input "*****"
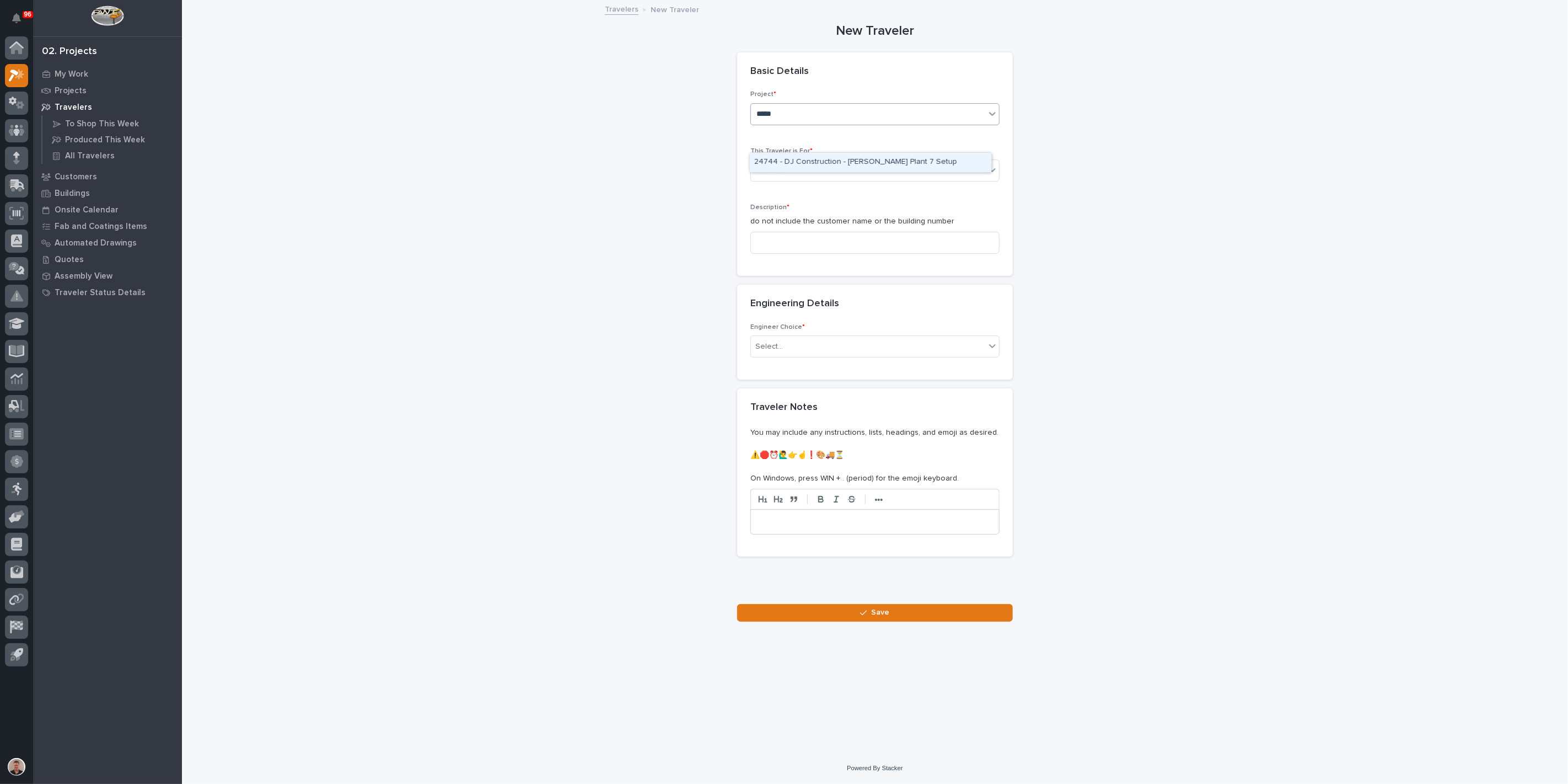
click at [805, 160] on div "24744 - DJ Construction - [PERSON_NAME] Plant 7 Setup" at bounding box center [870, 162] width 241 height 20
click at [783, 176] on div "Select..." at bounding box center [769, 170] width 28 height 12
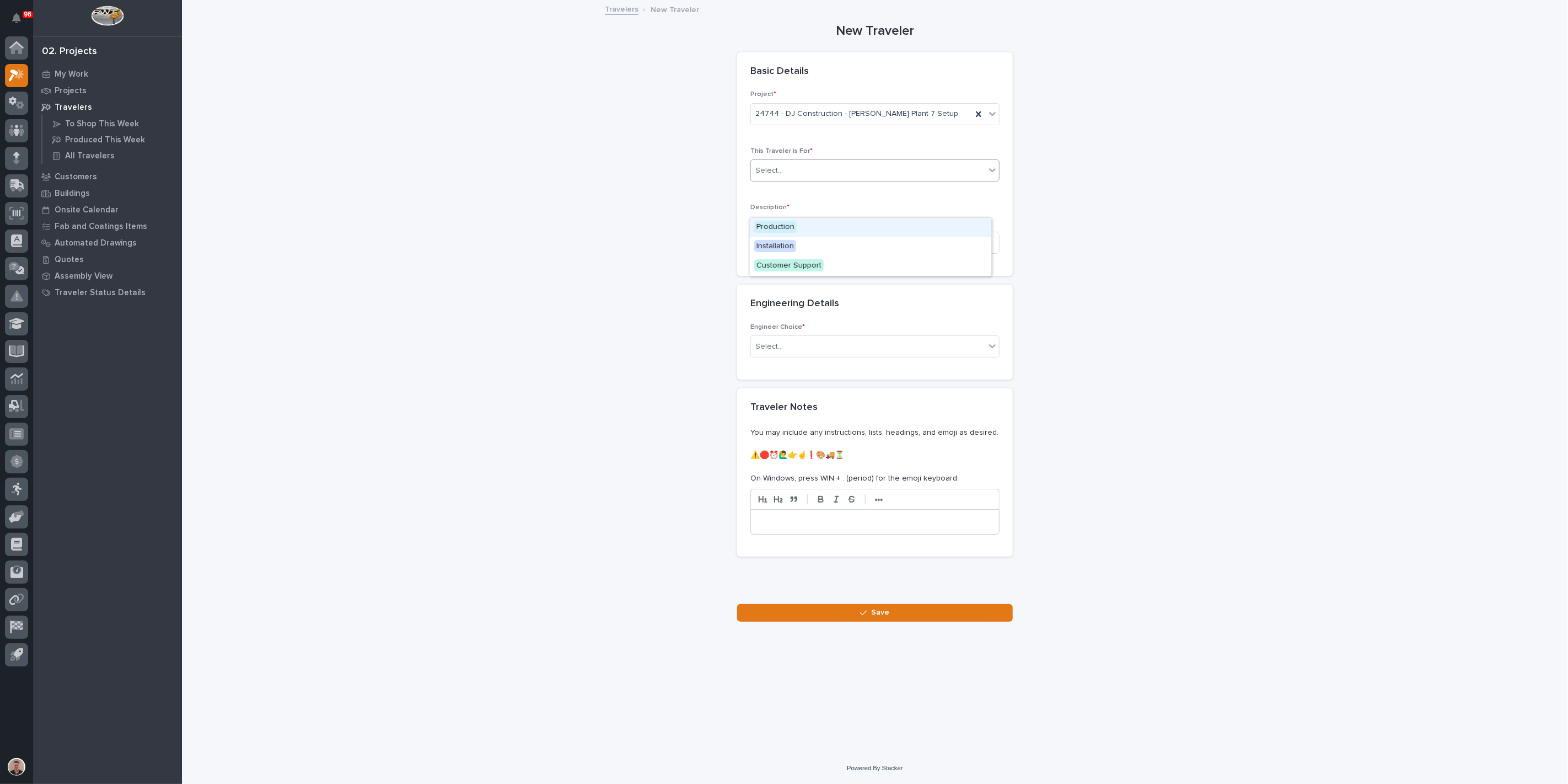
click at [783, 229] on span "Production" at bounding box center [775, 226] width 43 height 12
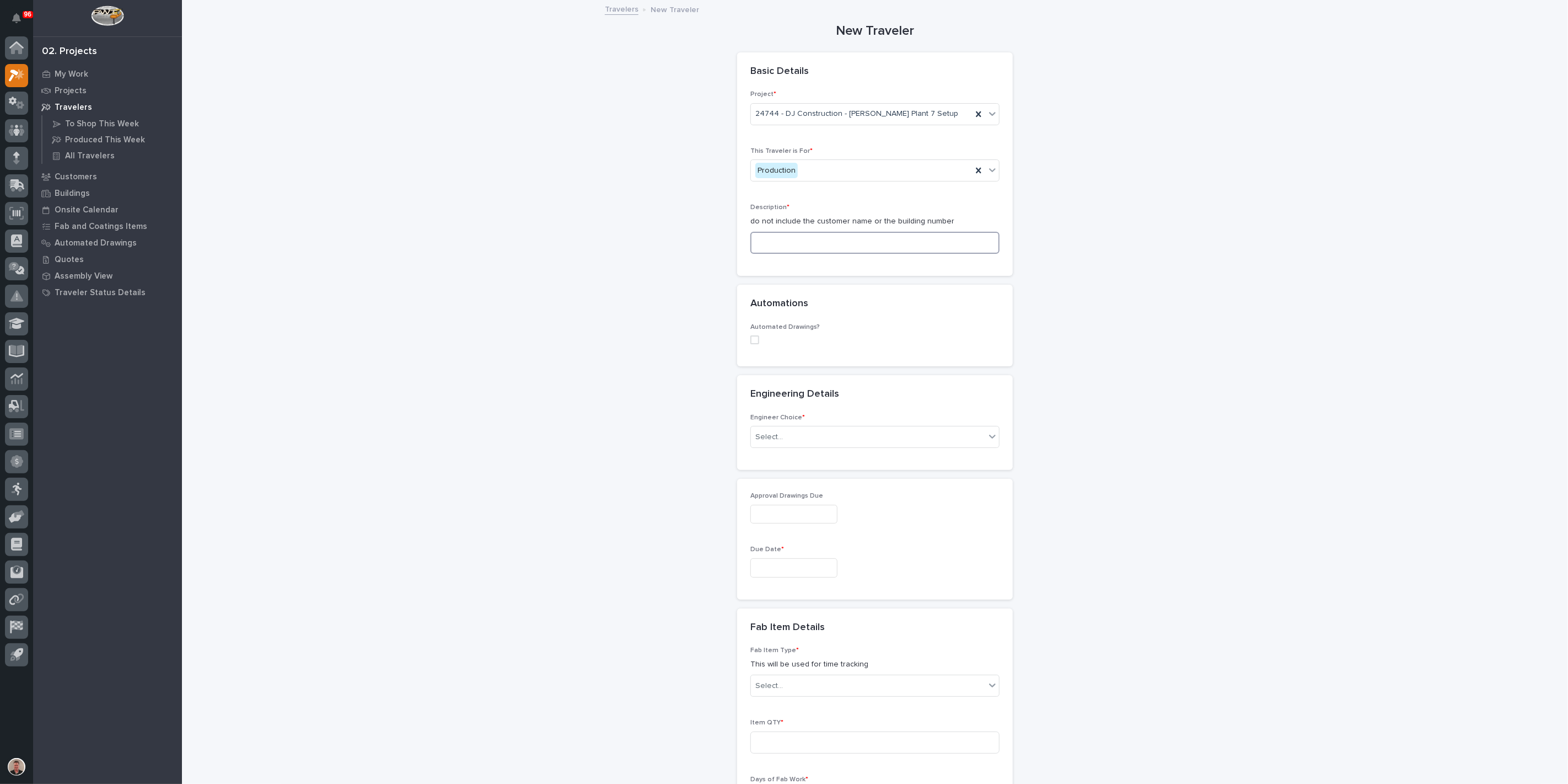
click at [774, 254] on input at bounding box center [875, 242] width 249 height 22
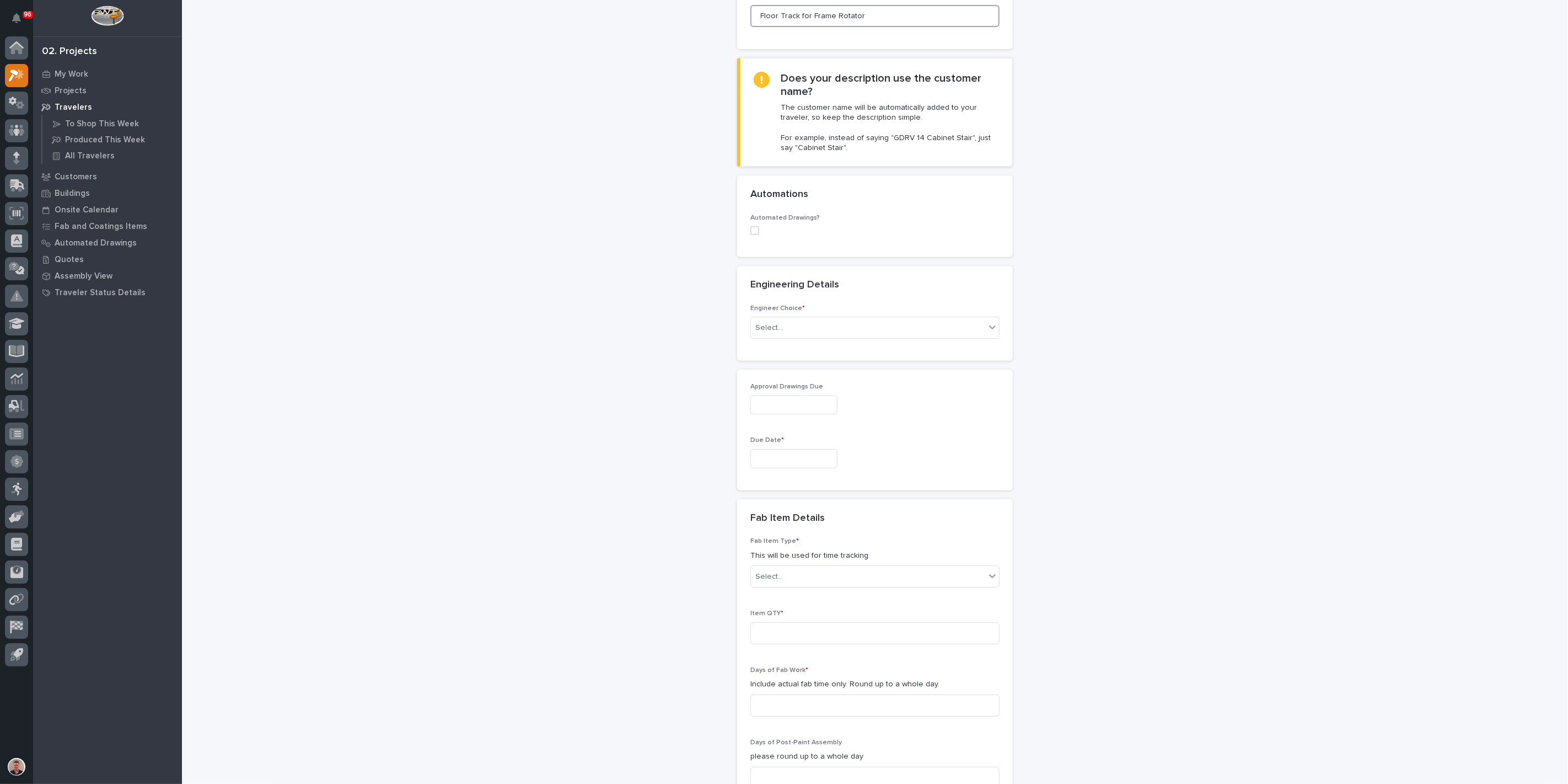
scroll to position [245, 0]
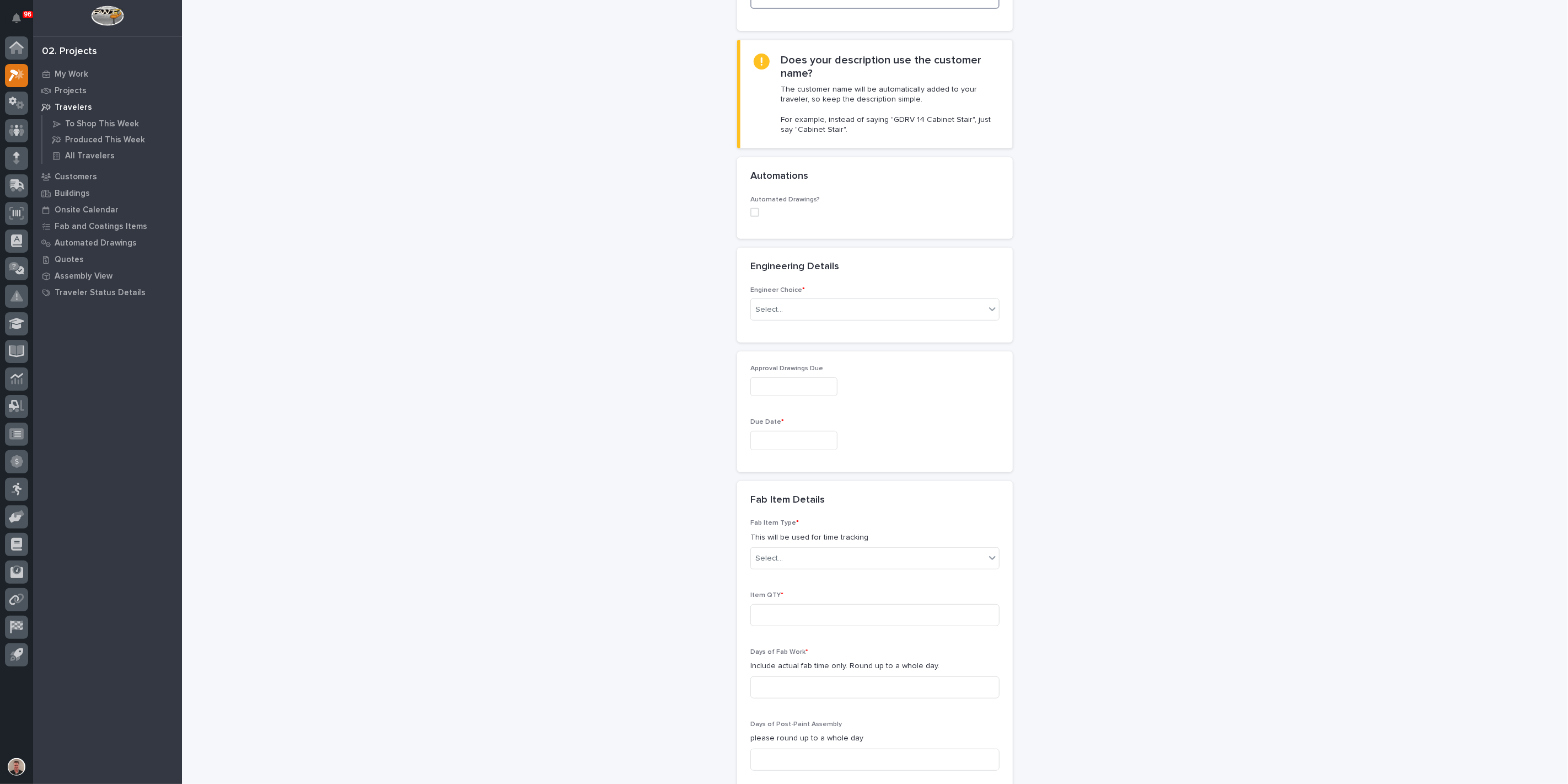
type input "Floor Track for Frame Rotator"
click at [779, 397] on input "text" at bounding box center [794, 387] width 87 height 20
click at [803, 408] on div "3" at bounding box center [810, 415] width 15 height 15
type input "**********"
click at [763, 450] on input "text" at bounding box center [794, 440] width 87 height 20
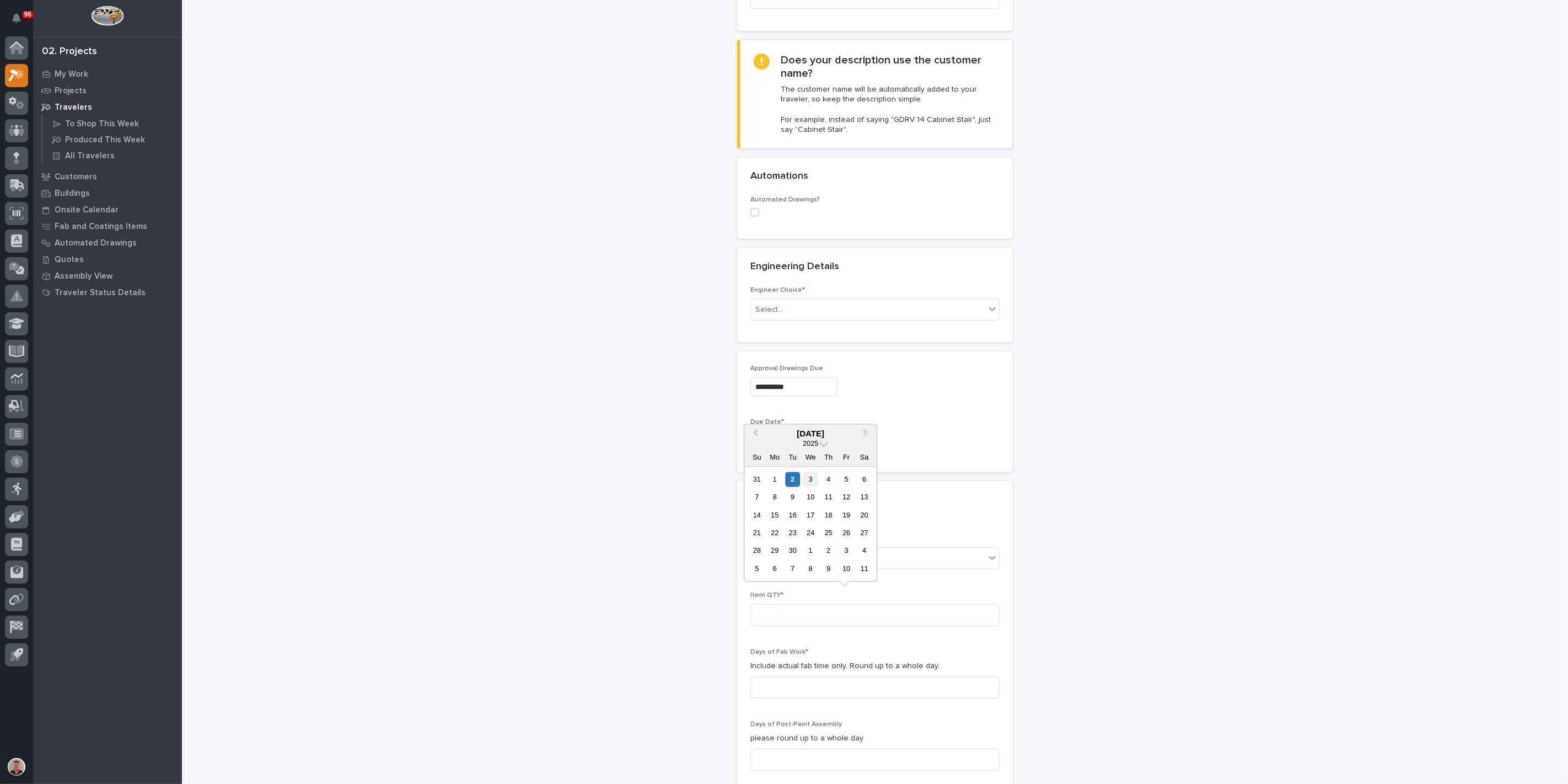
click at [803, 471] on div "3" at bounding box center [810, 479] width 15 height 15
type input "**********"
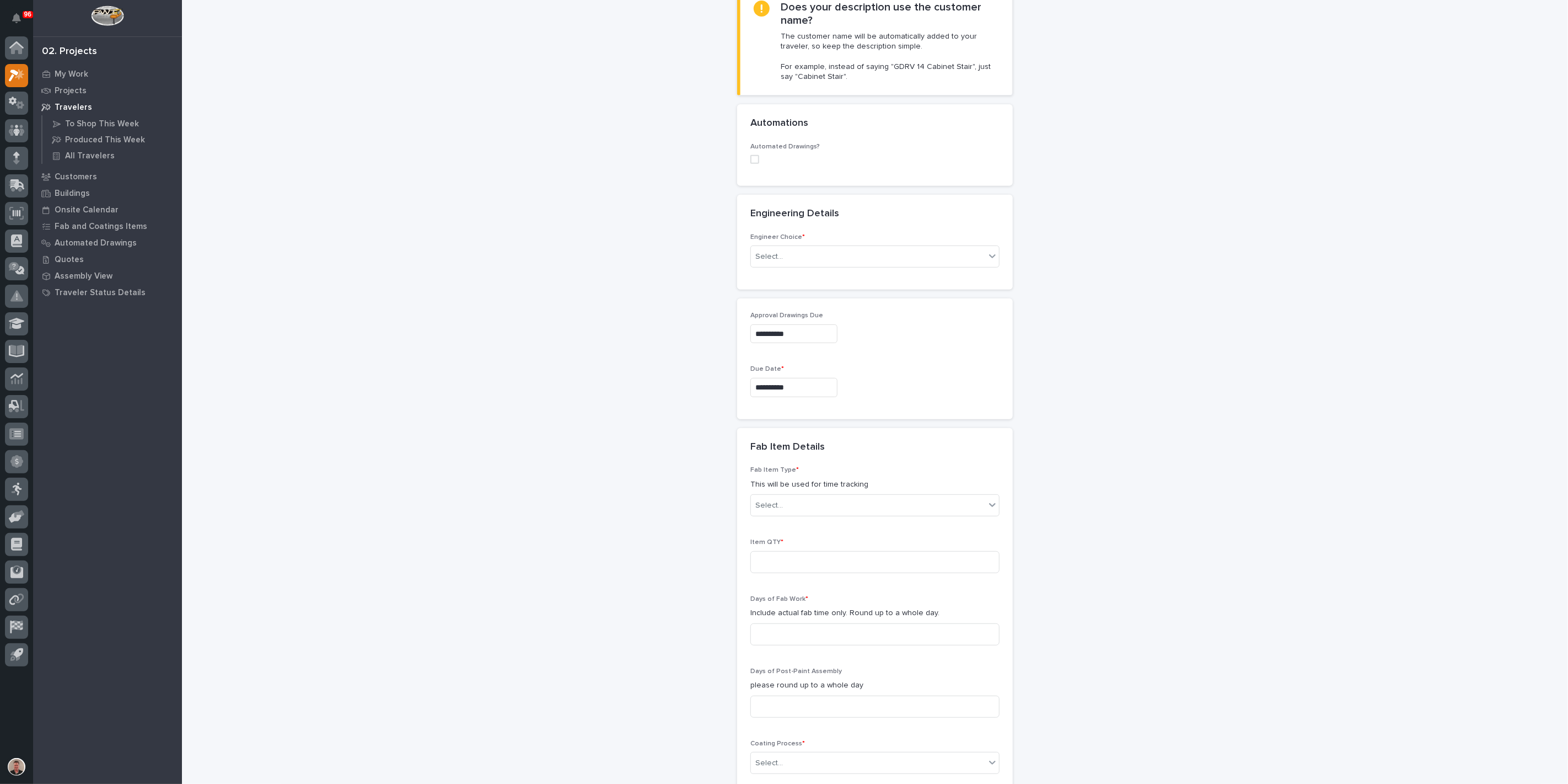
scroll to position [429, 0]
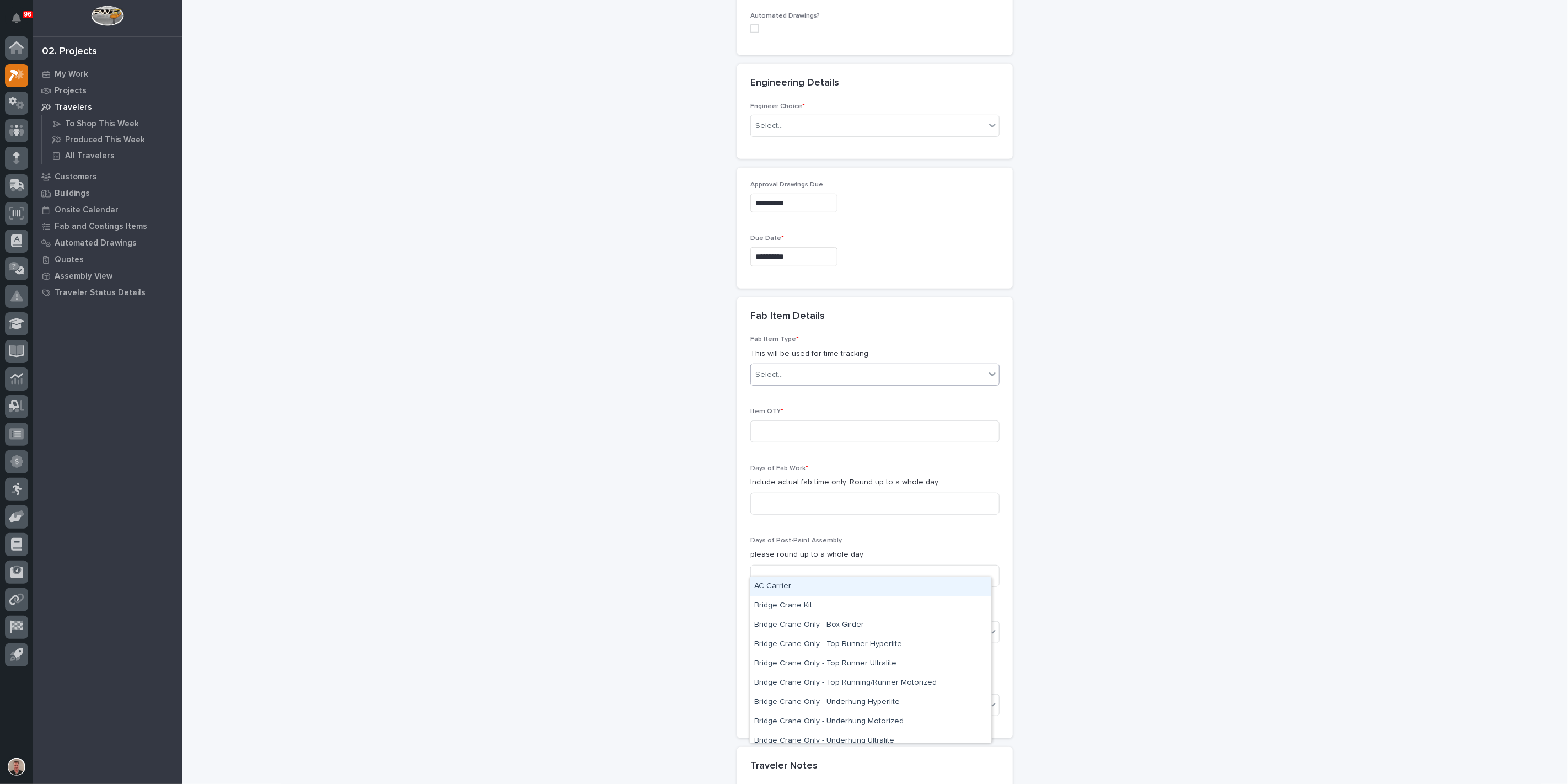
click at [776, 381] on div "Select..." at bounding box center [769, 375] width 28 height 12
click at [818, 703] on div "Frame Rotator" at bounding box center [870, 709] width 241 height 20
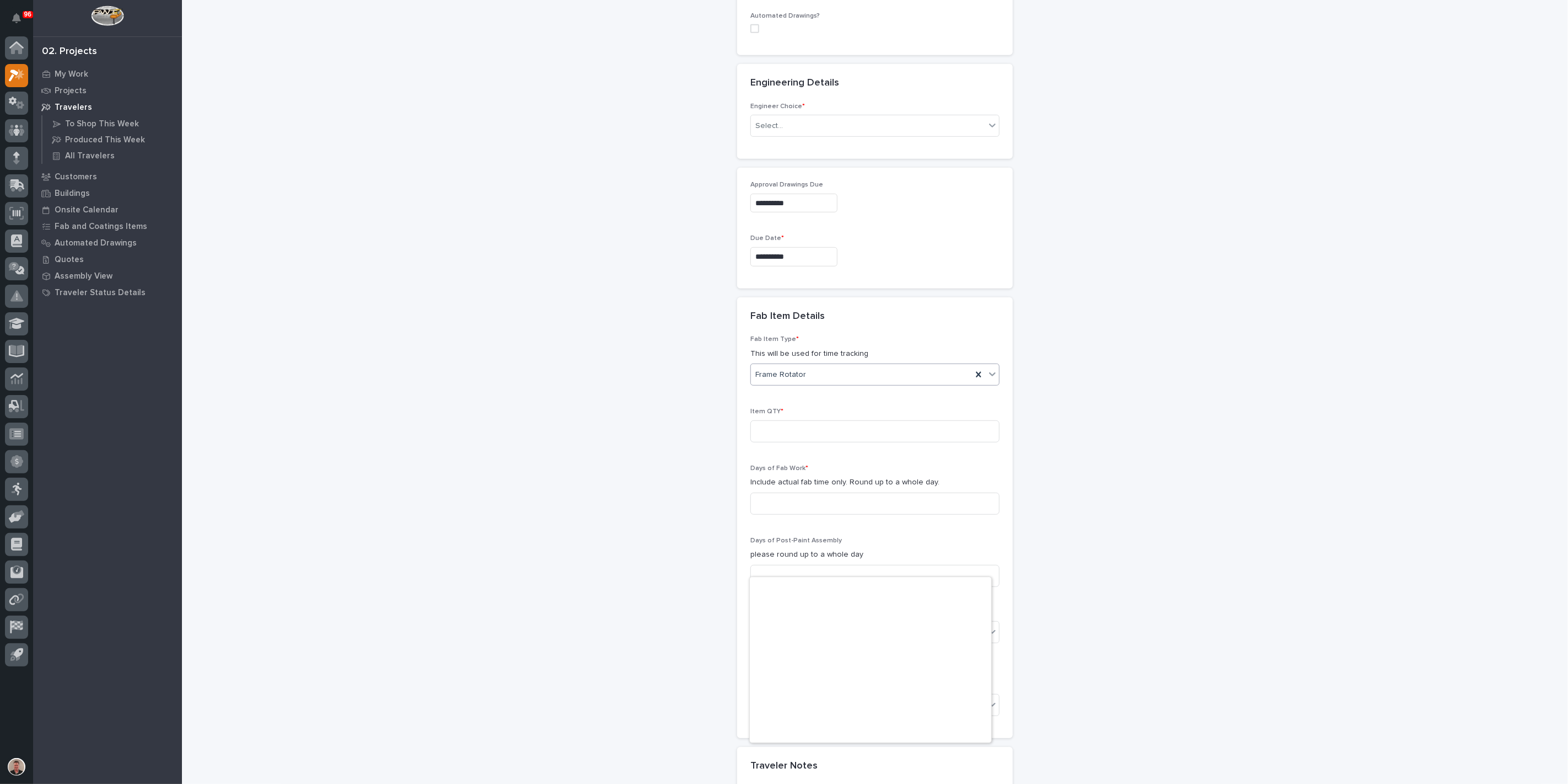
click at [821, 384] on div "Frame Rotator" at bounding box center [861, 374] width 221 height 18
click at [814, 658] on div "Other (custom item)" at bounding box center [870, 653] width 241 height 20
click at [781, 442] on input at bounding box center [875, 432] width 249 height 22
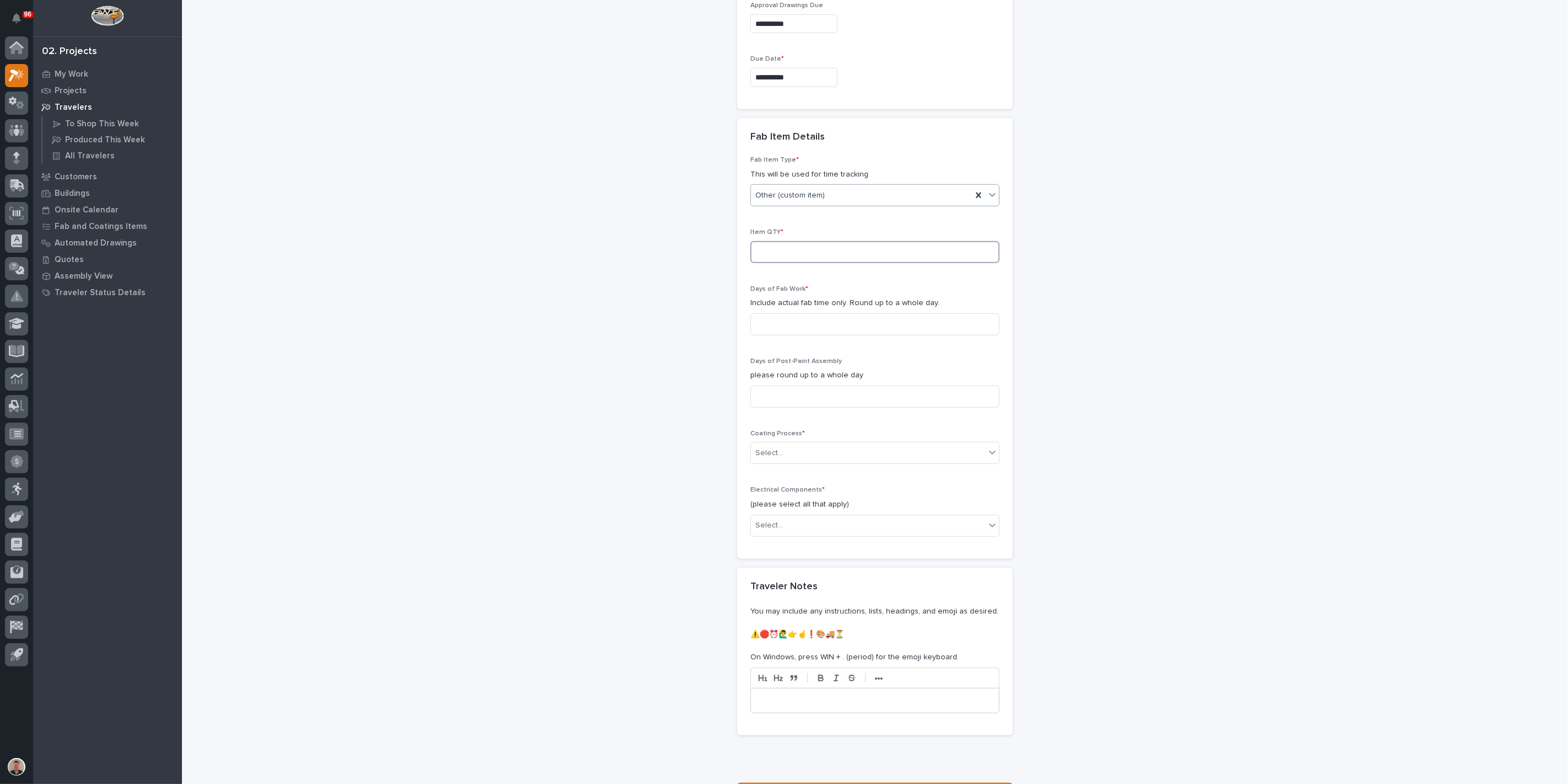
scroll to position [613, 0]
type input "1"
click at [774, 331] on input at bounding box center [875, 319] width 249 height 22
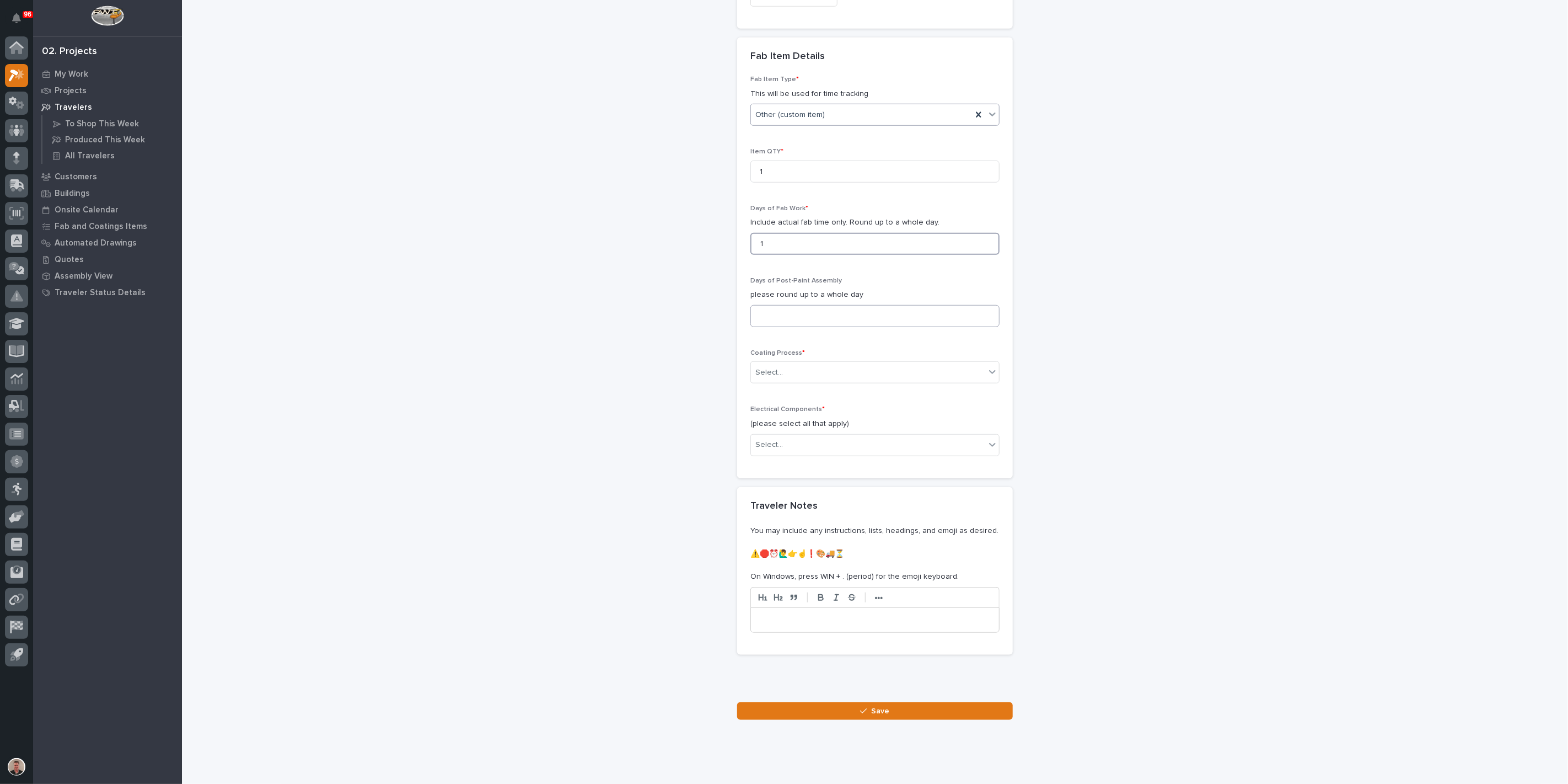
scroll to position [674, 0]
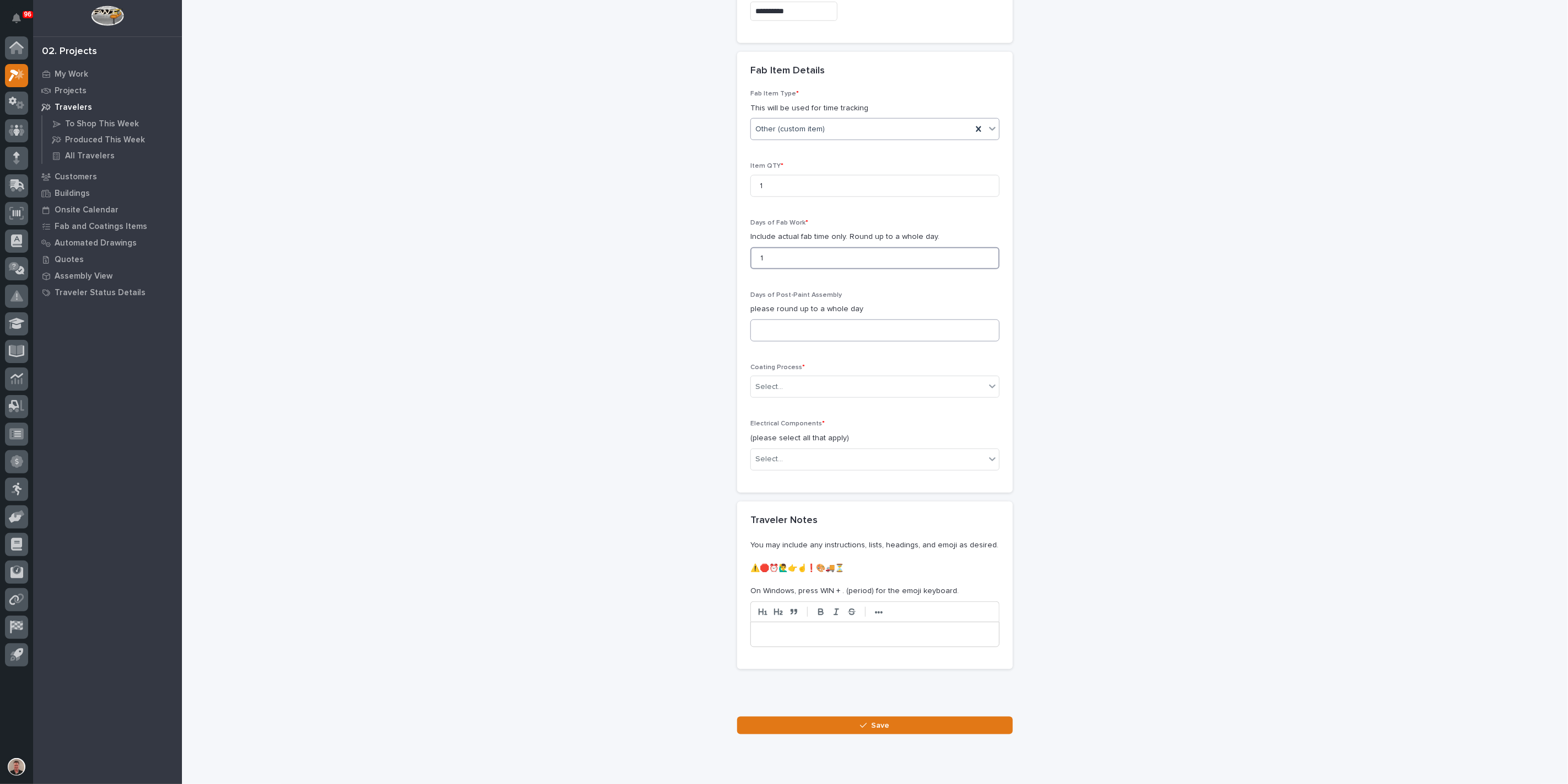
type input "1"
click at [773, 342] on input at bounding box center [875, 330] width 249 height 22
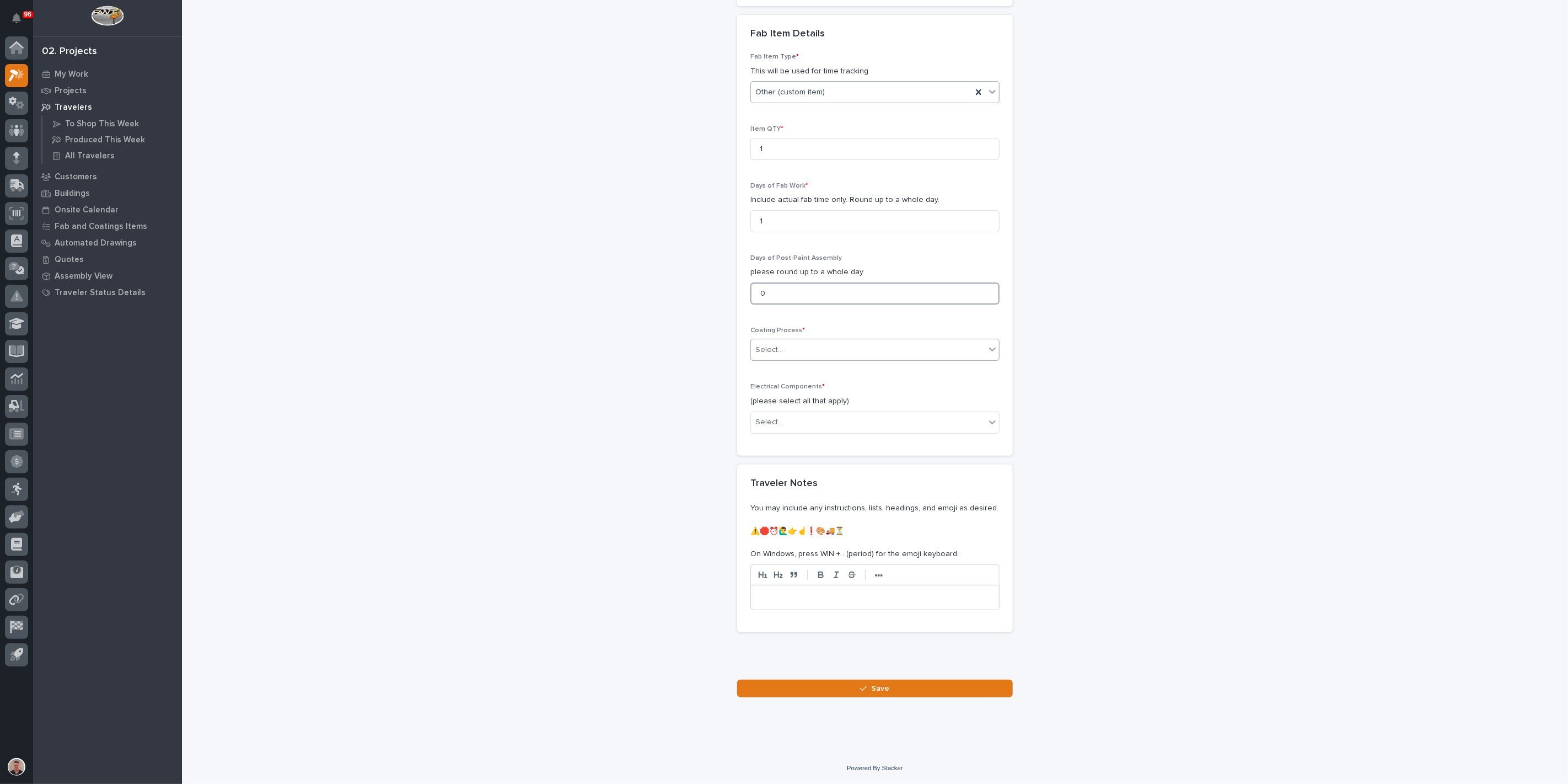
type input "0"
click at [773, 356] on div "Select..." at bounding box center [769, 350] width 28 height 12
click at [776, 616] on div "In-House Paint/Powder" at bounding box center [870, 616] width 241 height 20
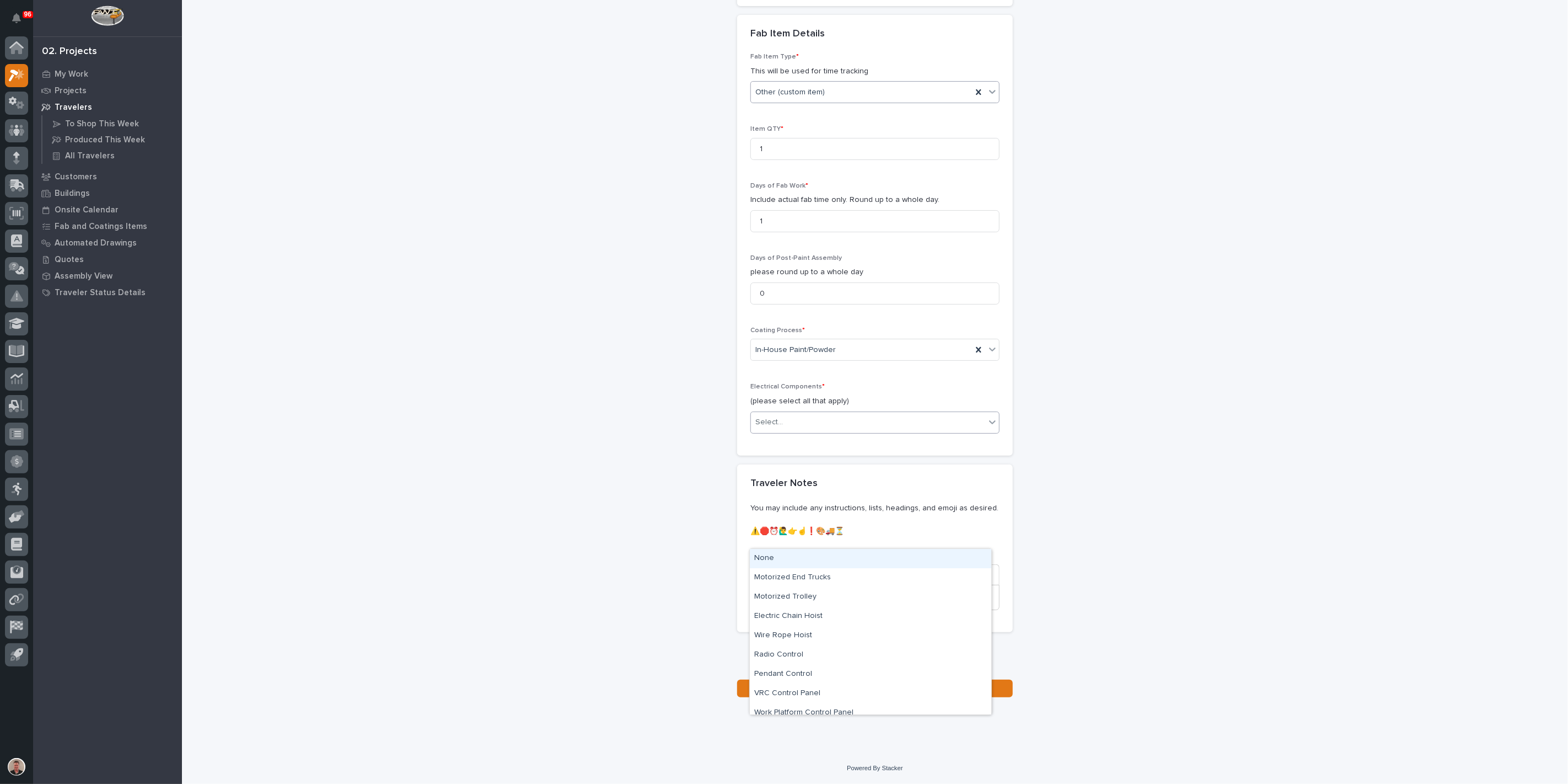
click at [783, 428] on div "Select..." at bounding box center [769, 422] width 28 height 12
click at [787, 558] on div "None" at bounding box center [870, 558] width 241 height 20
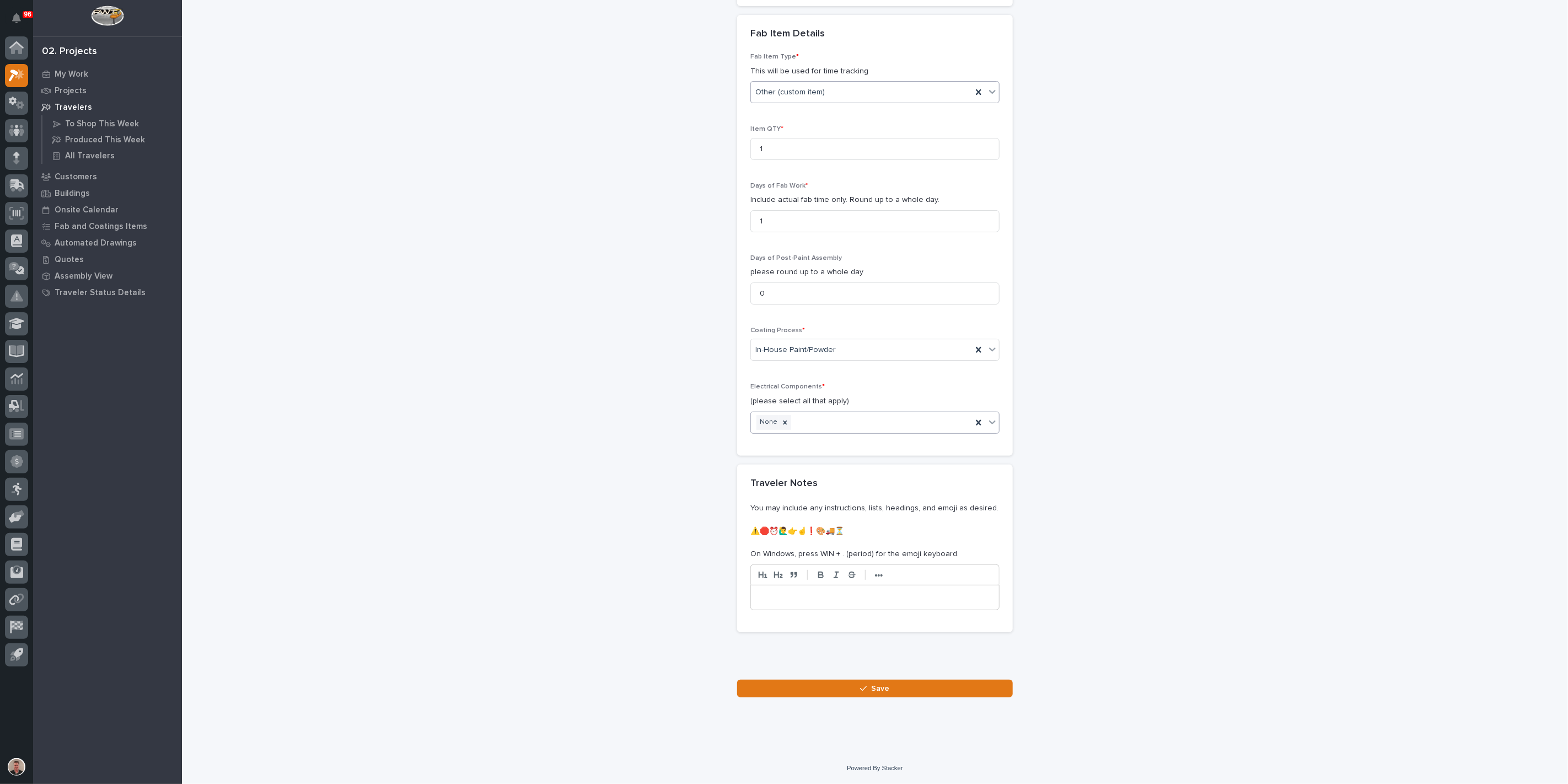
scroll to position [1047, 0]
click at [797, 683] on button "Save" at bounding box center [875, 688] width 275 height 17
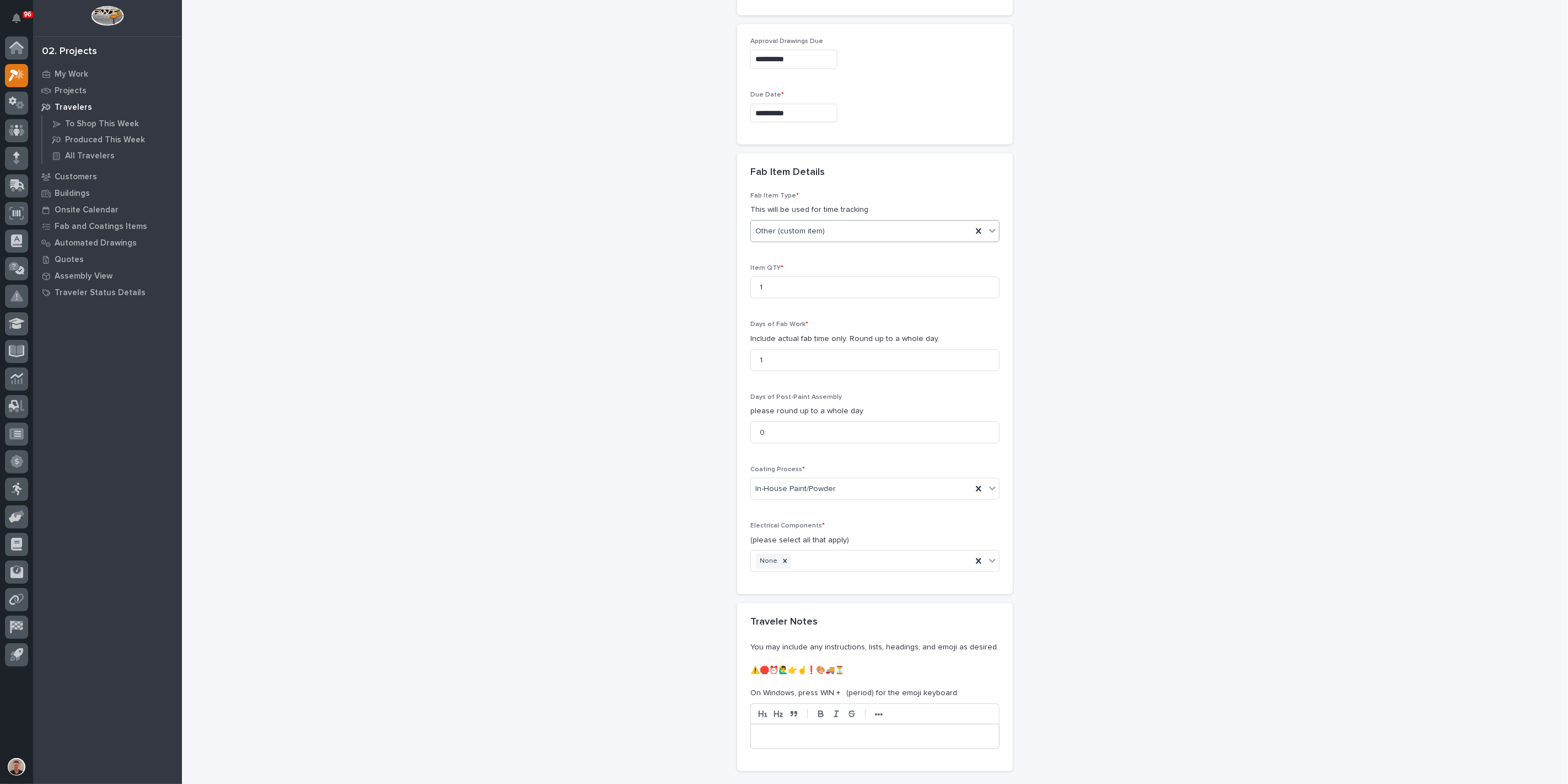
scroll to position [617, 0]
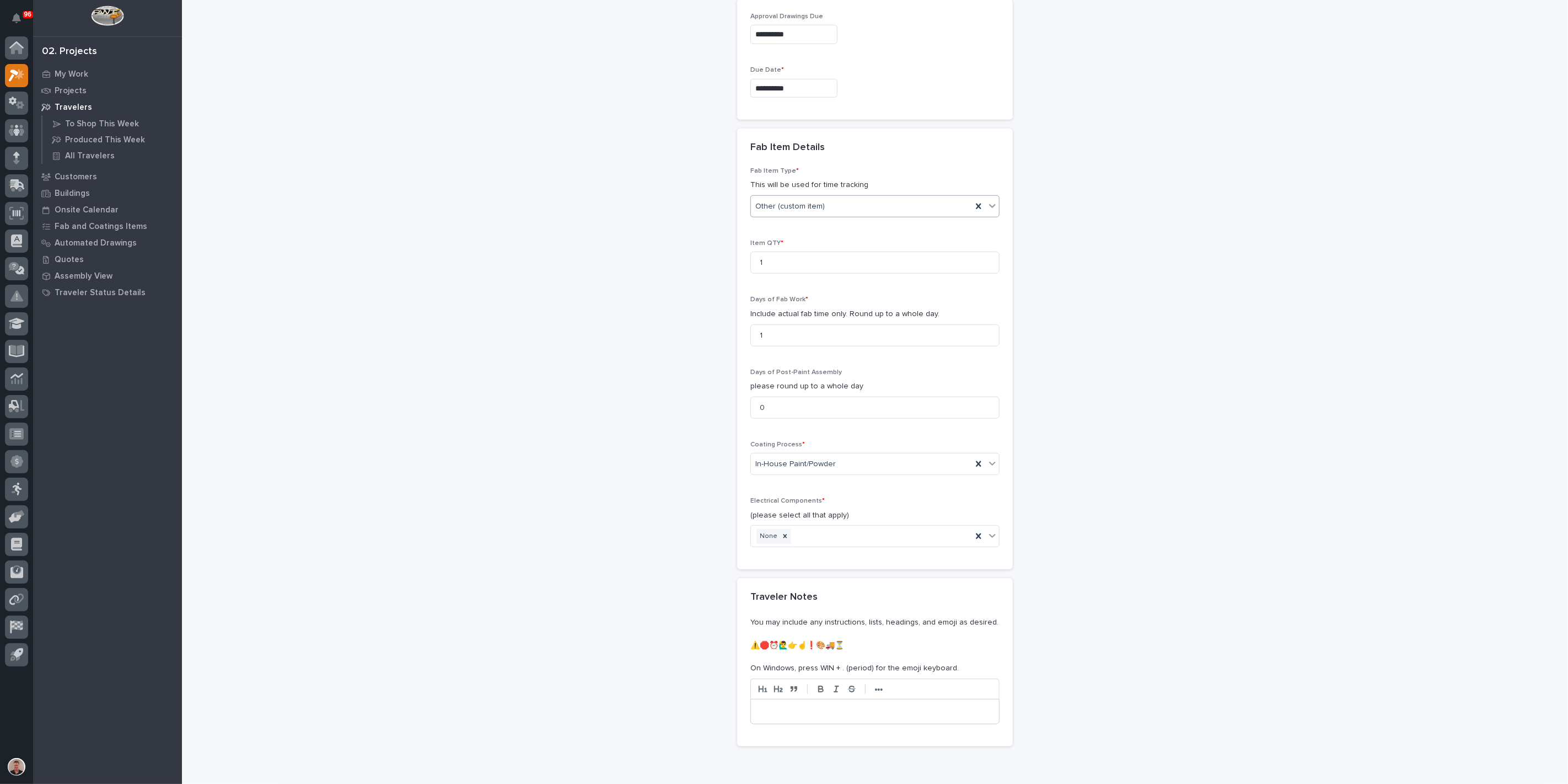
click at [828, 120] on div "I want my coordinator to choose an engineer" at bounding box center [870, 118] width 241 height 20
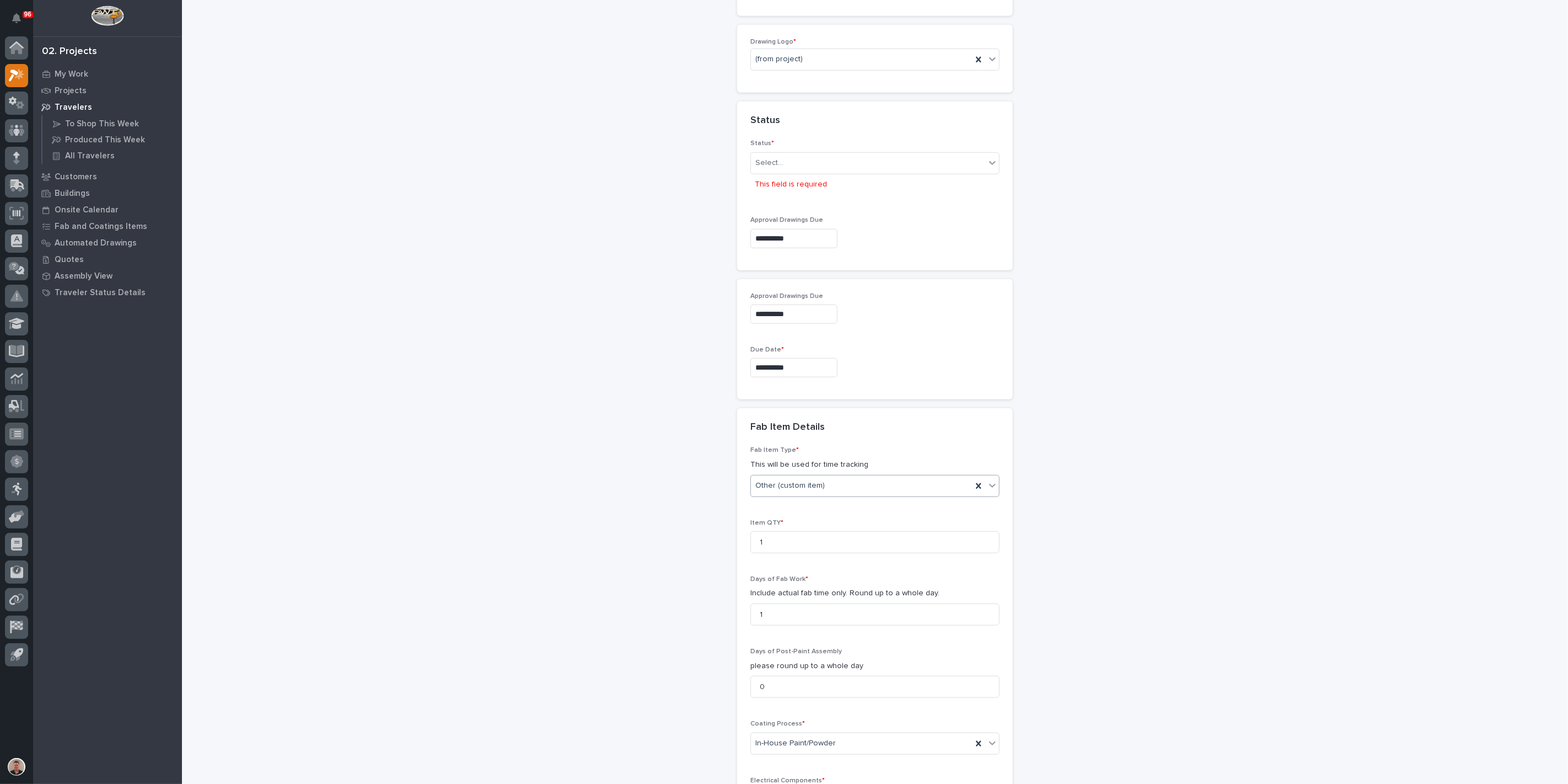
scroll to position [562, 0]
click at [819, 78] on div "(from project)" at bounding box center [861, 68] width 221 height 18
click at [818, 276] on div "PWI" at bounding box center [870, 282] width 241 height 20
click at [832, 181] on div "Select..." at bounding box center [868, 172] width 234 height 18
click at [830, 371] on div "Sold (no traveler printed)" at bounding box center [870, 367] width 241 height 20
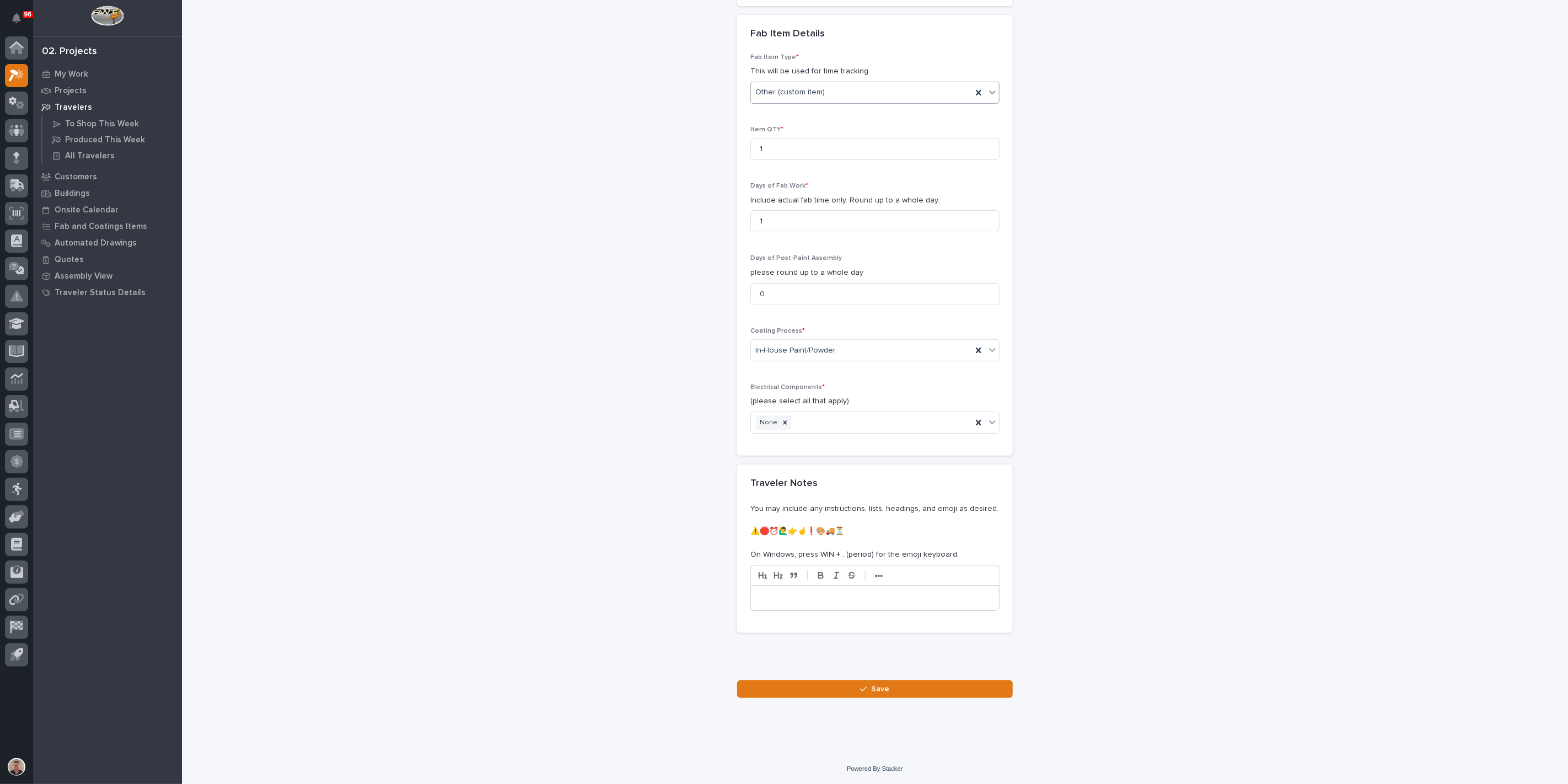
scroll to position [1325, 0]
click at [840, 688] on button "Save" at bounding box center [875, 689] width 275 height 17
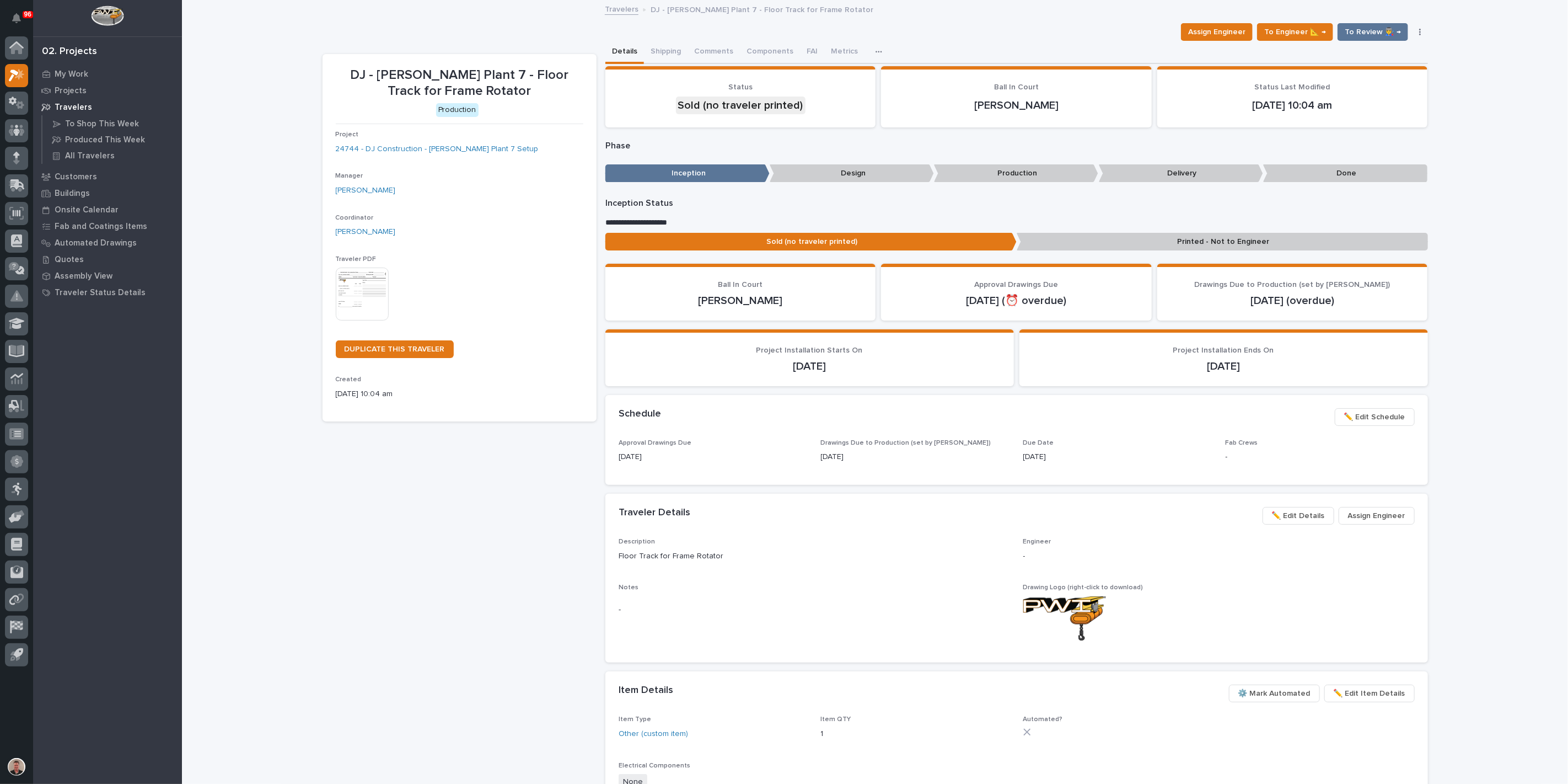
click at [346, 321] on img at bounding box center [362, 294] width 53 height 53
